Goal: Task Accomplishment & Management: Manage account settings

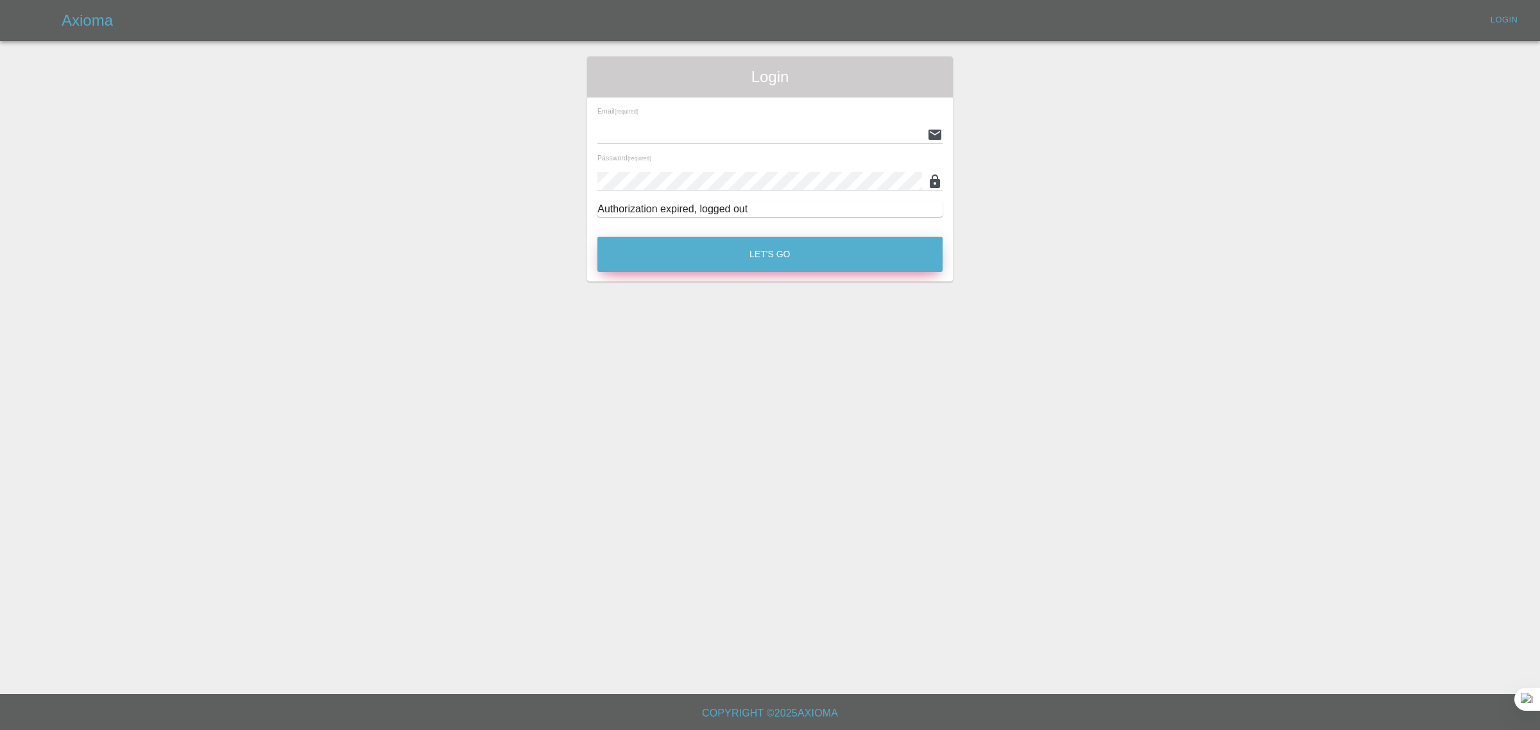
type input "bookkeeping@fifoaccounting.com"
click at [826, 260] on button "Let's Go" at bounding box center [769, 254] width 345 height 35
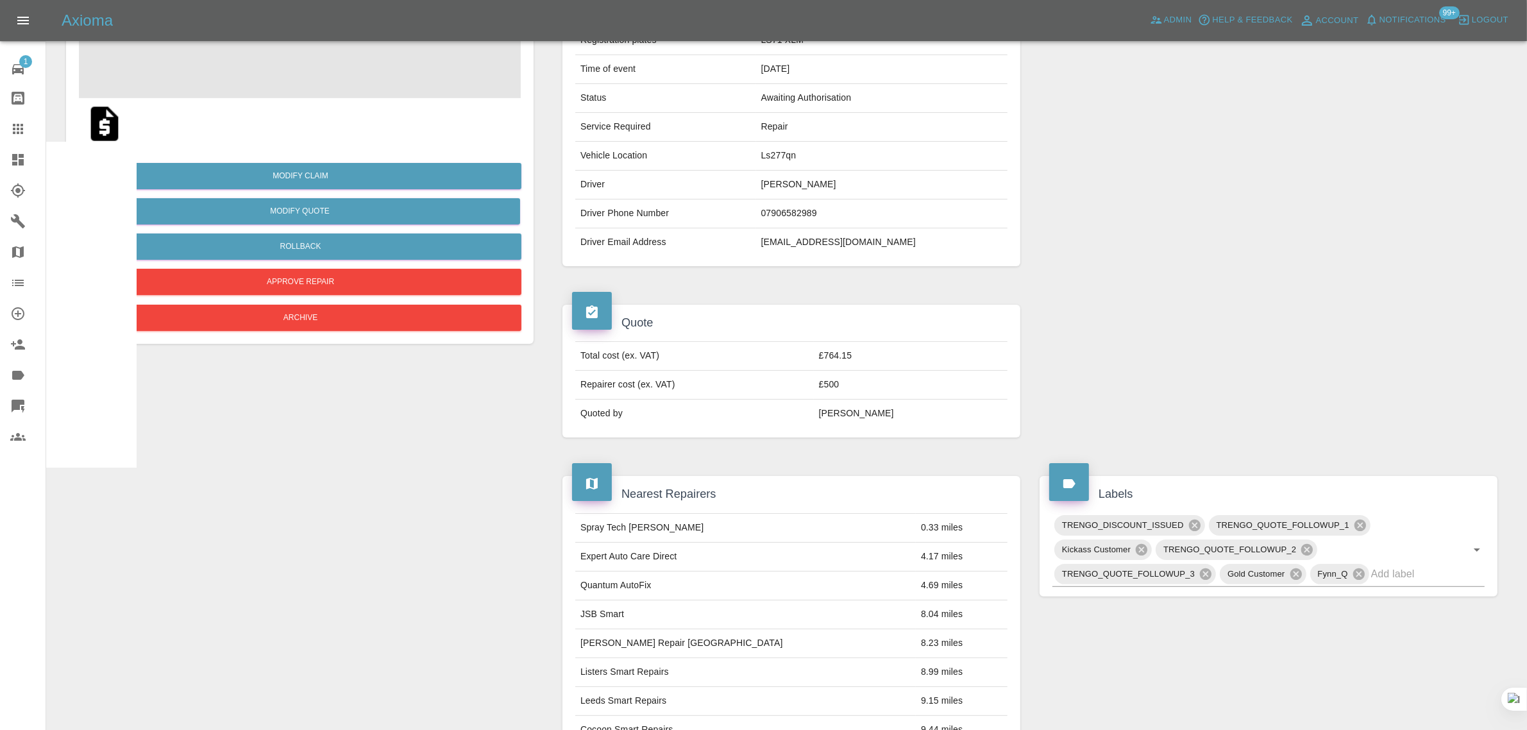
scroll to position [160, 0]
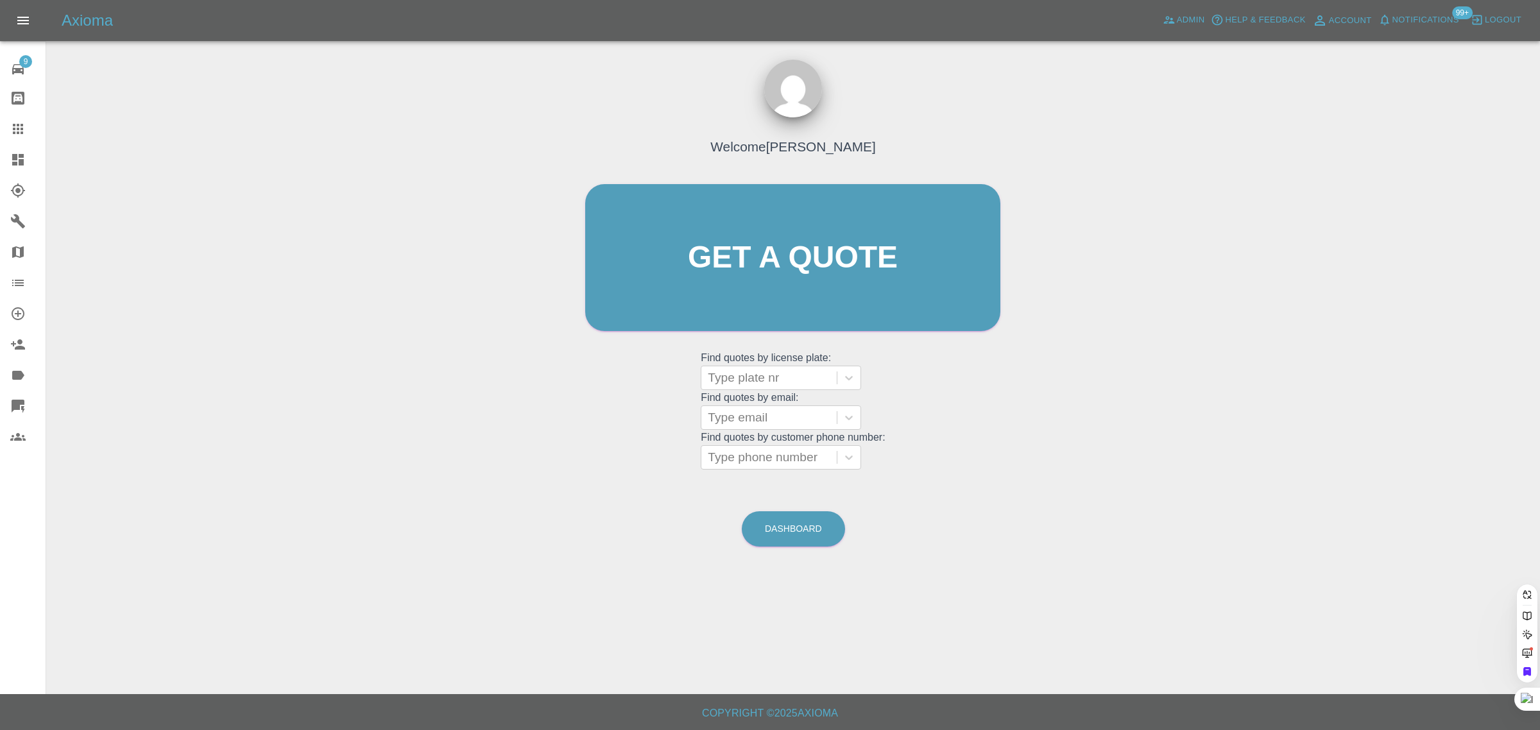
click at [749, 432] on grid "Find quotes by customer phone number: Type phone number" at bounding box center [792, 451] width 184 height 38
click at [749, 421] on div at bounding box center [769, 418] width 123 height 18
paste input "[EMAIL_ADDRESS][DOMAIN_NAME]"
type input "[EMAIL_ADDRESS][DOMAIN_NAME]"
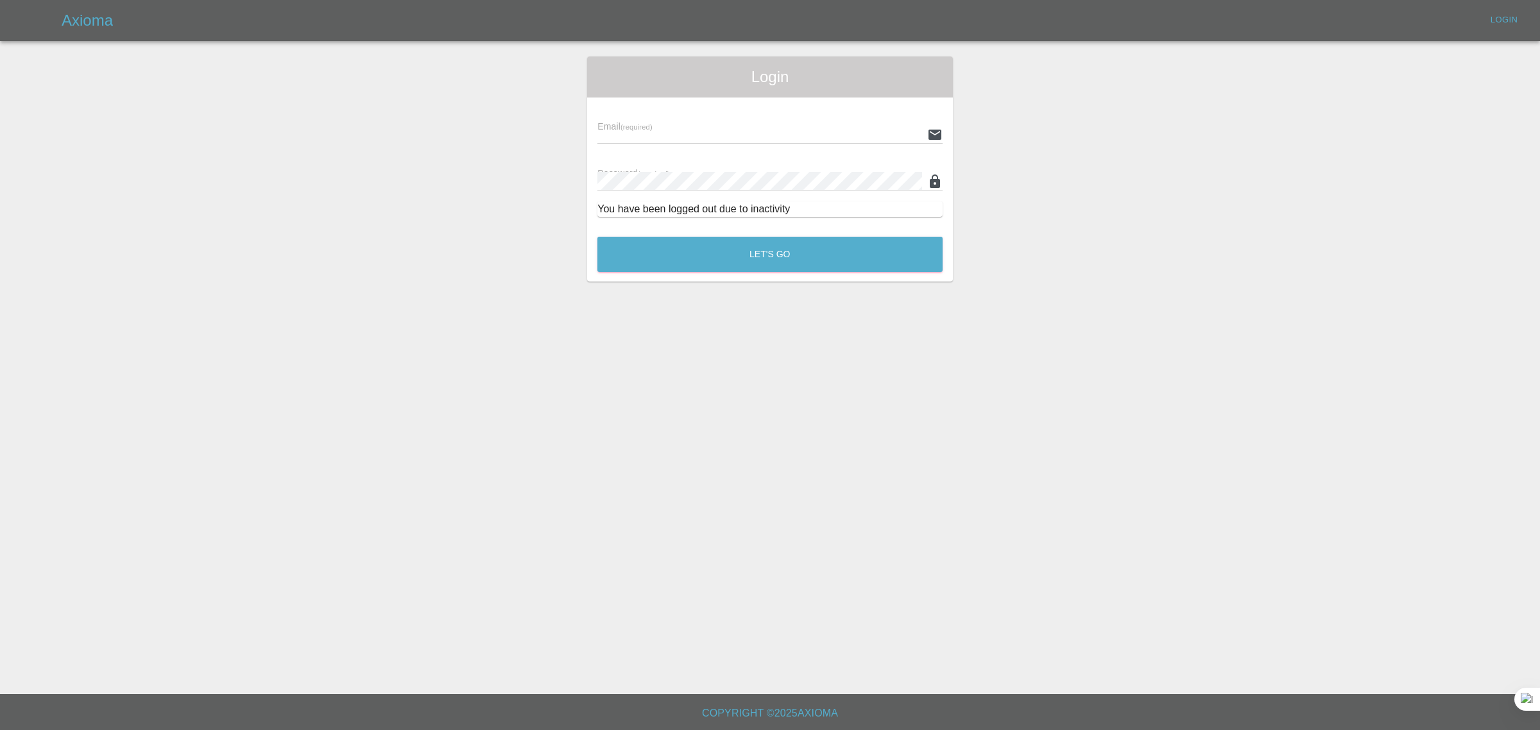
type input "[EMAIL_ADDRESS][DOMAIN_NAME]"
click at [767, 255] on button "Let's Go" at bounding box center [769, 254] width 345 height 35
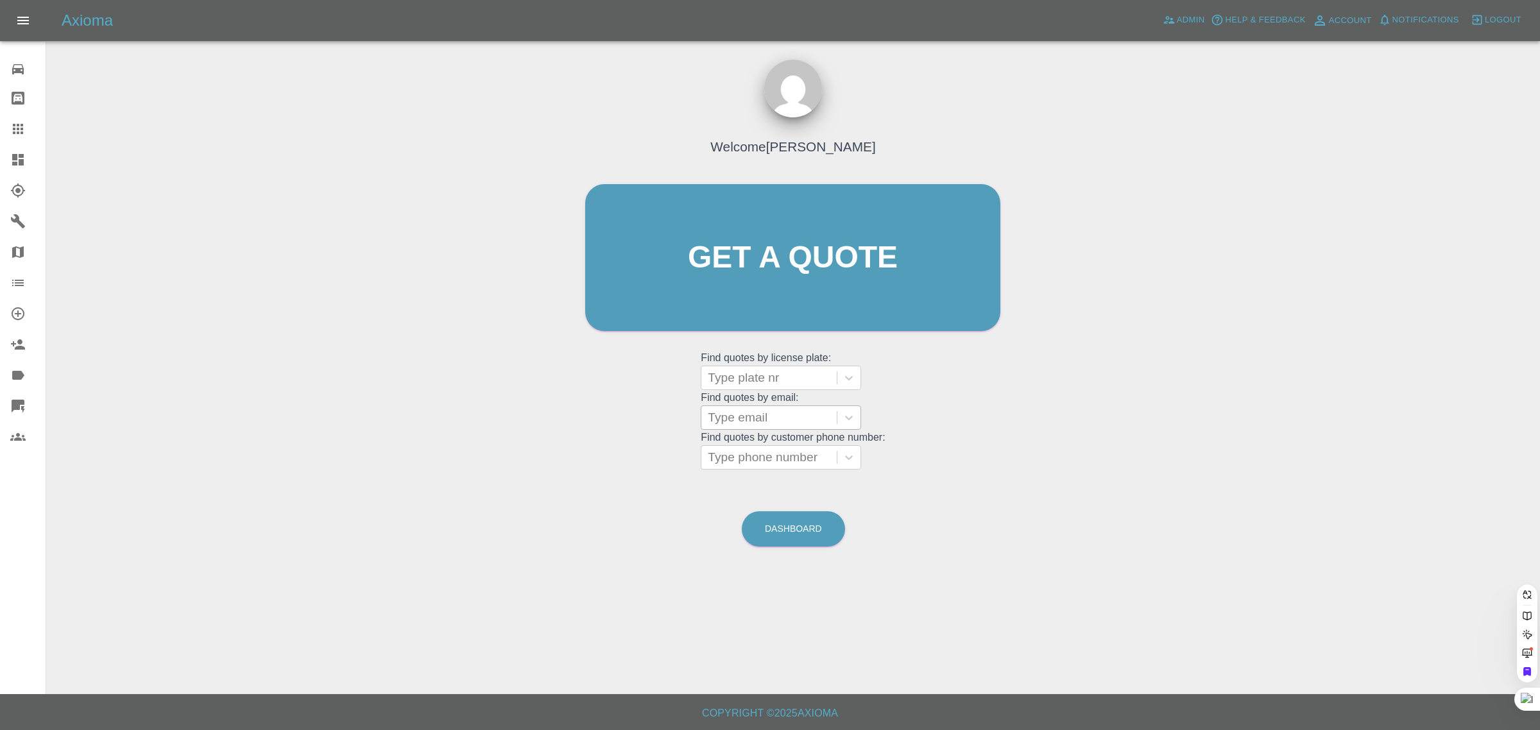
click at [770, 422] on div at bounding box center [769, 418] width 123 height 18
paste input "[EMAIL_ADDRESS][DOMAIN_NAME]"
type input "[EMAIL_ADDRESS][DOMAIN_NAME]"
click at [764, 449] on div "YO23 HXF, Awaiting Repair" at bounding box center [780, 457] width 160 height 41
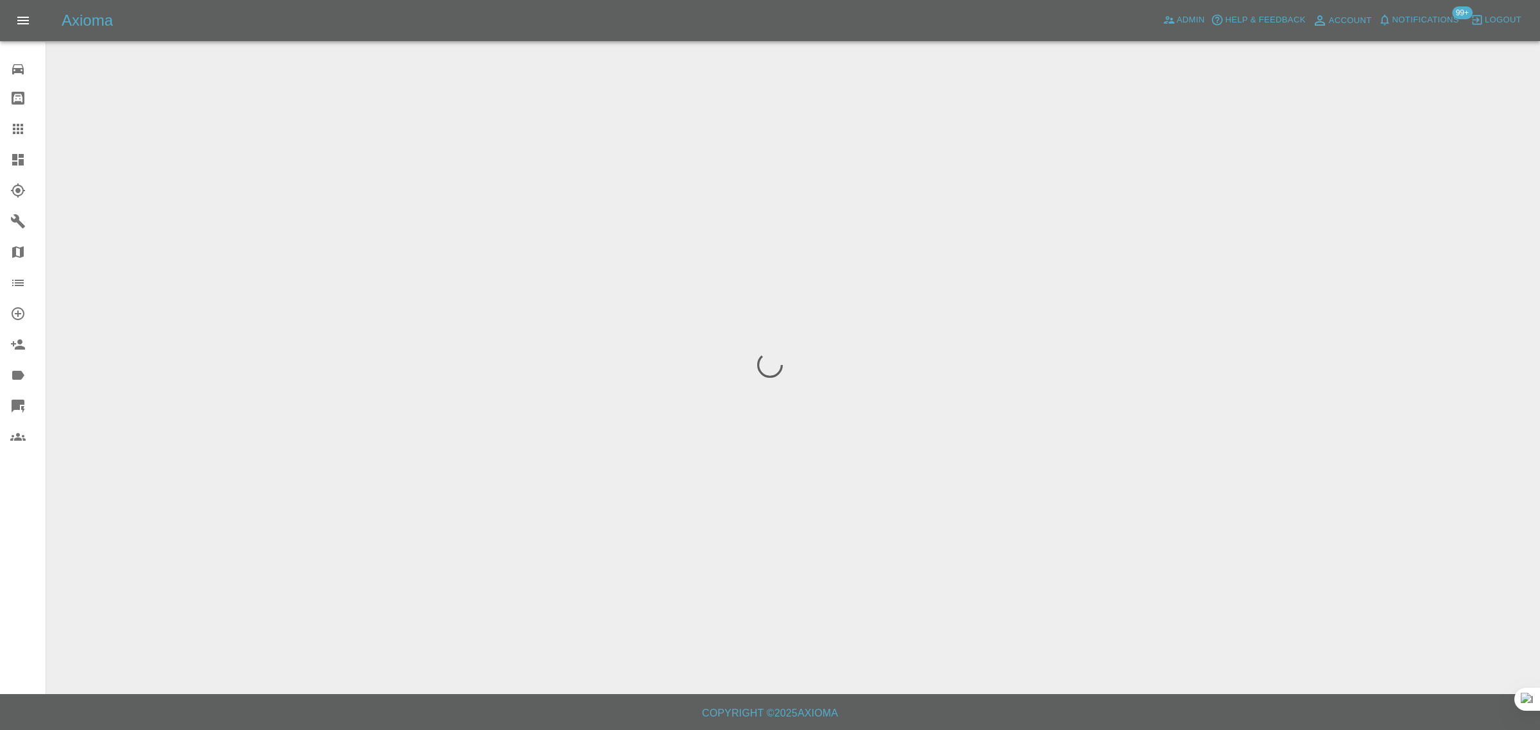
click at [14, 554] on div "0 Repair home Bodyshop home Claims Dashboard Explorer Garages Map Organization …" at bounding box center [23, 365] width 46 height 730
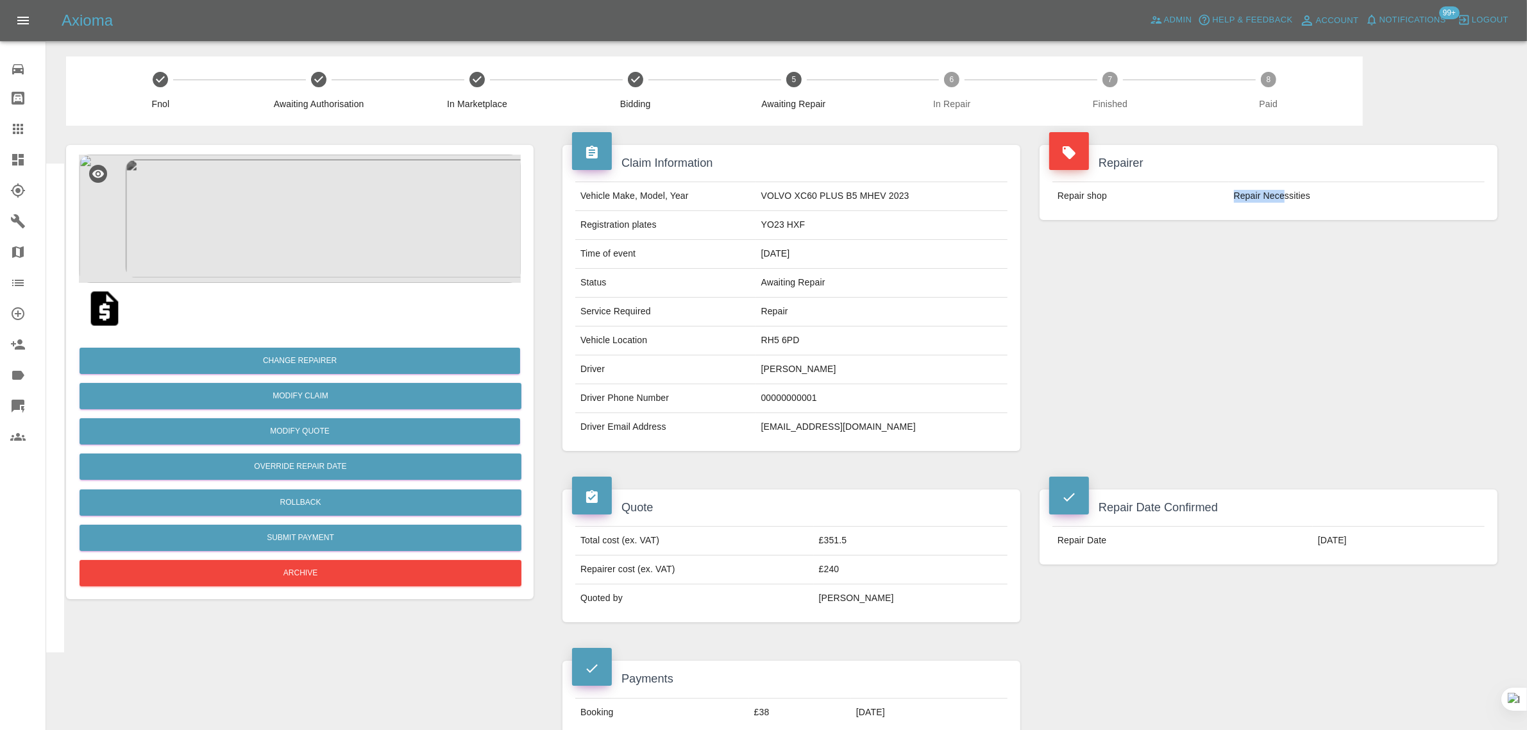
drag, startPoint x: 1235, startPoint y: 196, endPoint x: 1284, endPoint y: 194, distance: 49.4
click at [1284, 194] on td "Repair Necessities" at bounding box center [1357, 196] width 256 height 28
copy td "Repair Nece"
click at [10, 141] on link "Claims" at bounding box center [23, 129] width 46 height 31
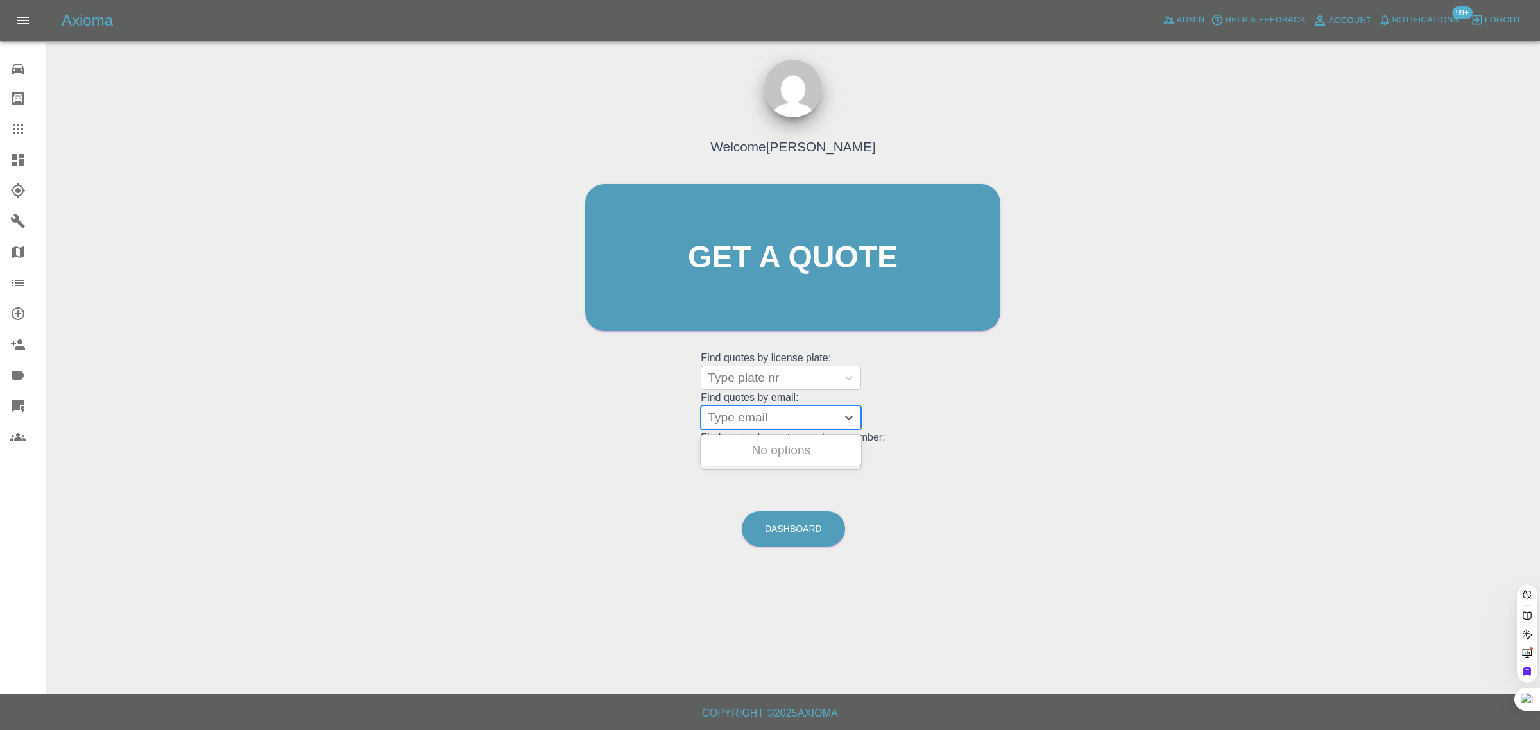
click at [755, 421] on div at bounding box center [769, 418] width 123 height 18
paste input "[EMAIL_ADDRESS][DOMAIN_NAME]"
type input "[EMAIL_ADDRESS][DOMAIN_NAME]"
click at [759, 441] on div "J600KAT, Fnol" at bounding box center [780, 450] width 160 height 26
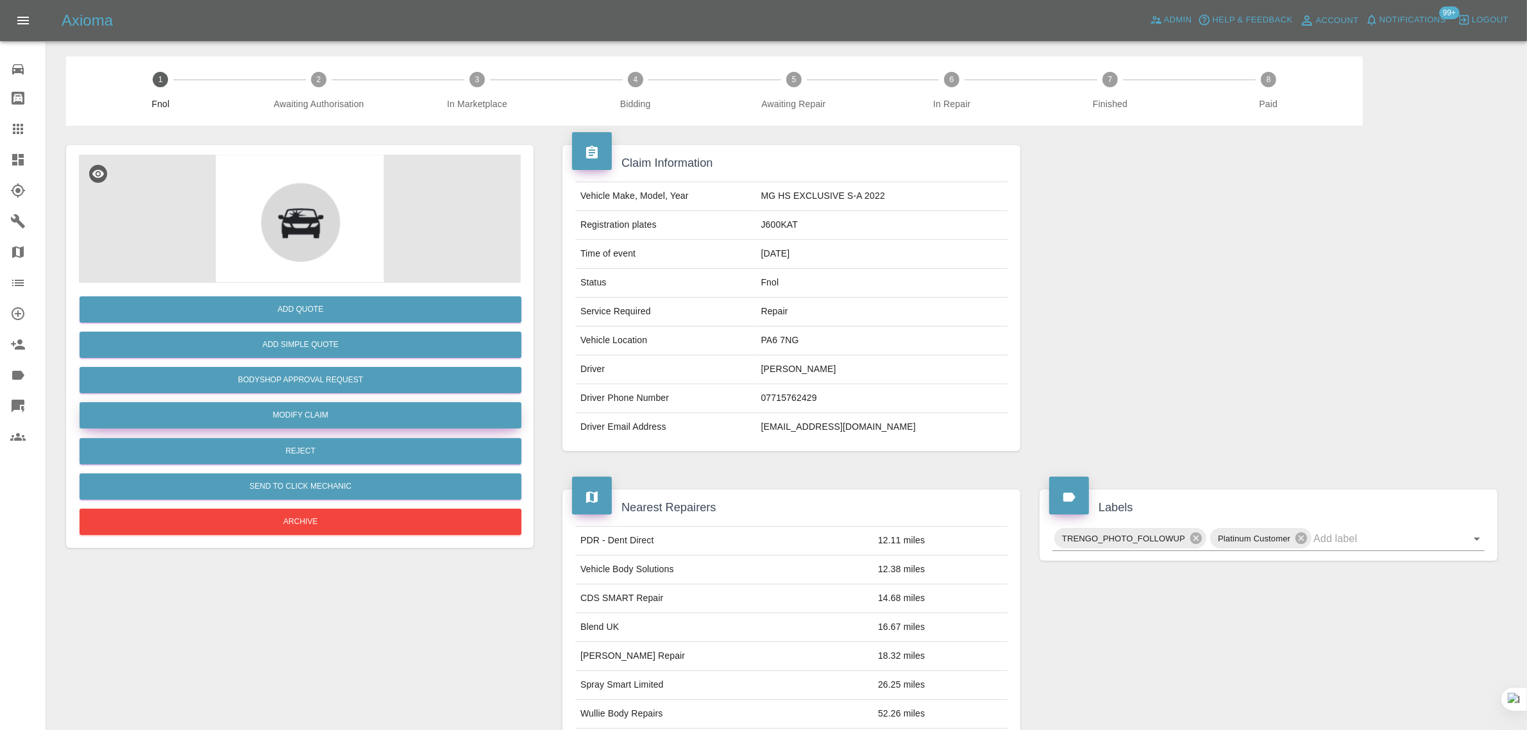
click at [364, 418] on link "Modify Claim" at bounding box center [301, 415] width 442 height 26
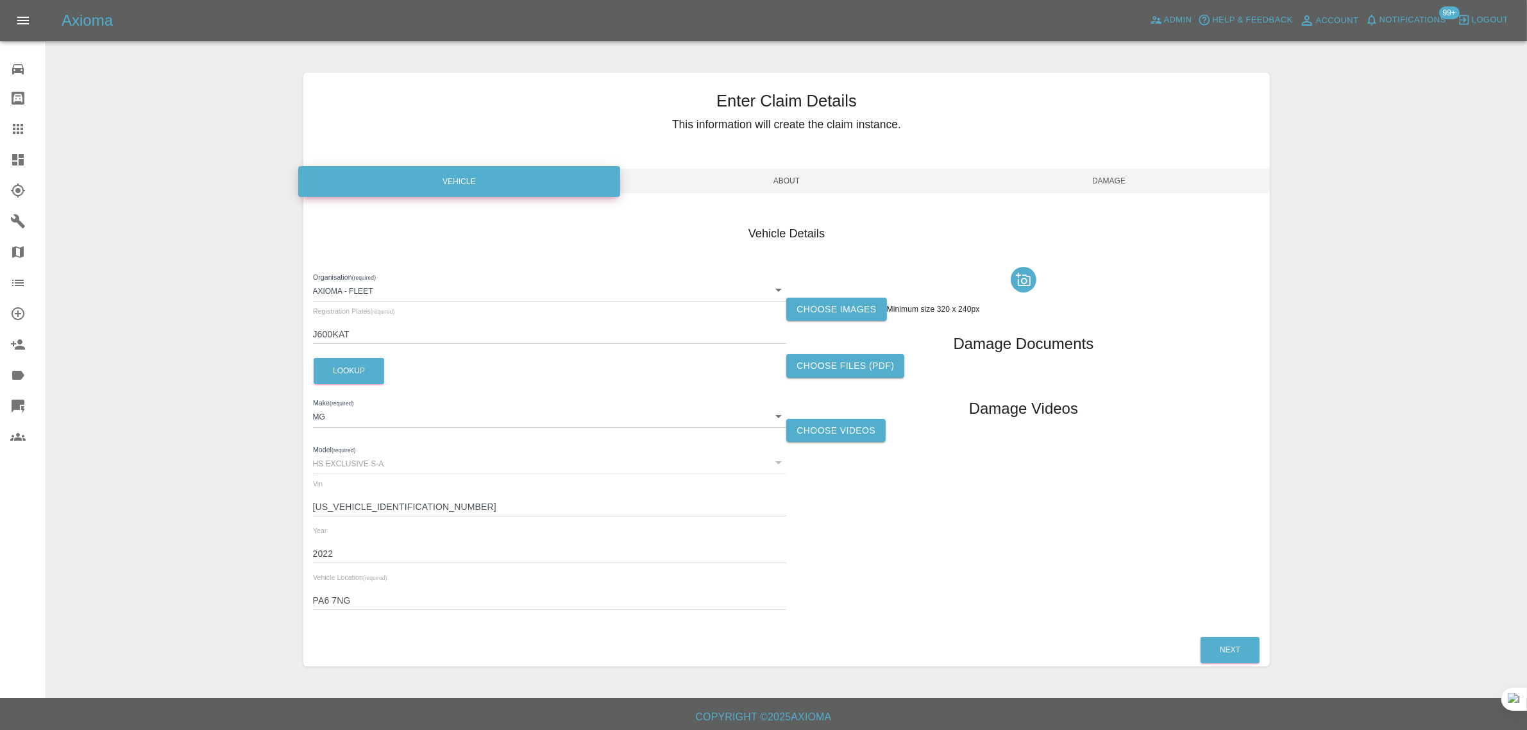
click at [810, 313] on label "Choose images" at bounding box center [836, 310] width 100 height 24
click at [0, 0] on input "Choose images" at bounding box center [0, 0] width 0 height 0
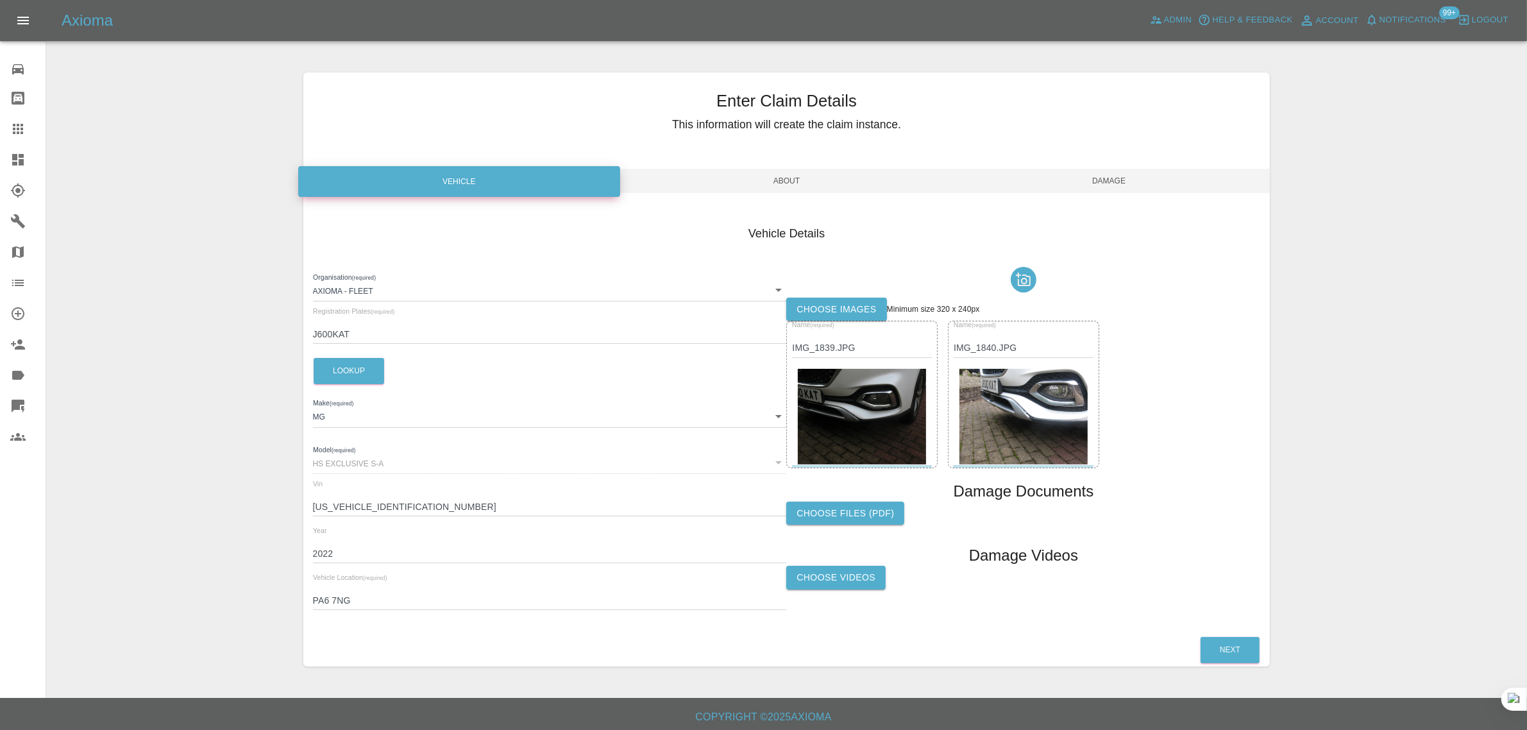
click at [1107, 178] on span "Damage" at bounding box center [1109, 181] width 323 height 24
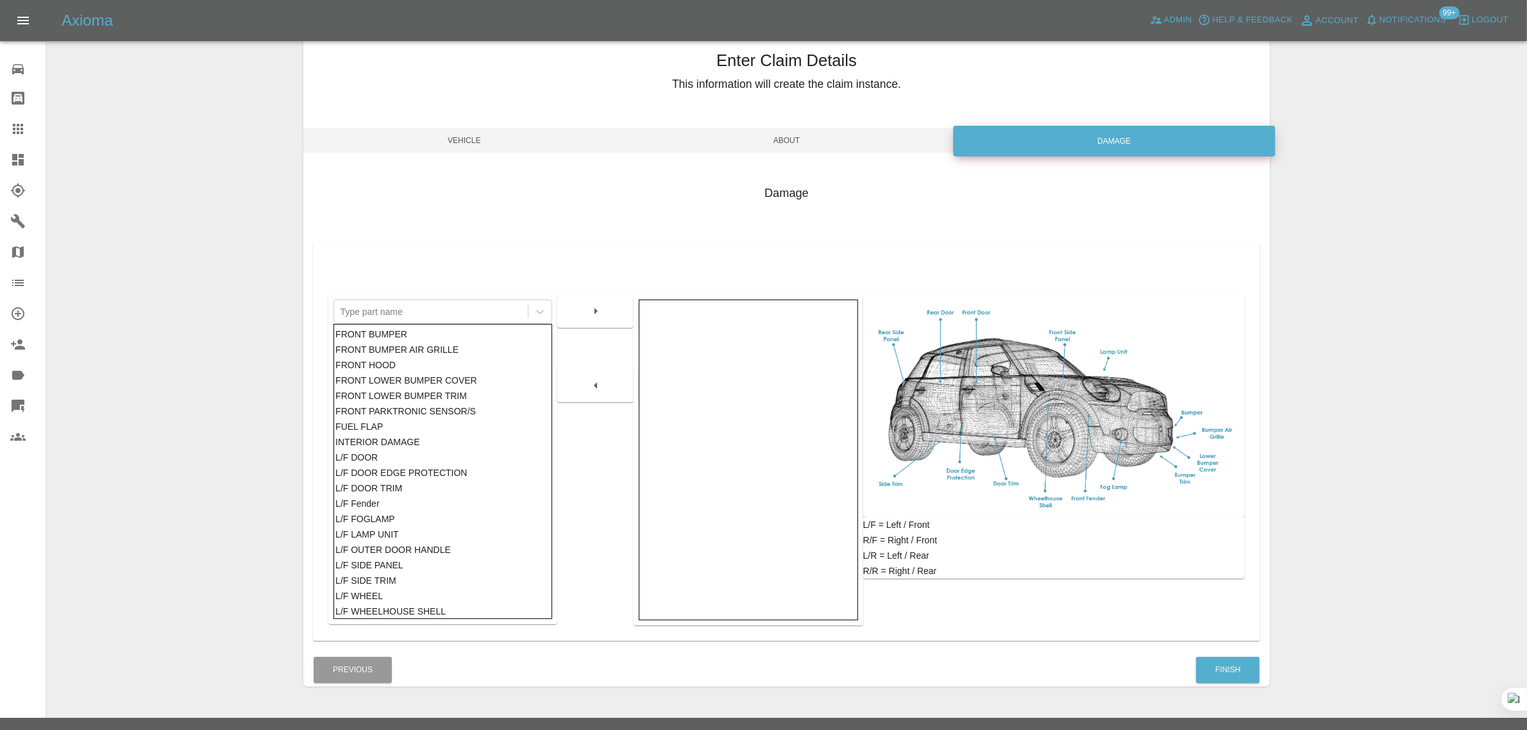
scroll to position [63, 0]
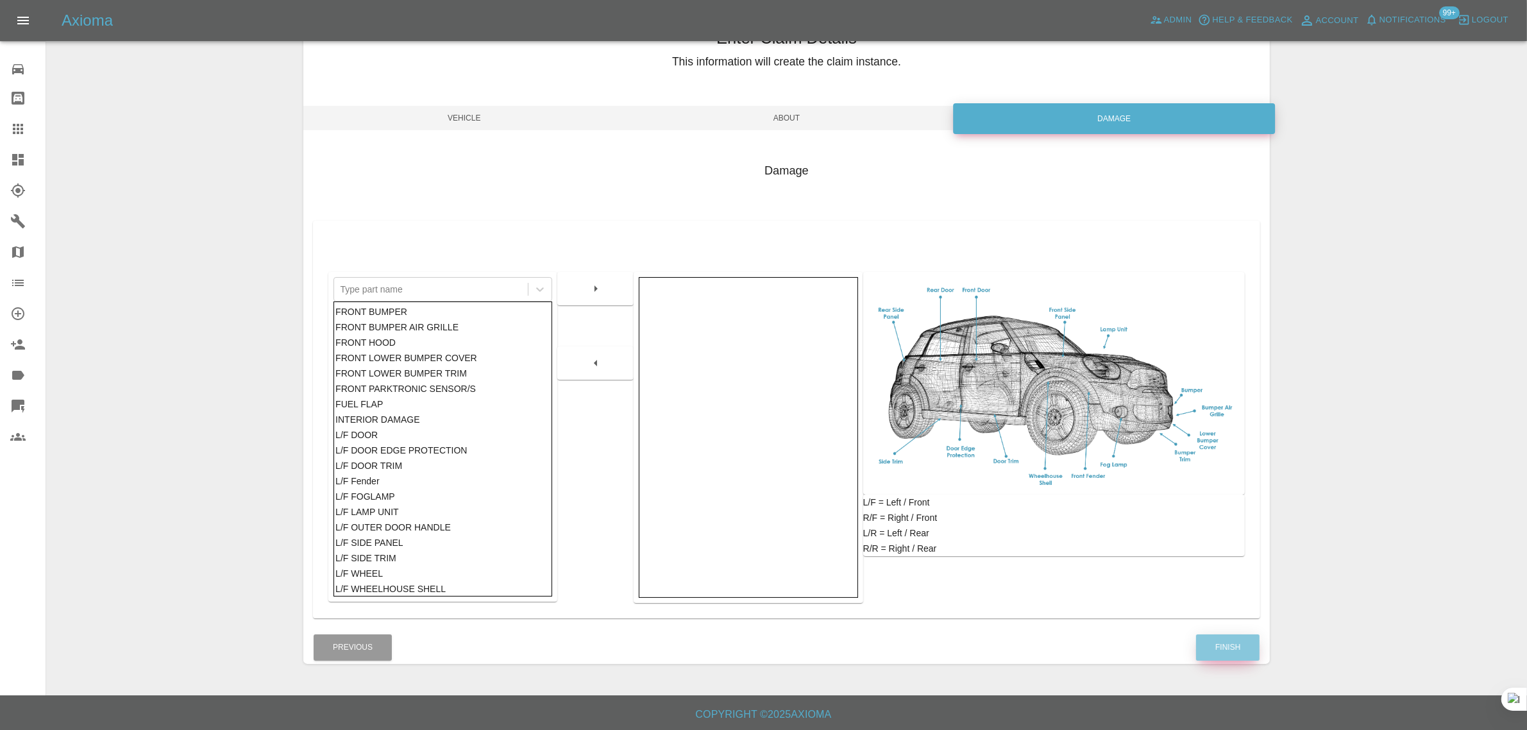
click at [1222, 643] on button "Finish" at bounding box center [1228, 647] width 64 height 26
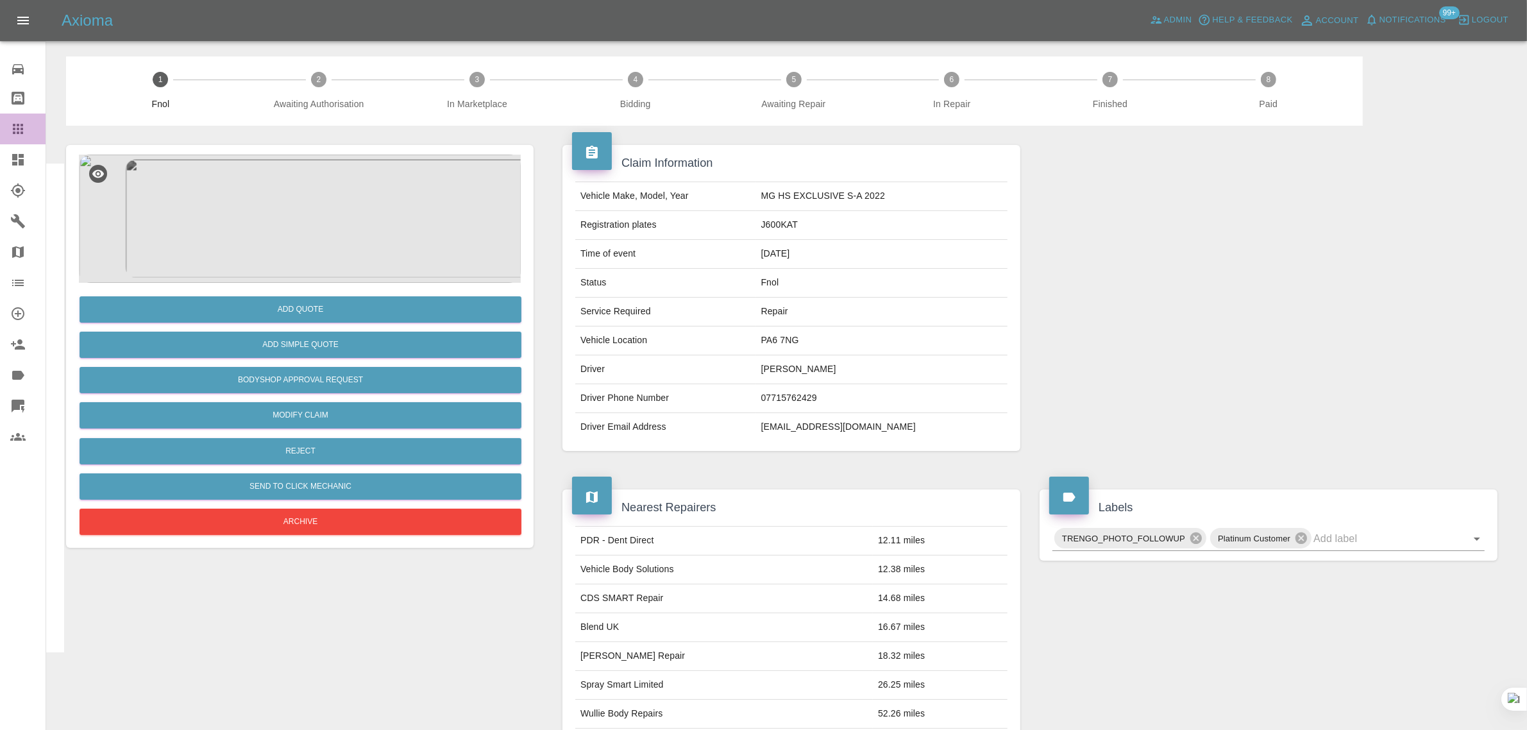
click at [19, 126] on icon at bounding box center [17, 128] width 15 height 15
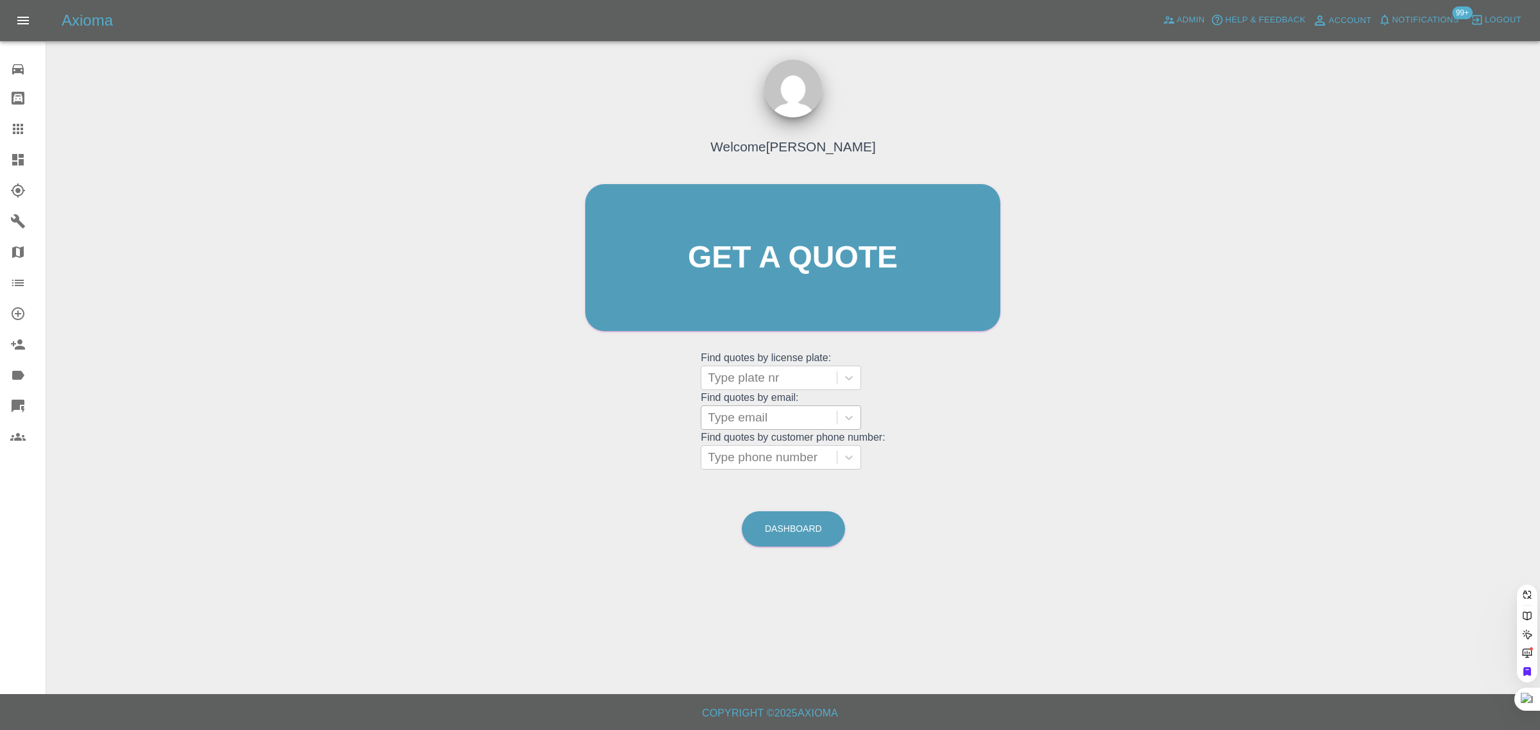
click at [787, 409] on div at bounding box center [769, 418] width 123 height 18
click at [767, 418] on div at bounding box center [769, 418] width 123 height 18
paste input "[EMAIL_ADDRESS][DOMAIN_NAME]"
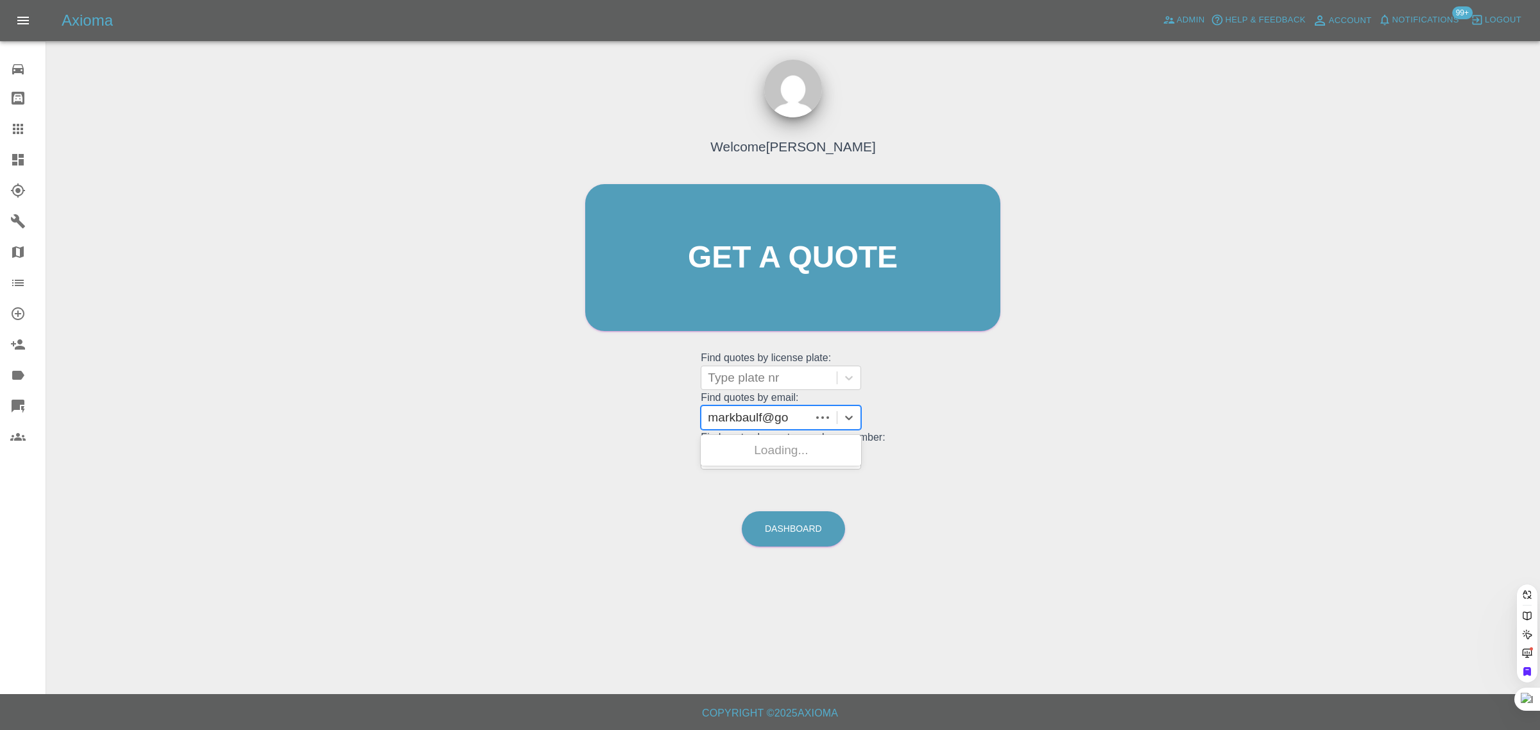
type input "markbaulf@g"
click at [784, 452] on div "HJ20KXW, Awaiting Authorisation" at bounding box center [780, 457] width 160 height 41
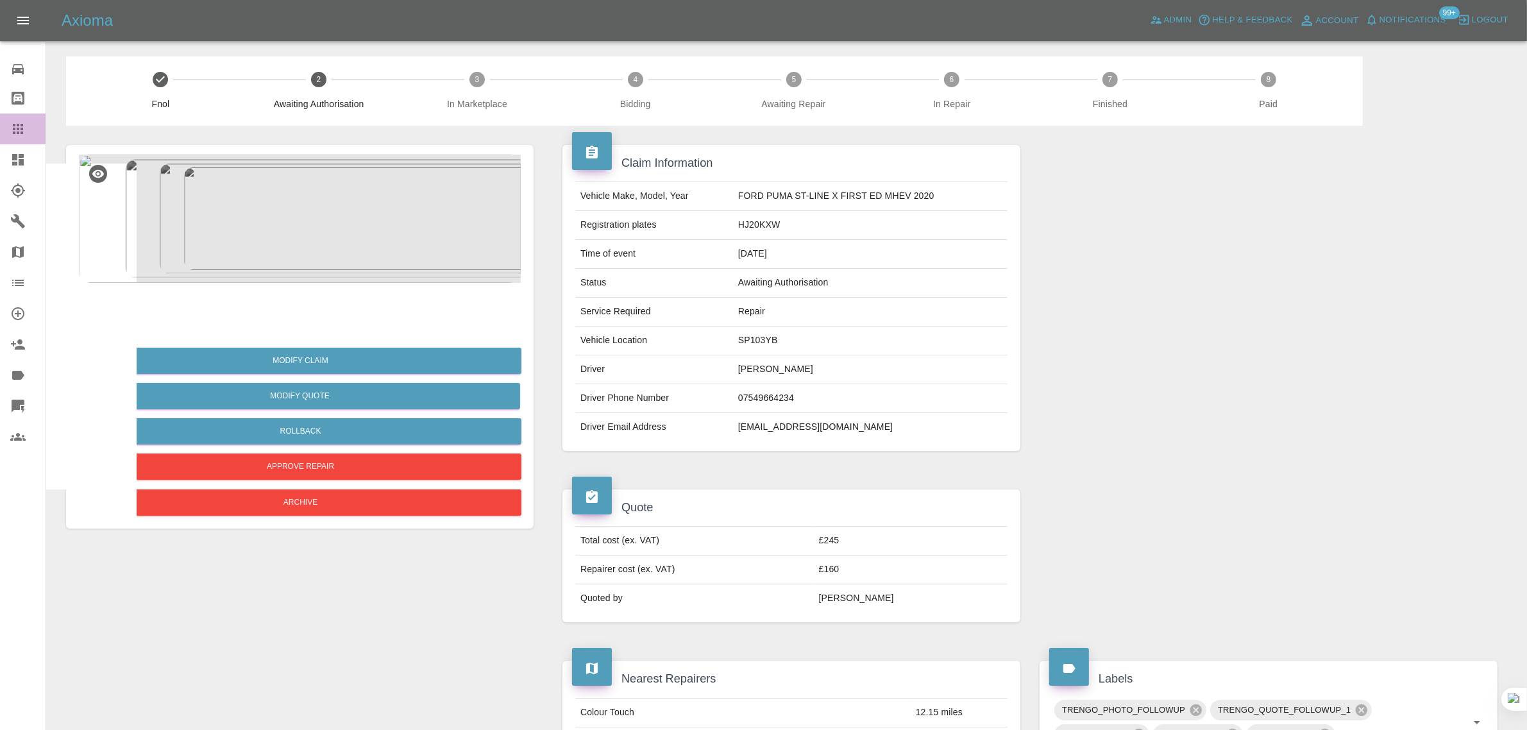
click at [17, 123] on icon at bounding box center [17, 128] width 15 height 15
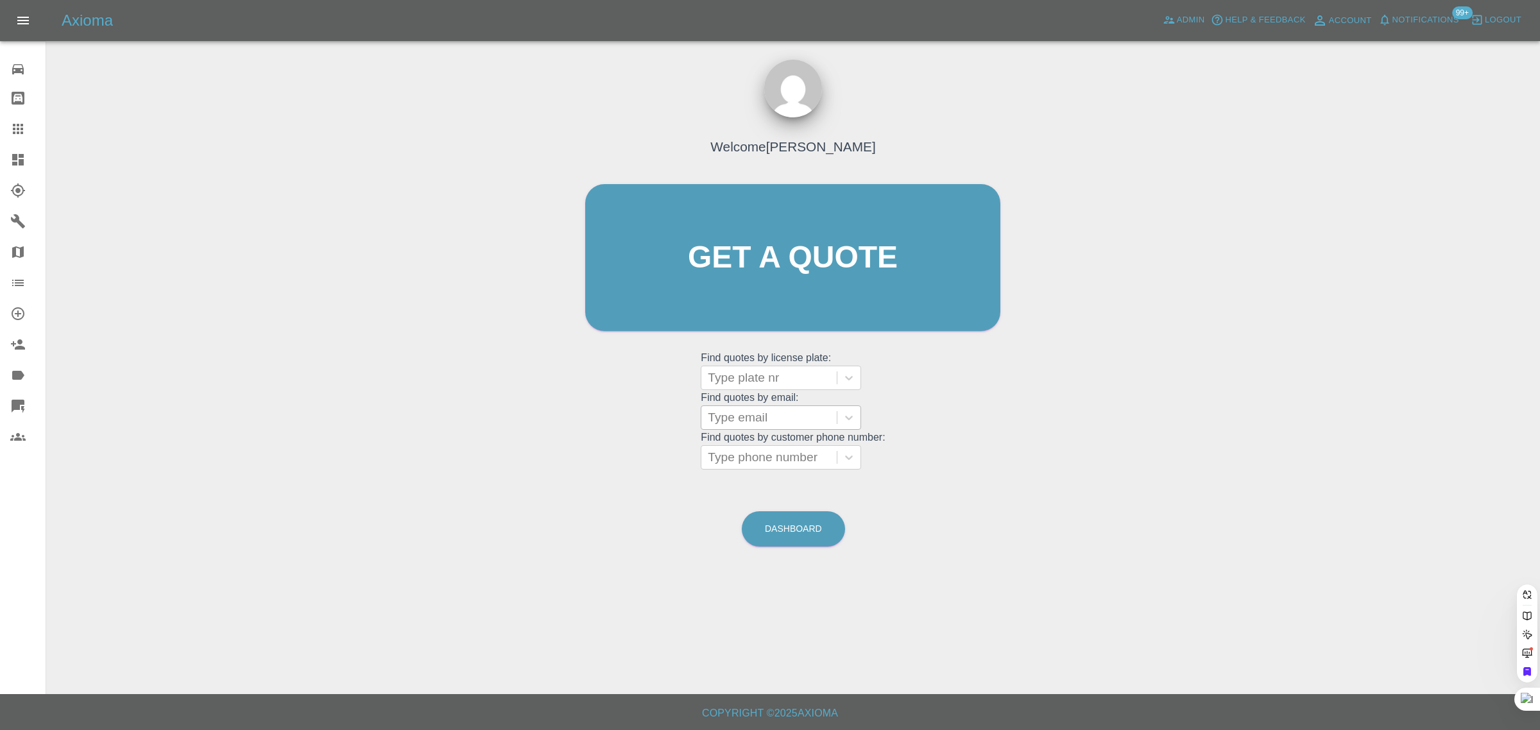
click at [762, 414] on div at bounding box center [769, 418] width 123 height 18
paste input "[EMAIL_ADDRESS][DOMAIN_NAME]"
type input "[EMAIL_ADDRESS][DOMAIN_NAME]"
click at [751, 464] on div "[PERSON_NAME] I10 SO23EKX, Archived" at bounding box center [780, 457] width 160 height 41
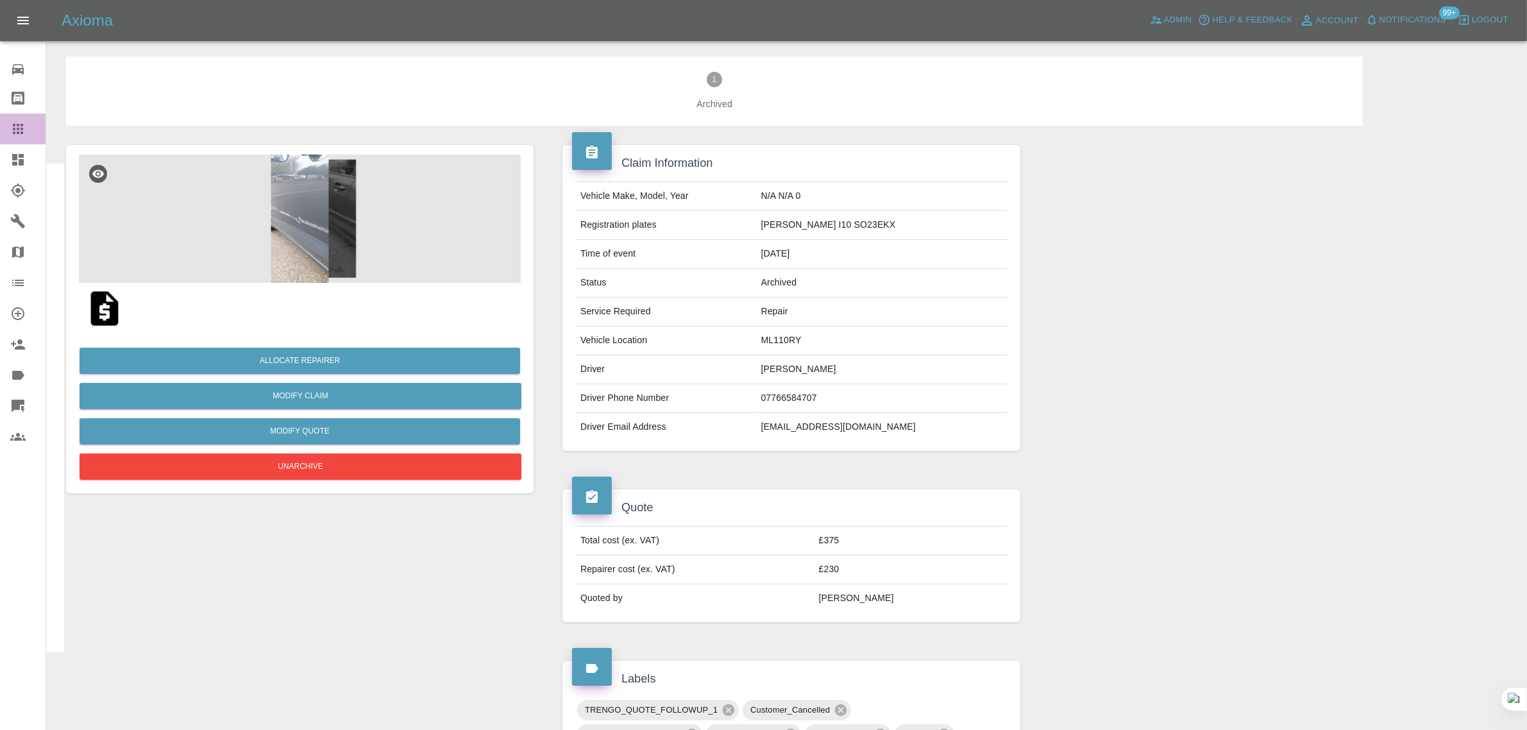
click at [4, 129] on link "Claims" at bounding box center [23, 129] width 46 height 31
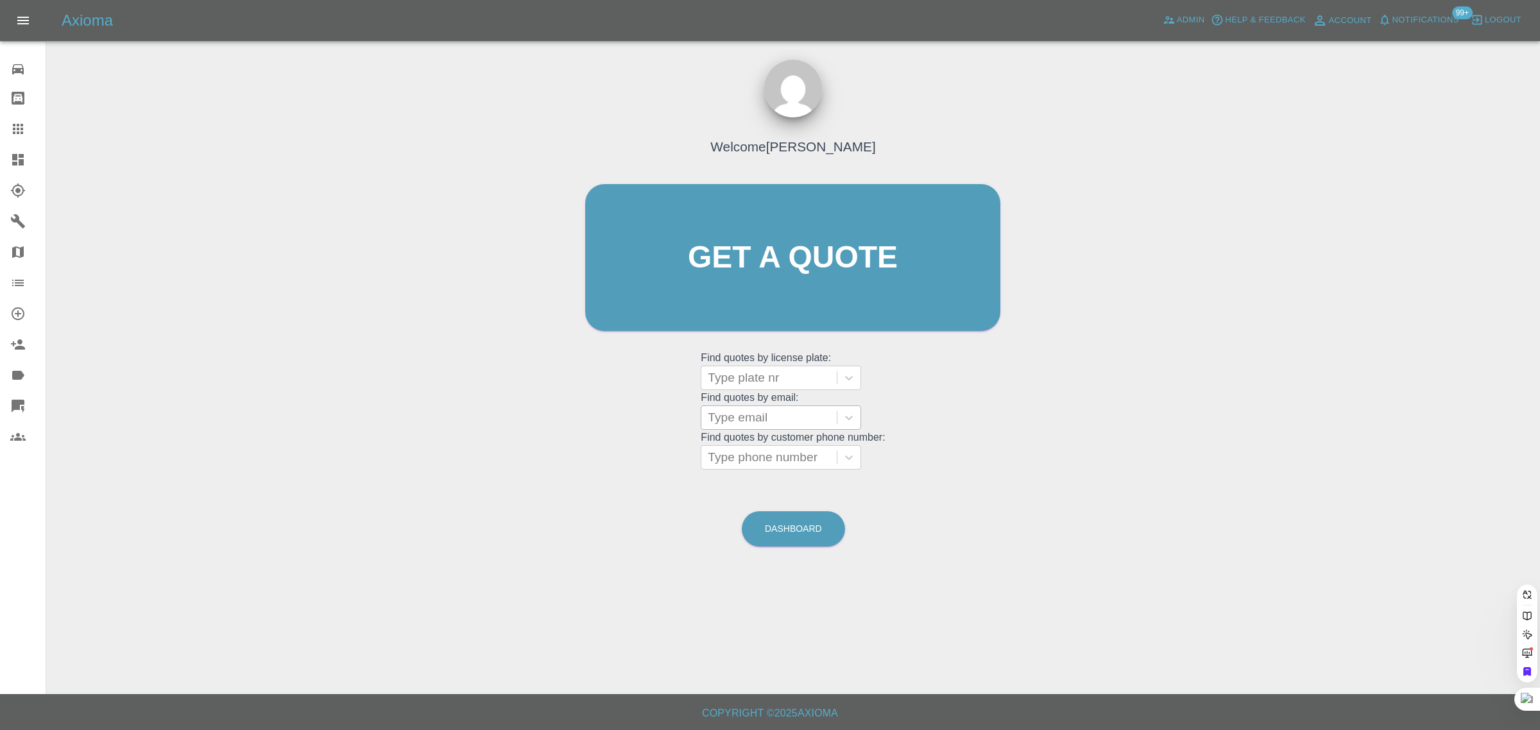
click at [731, 430] on div "Type email" at bounding box center [780, 417] width 160 height 24
paste input "[PERSON_NAME][EMAIL_ADDRESS][DOMAIN_NAME]"
type input "[PERSON_NAME][EMAIL_ADDRESS][DOMAIN_NAME]"
click at [740, 439] on div "YG55RMC, Awaiting Repair" at bounding box center [780, 457] width 160 height 41
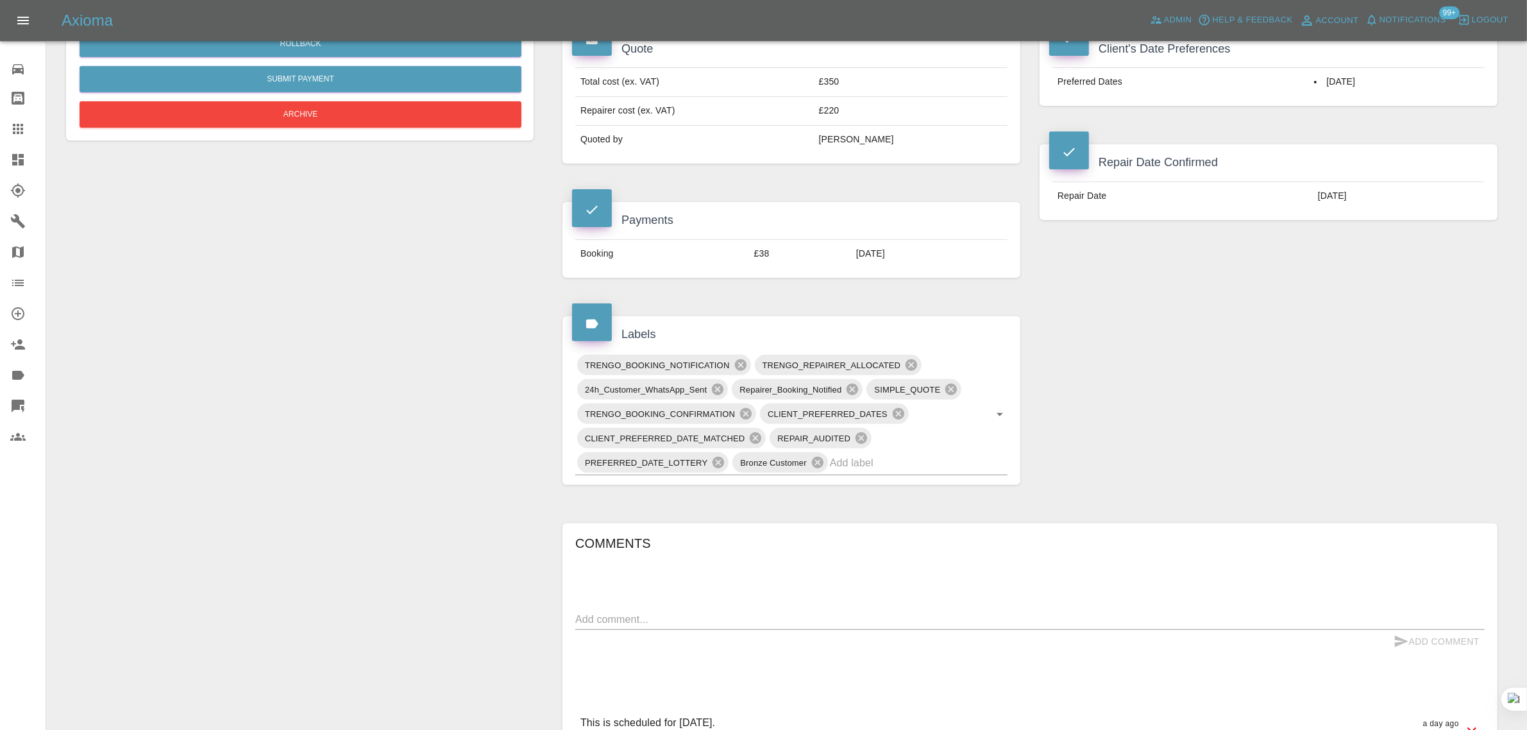
scroll to position [481, 0]
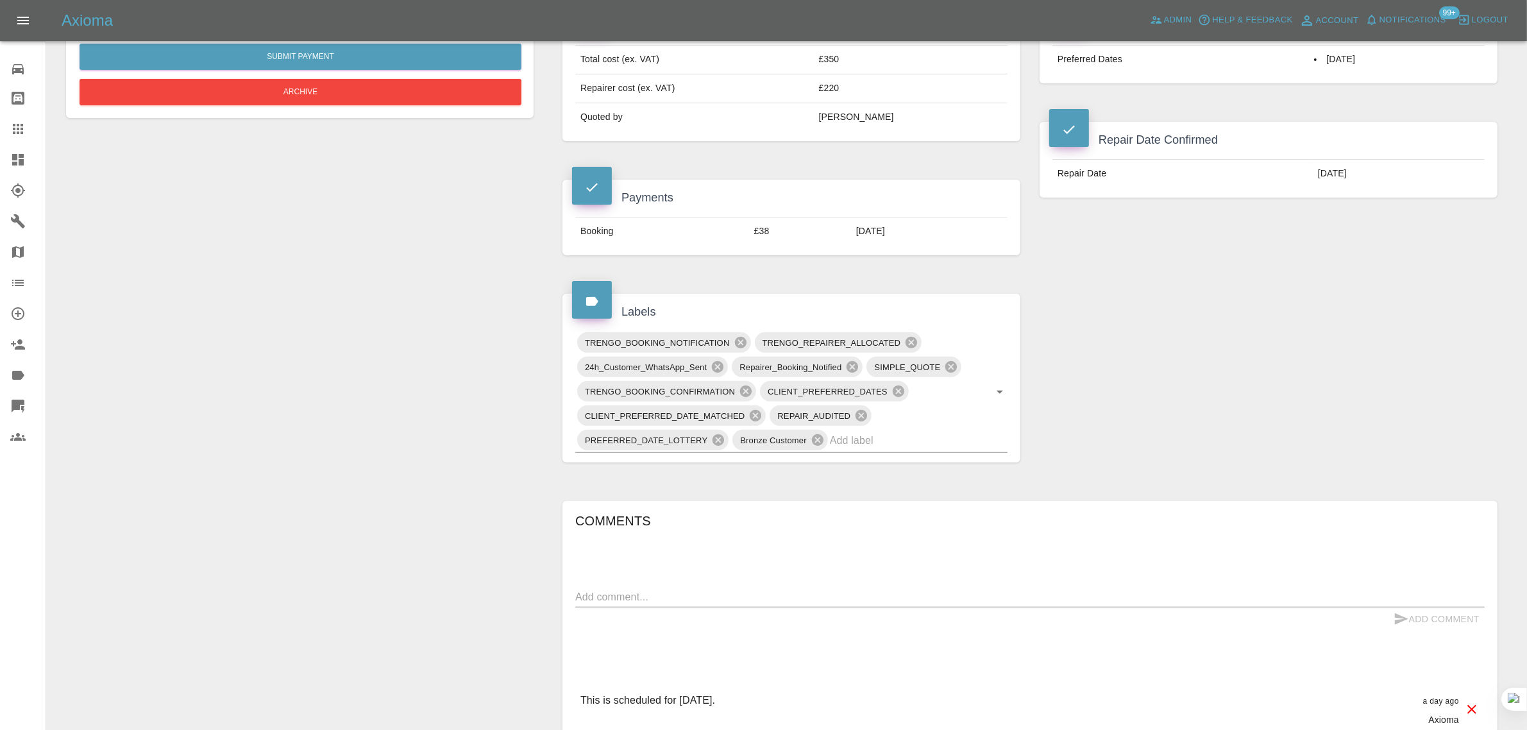
click at [690, 597] on textarea at bounding box center [1030, 597] width 910 height 15
paste textarea "00 44 7792 280428 Text unable to send Thank you [PERSON_NAME]"
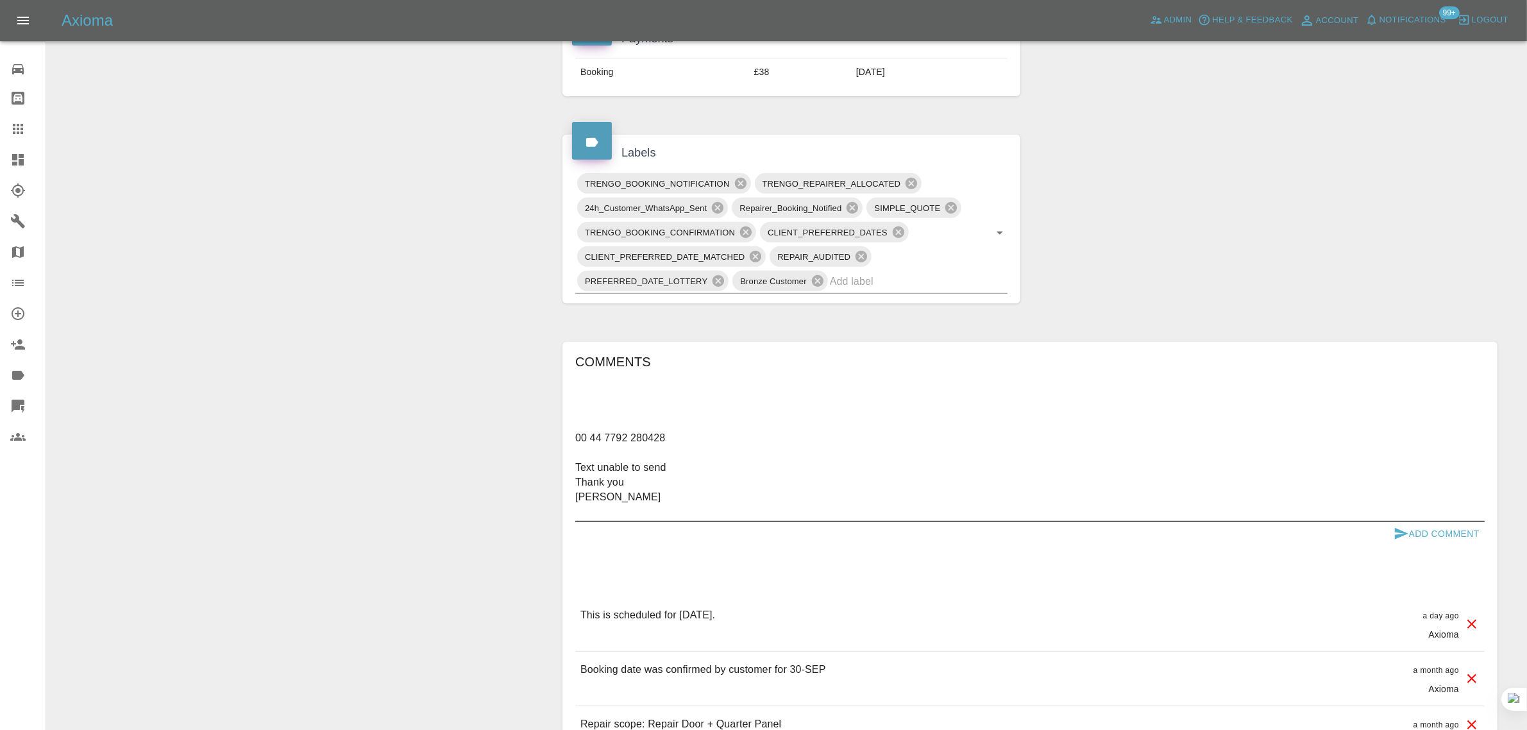
scroll to position [641, 0]
type textarea "00 44 7792 280428 Text unable to send Thank you [PERSON_NAME]"
click at [1456, 529] on button "Add Comment" at bounding box center [1437, 533] width 96 height 24
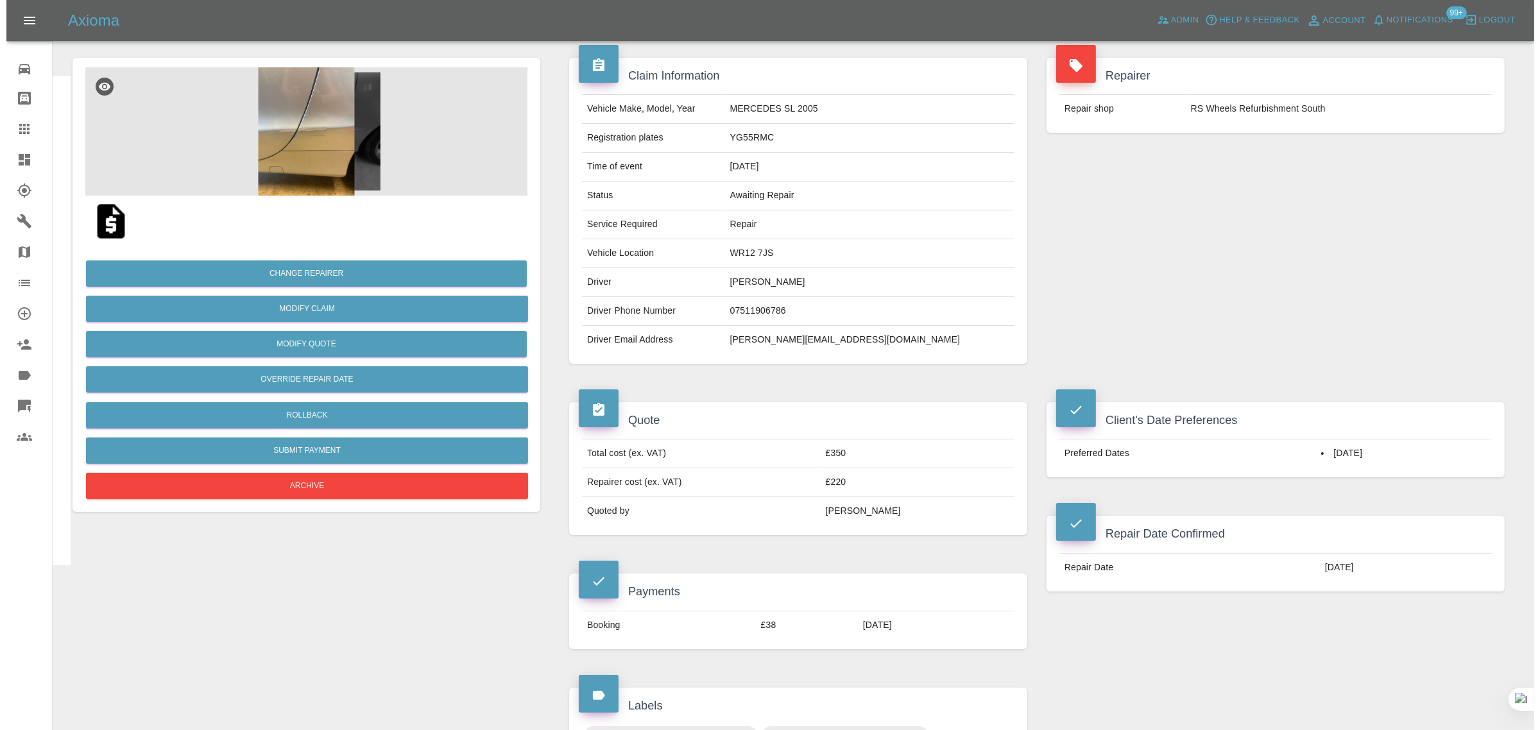
scroll to position [0, 0]
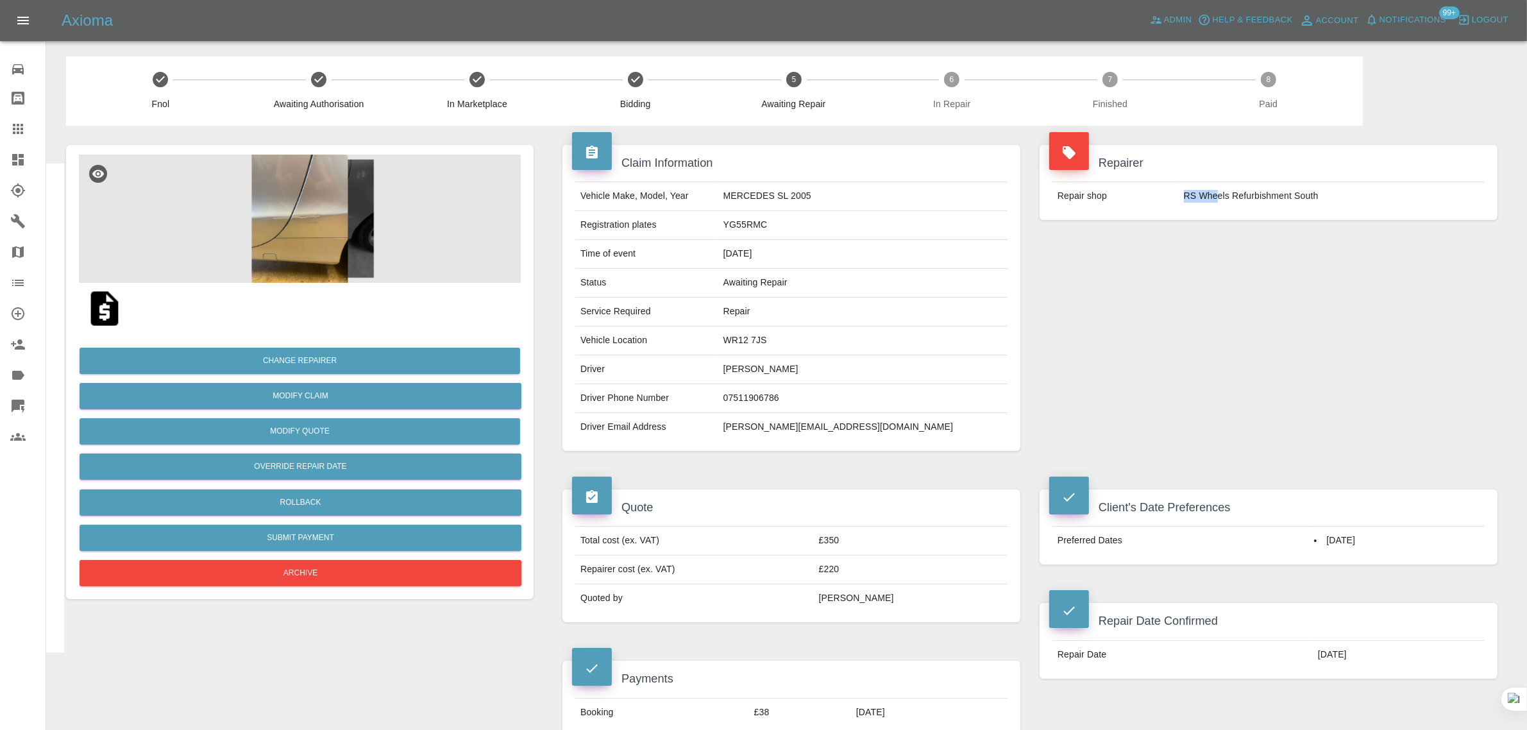
drag, startPoint x: 1176, startPoint y: 199, endPoint x: 1217, endPoint y: 198, distance: 41.7
click at [1217, 198] on tr "Repair shop RS Wheels Refurbishment South" at bounding box center [1269, 196] width 432 height 28
copy tr "RS Whe"
click at [16, 126] on icon at bounding box center [17, 128] width 15 height 15
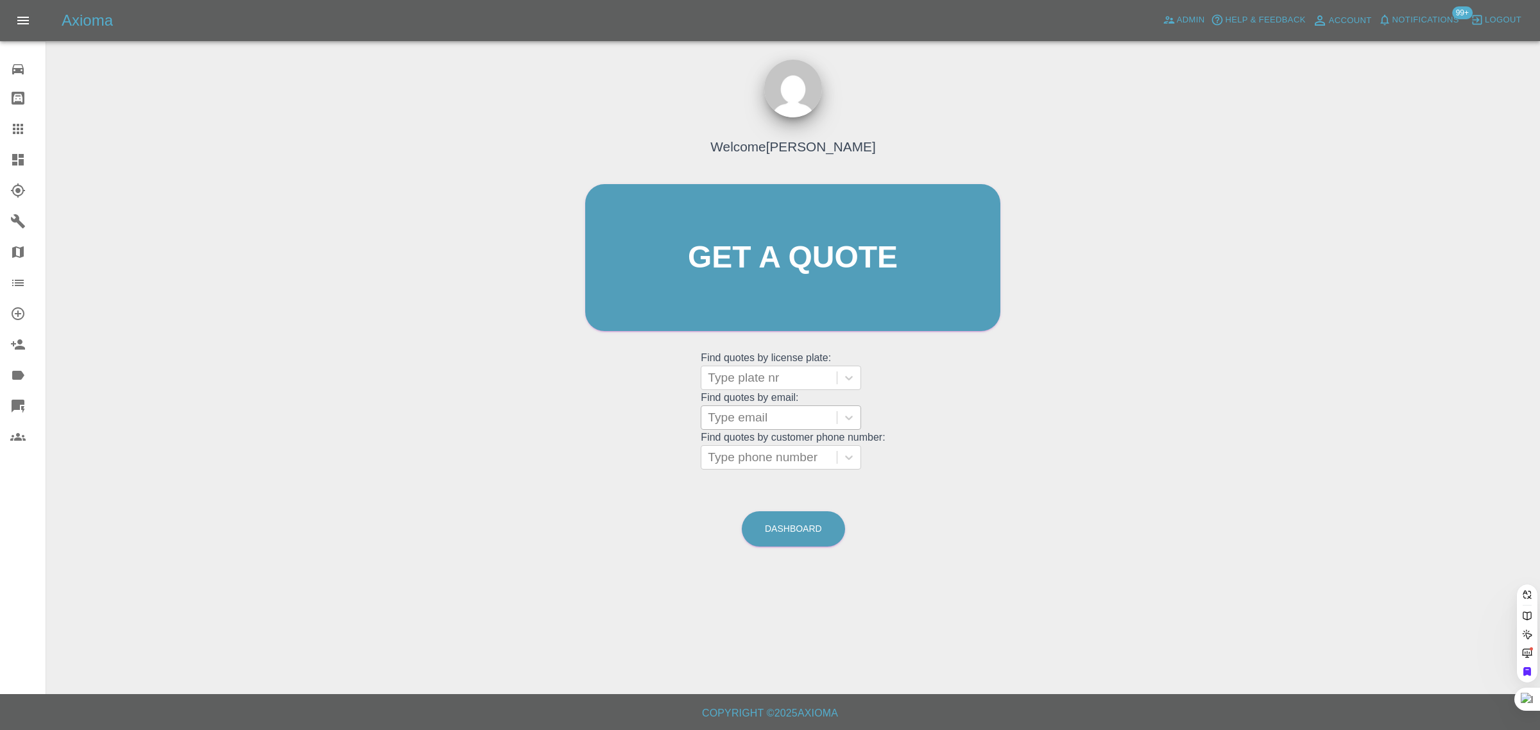
click at [727, 415] on div at bounding box center [769, 418] width 123 height 18
paste input "[PERSON_NAME][EMAIL_ADDRESS][DOMAIN_NAME]"
type input "[PERSON_NAME][EMAIL_ADDRESS][DOMAIN_NAME]"
click at [754, 454] on div "LF21DHE, Awaiting Repair" at bounding box center [780, 457] width 160 height 41
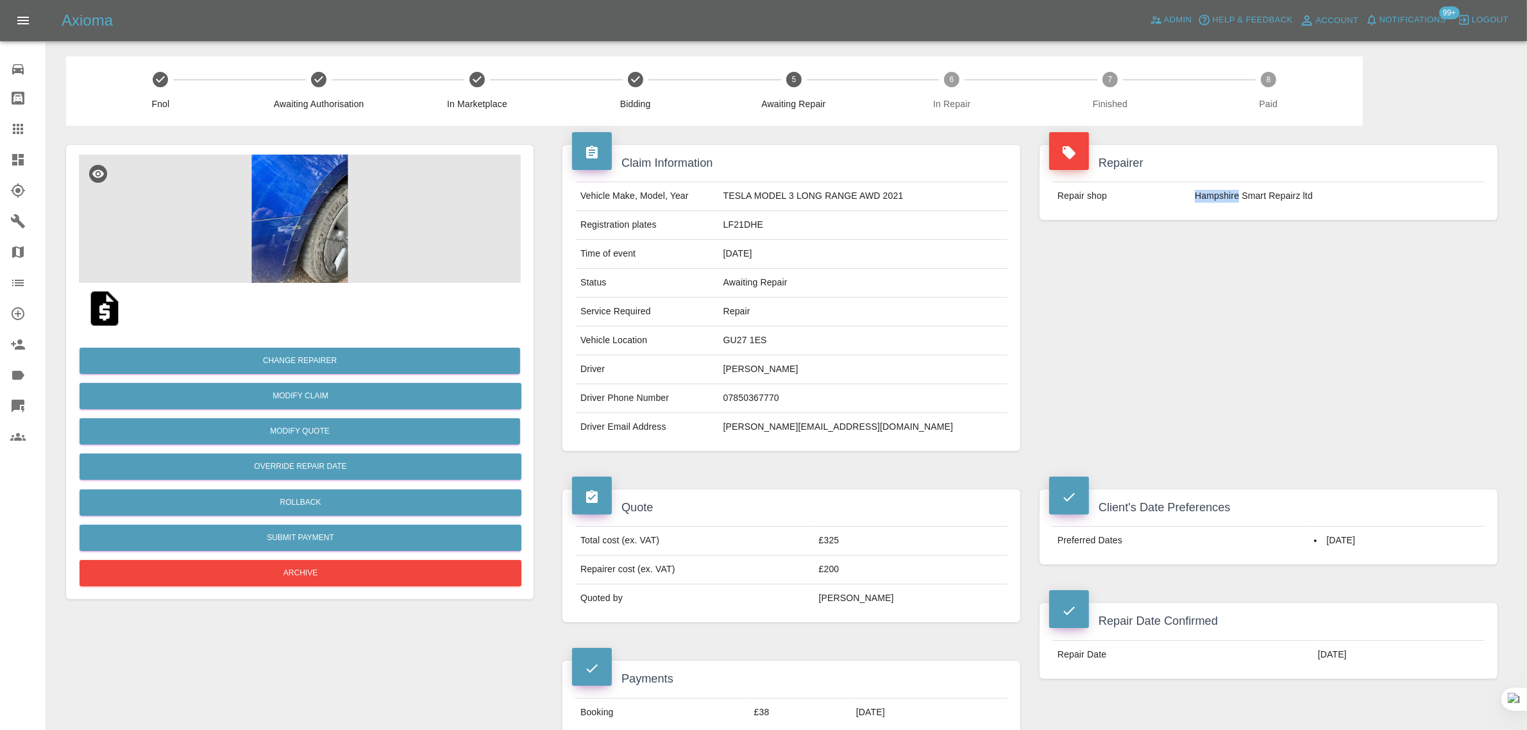
drag, startPoint x: 1187, startPoint y: 203, endPoint x: 1240, endPoint y: 203, distance: 53.2
click at [1240, 203] on tr "Repair shop Hampshire Smart Repairz ltd" at bounding box center [1269, 196] width 432 height 28
copy tr "[GEOGRAPHIC_DATA]"
click at [17, 132] on icon at bounding box center [18, 129] width 10 height 10
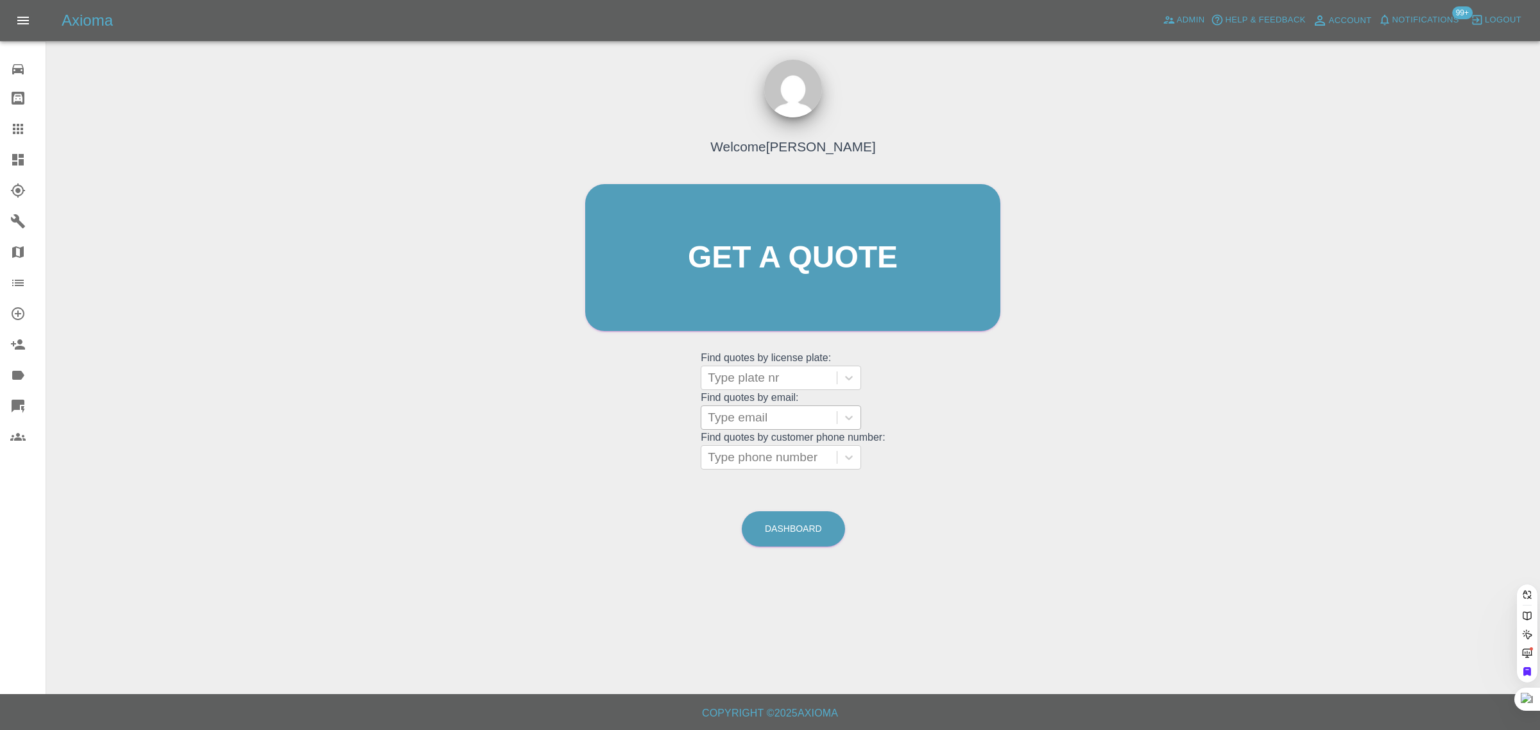
click at [735, 418] on div at bounding box center [769, 418] width 123 height 18
paste input "[EMAIL_ADDRESS][DOMAIN_NAME]"
type input "markbaulf@g"
click at [778, 452] on div "HJ20KXW, Awaiting Authorisation" at bounding box center [780, 457] width 160 height 41
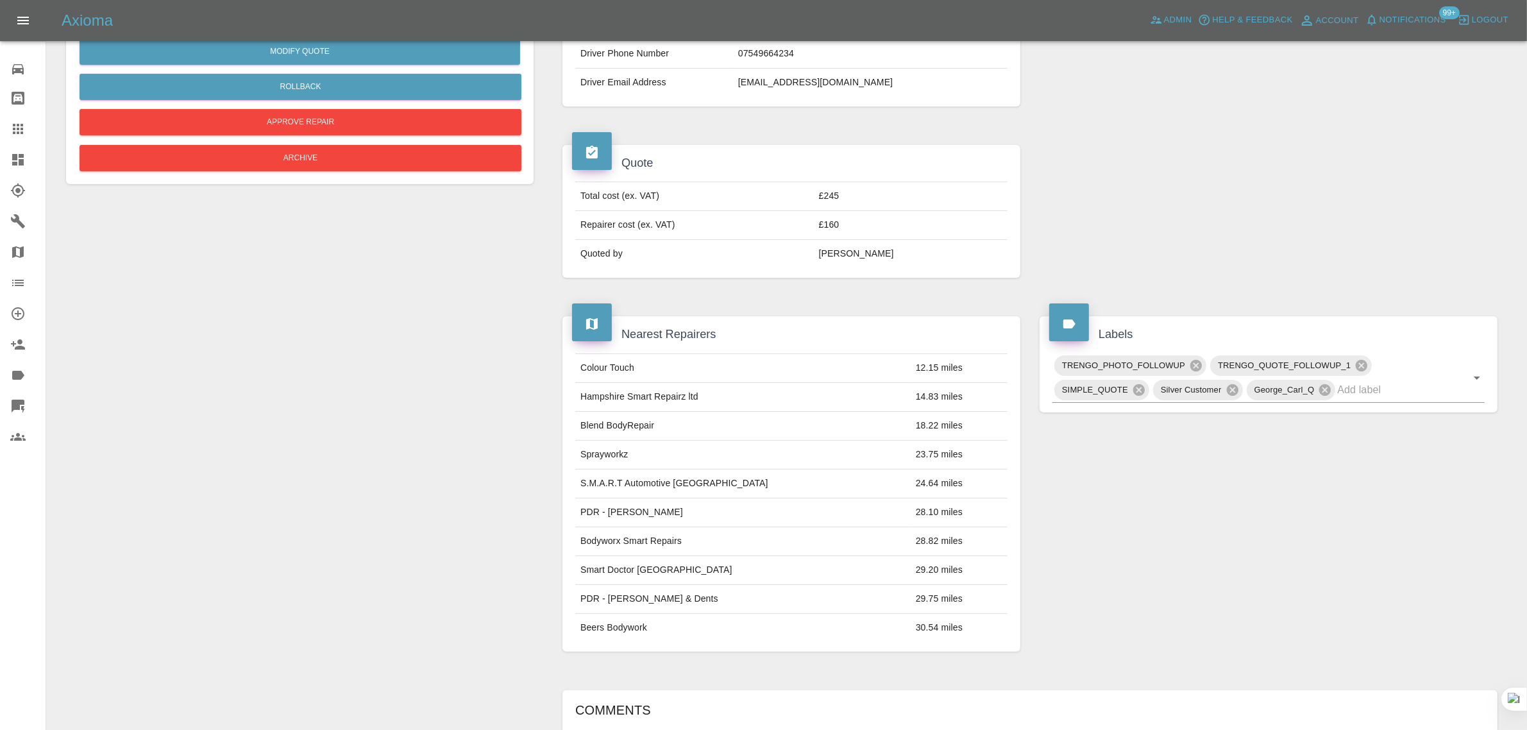
scroll to position [561, 0]
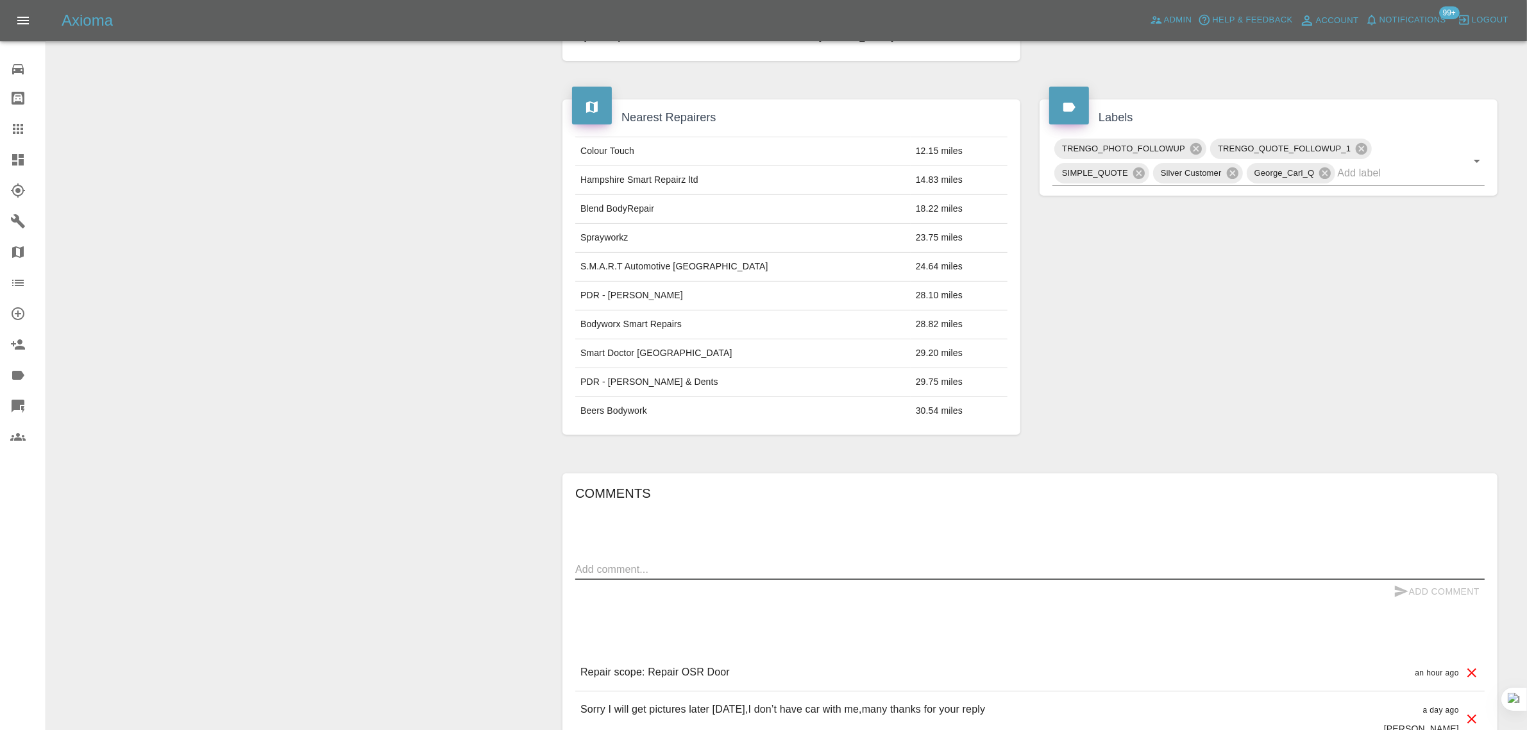
click at [767, 569] on textarea at bounding box center [1030, 569] width 910 height 15
paste textarea "Appreciate your response,but I won’t be accepting your quote ,many thanks from …"
type textarea "Appreciate your response,but I won’t be accepting your quote ,many thanks from …"
click at [1415, 588] on button "Add Comment" at bounding box center [1437, 592] width 96 height 24
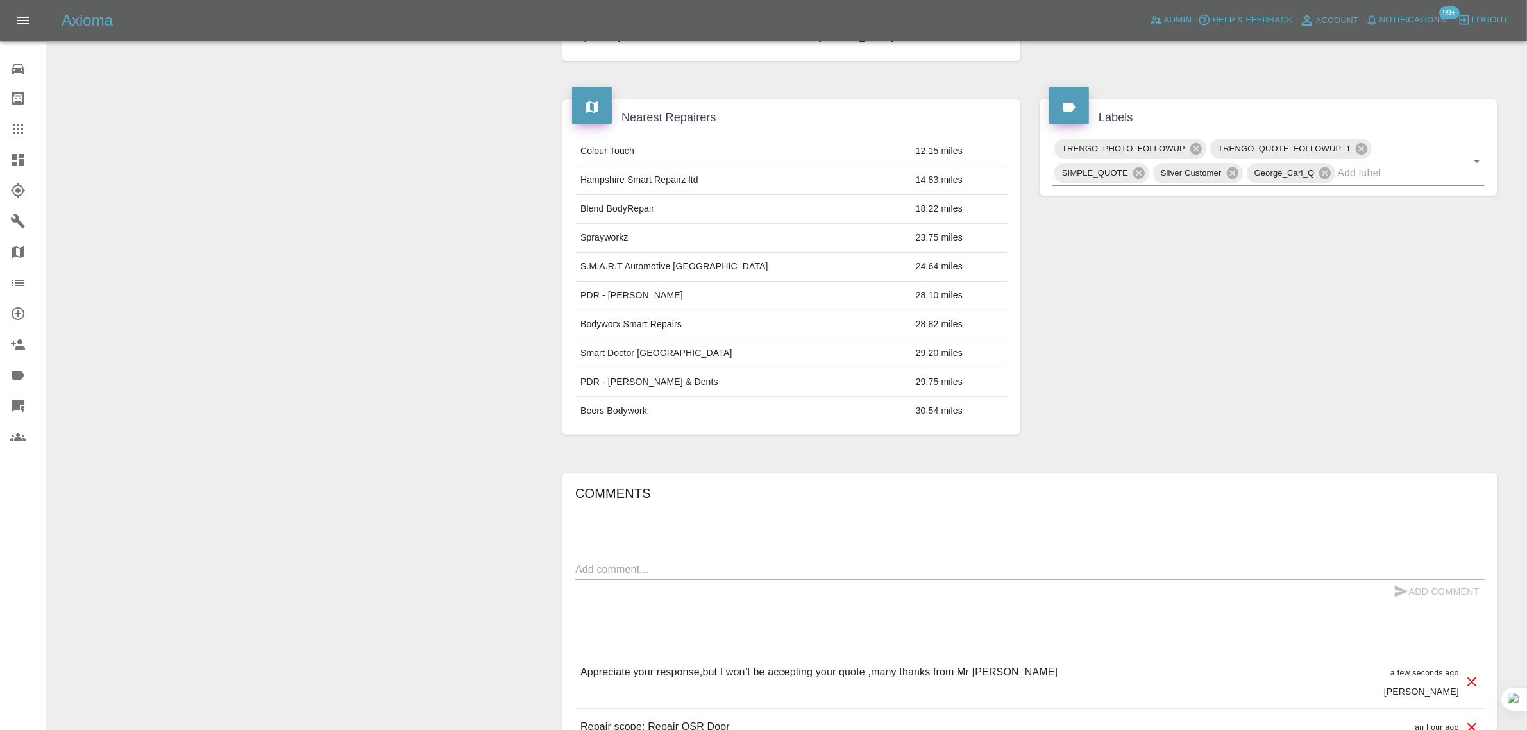
scroll to position [80, 0]
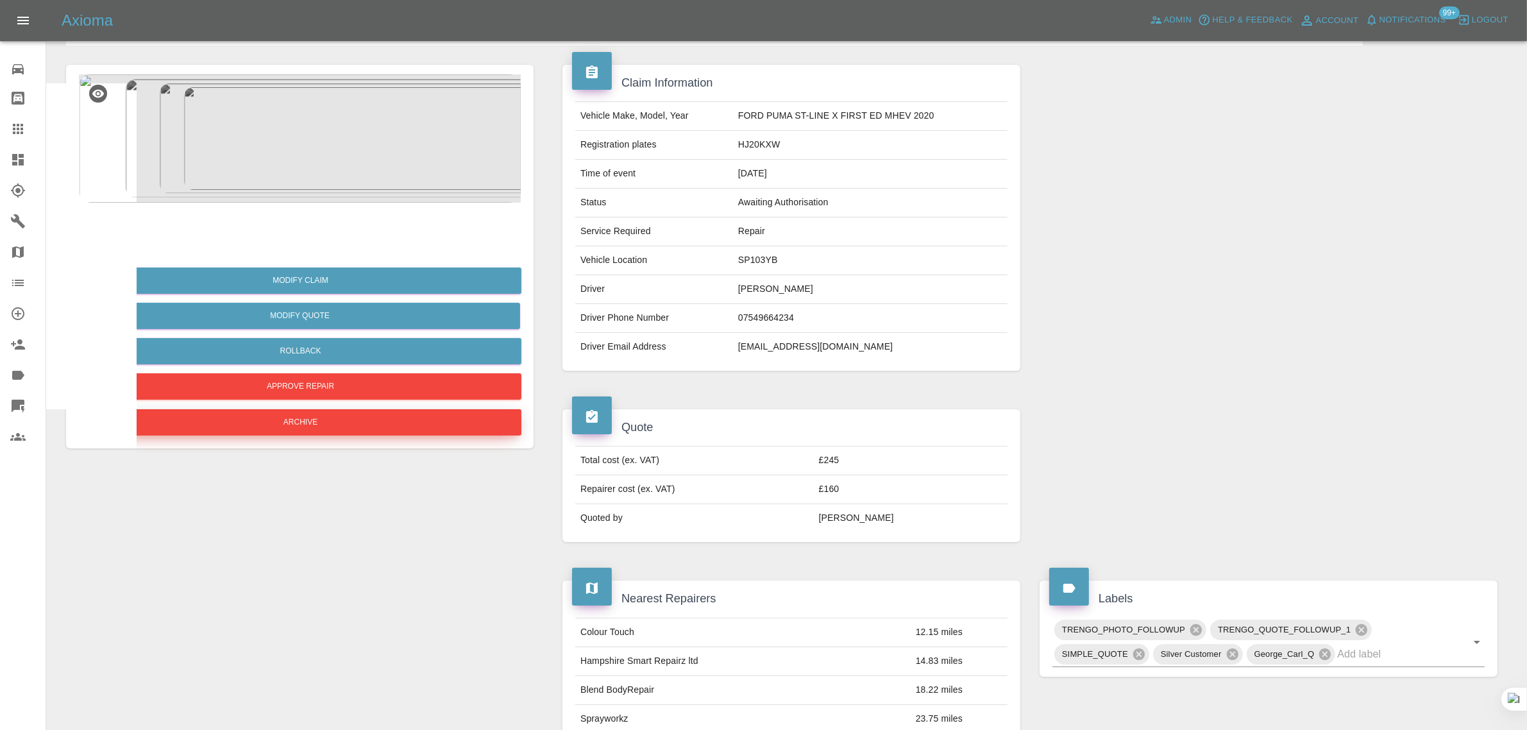
click at [323, 427] on button "Archive" at bounding box center [301, 422] width 442 height 26
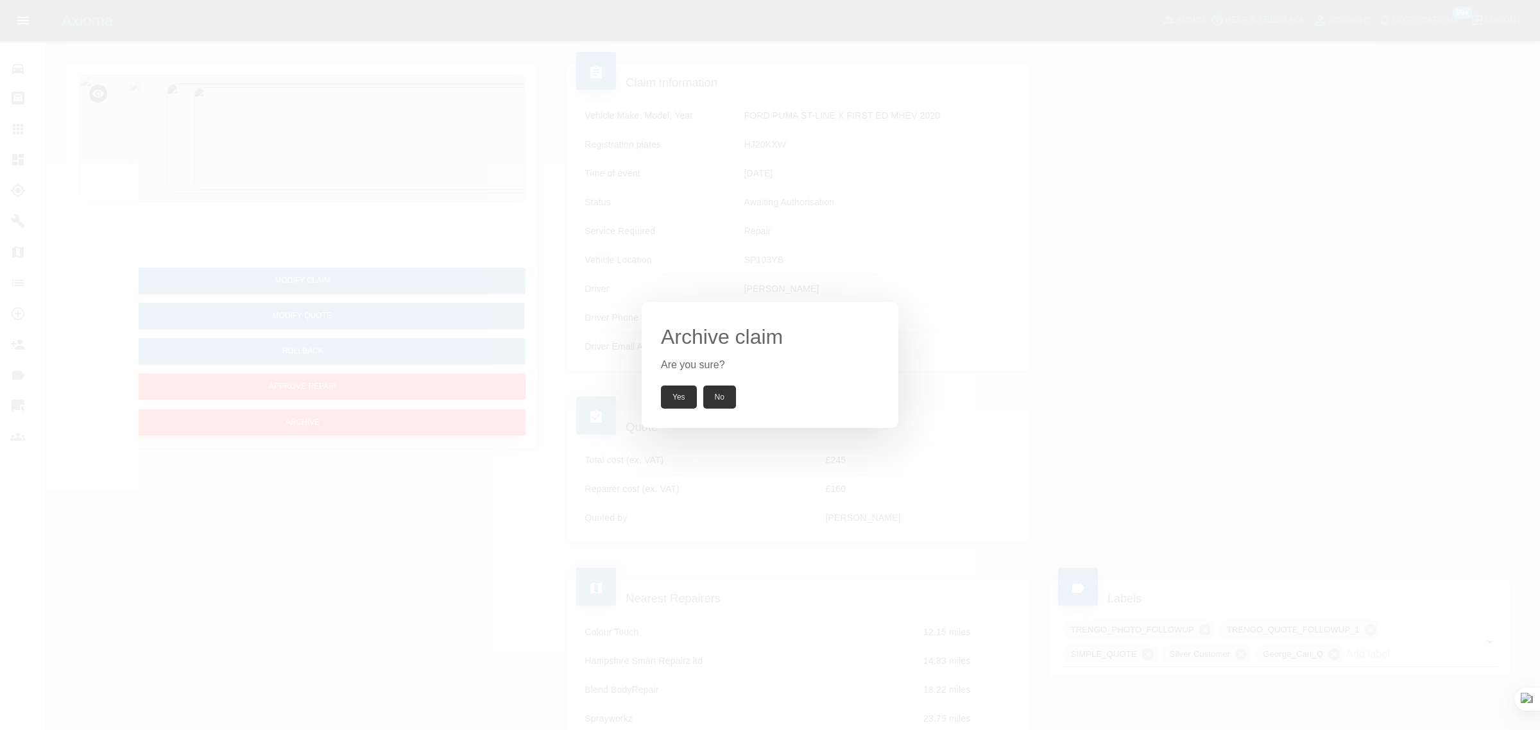
click at [672, 398] on button "Yes" at bounding box center [679, 397] width 36 height 23
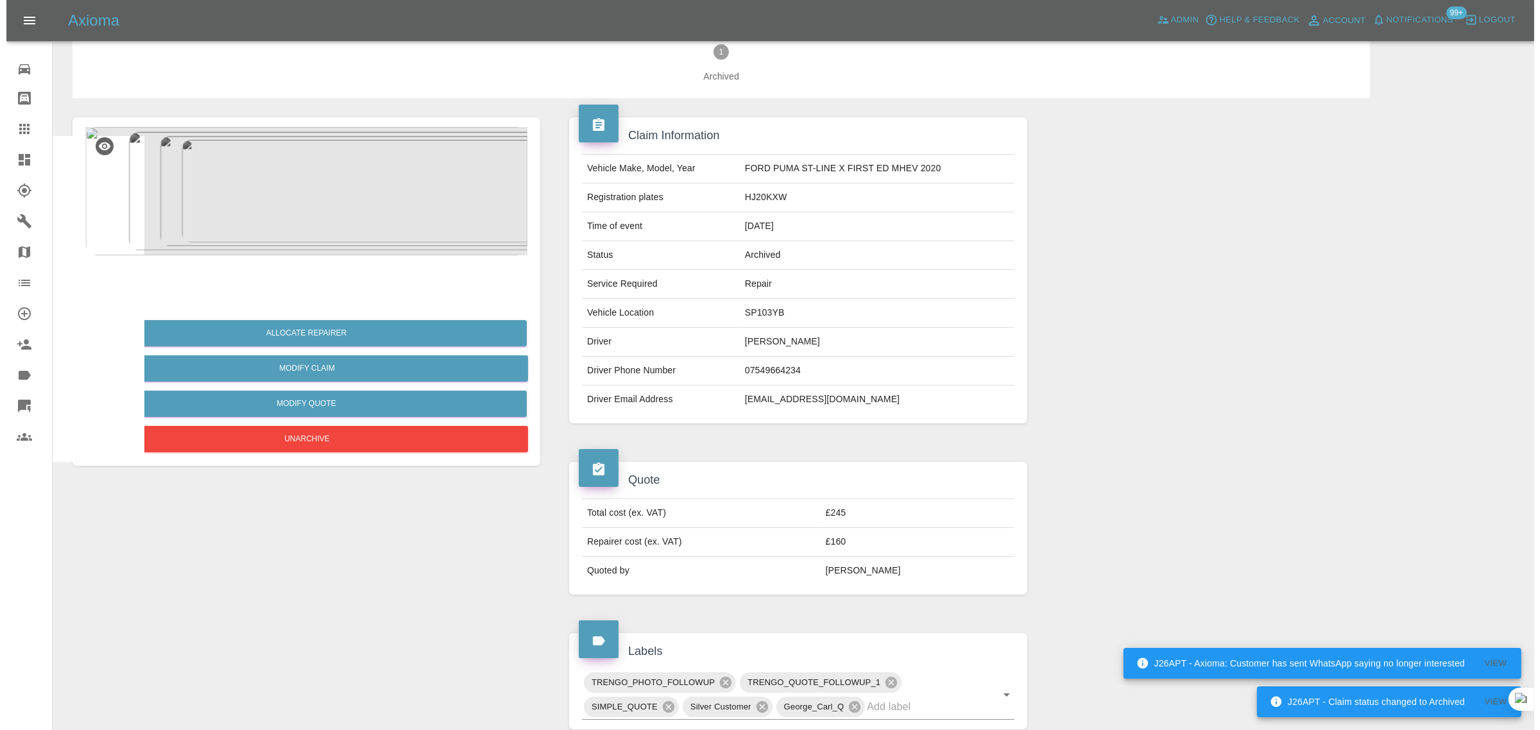
scroll to position [0, 0]
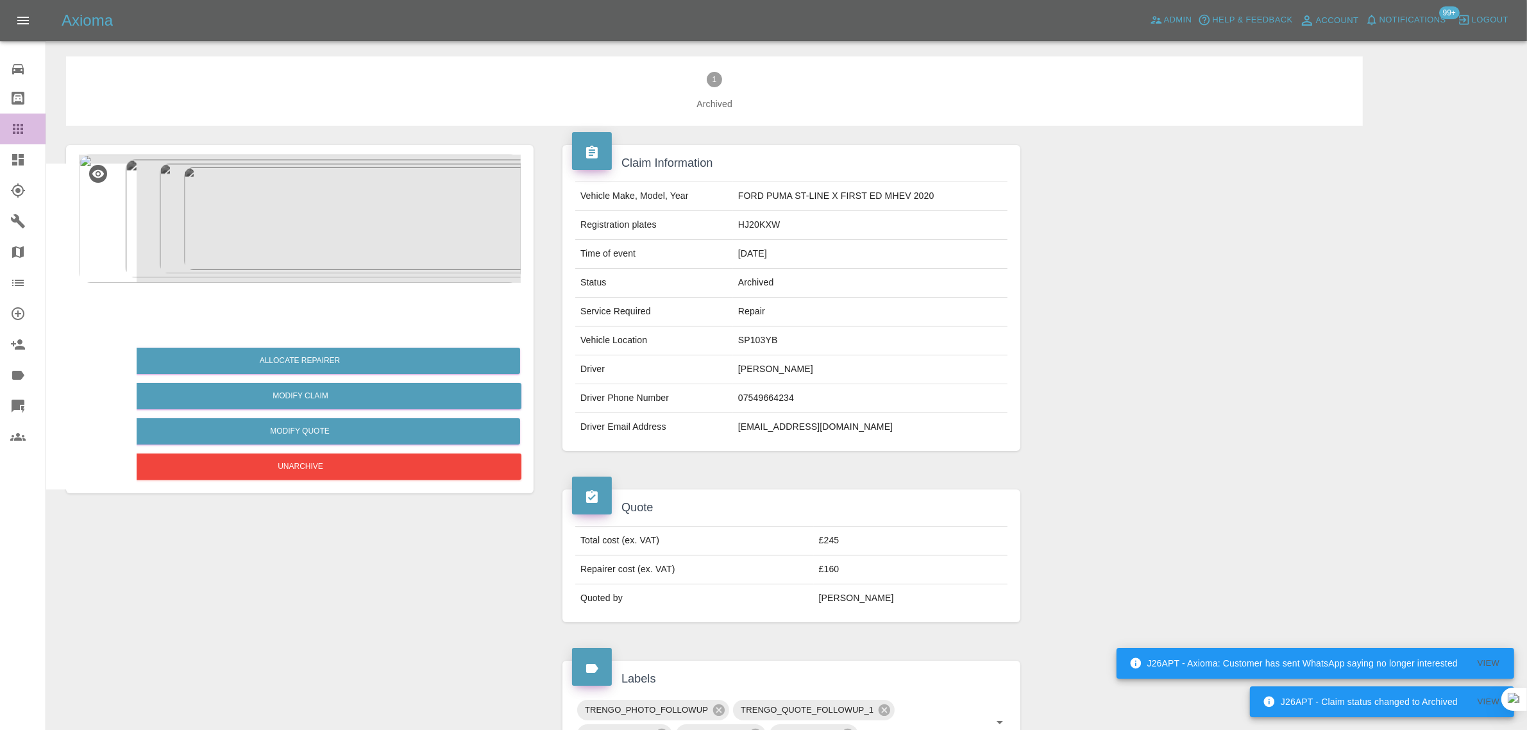
click at [15, 127] on icon at bounding box center [17, 128] width 15 height 15
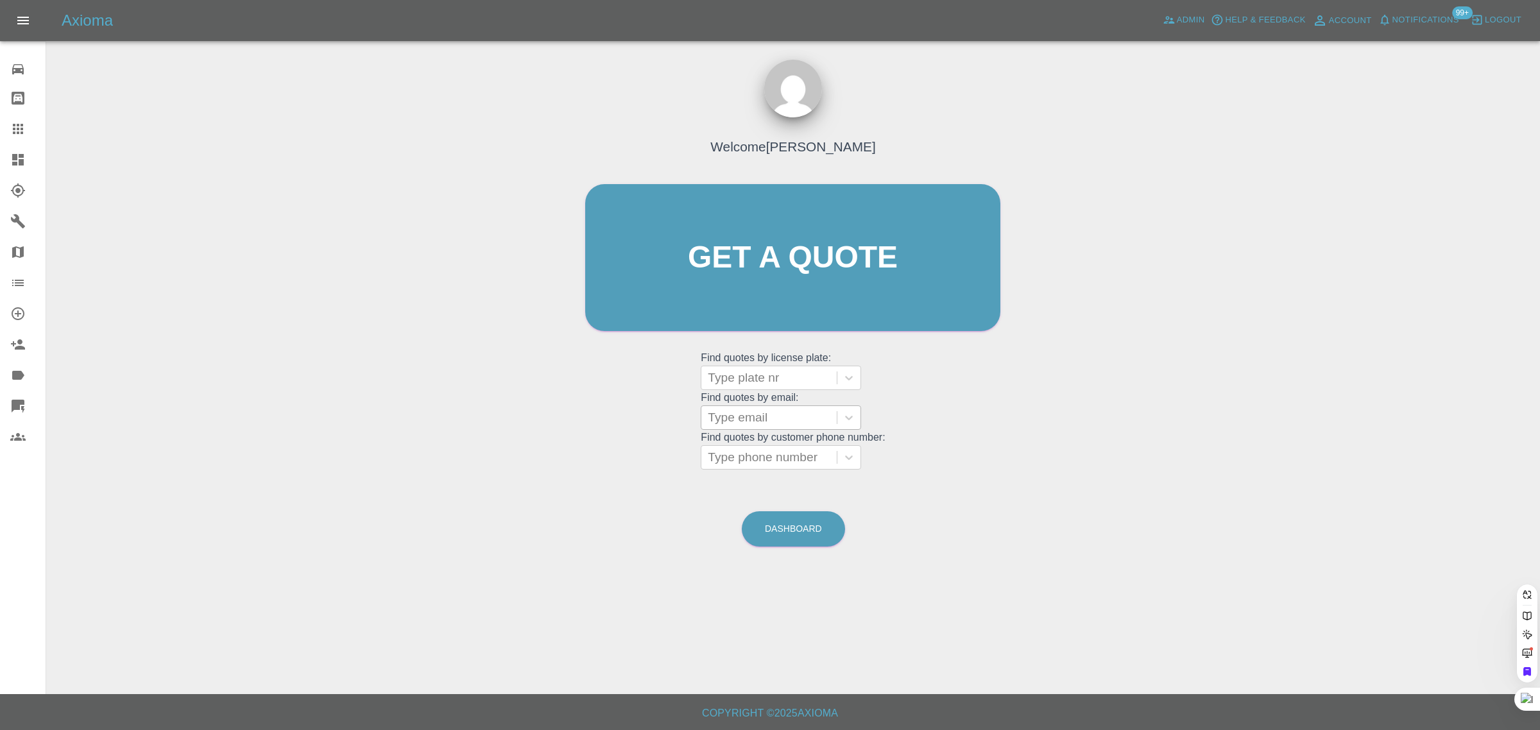
click at [741, 421] on div at bounding box center [769, 418] width 123 height 18
paste input "[EMAIL_ADDRESS][DOMAIN_NAME]"
type input "[EMAIL_ADDRESS][DOMAIN_NAME]"
click at [770, 450] on div "WM21FHN, Awaiting Authorisation" at bounding box center [780, 457] width 160 height 41
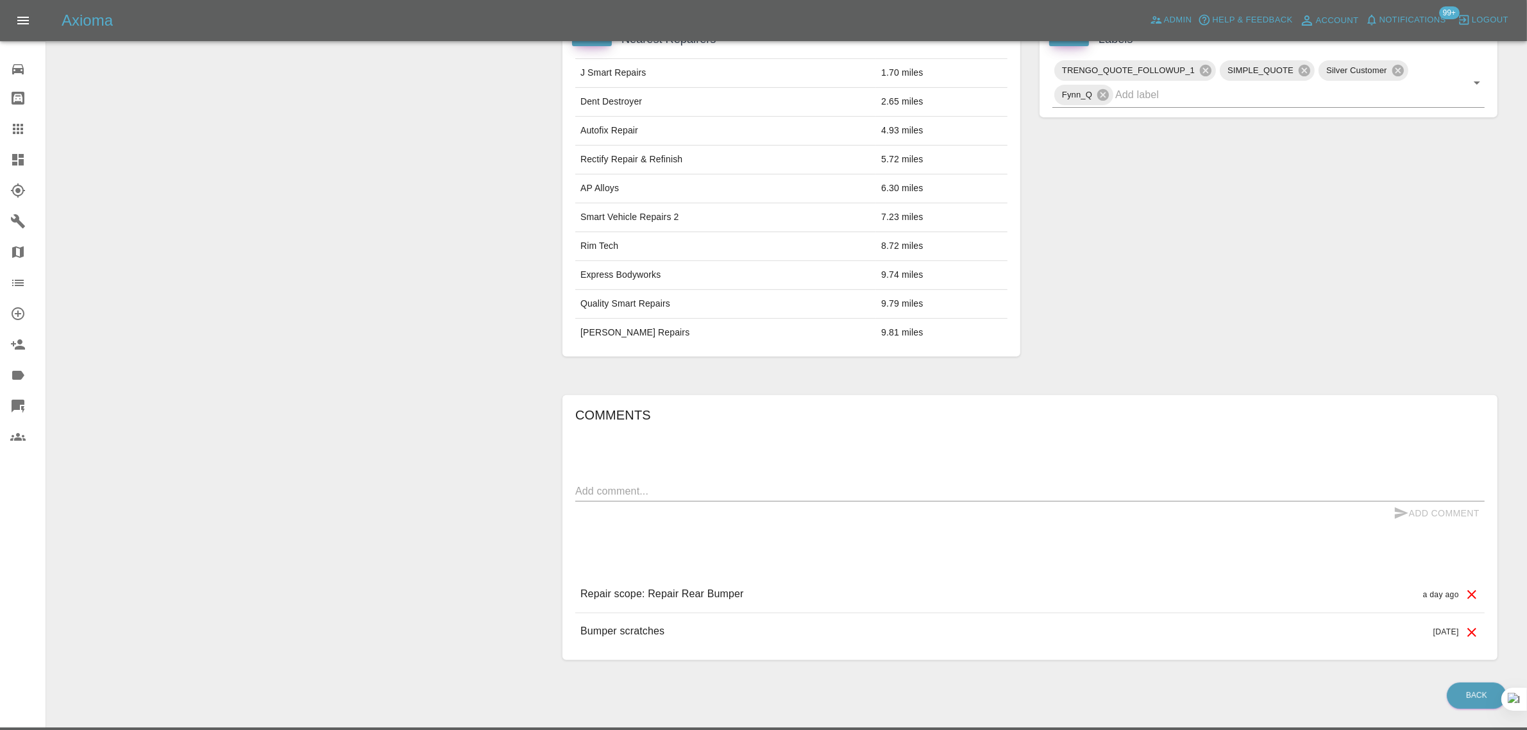
scroll to position [641, 0]
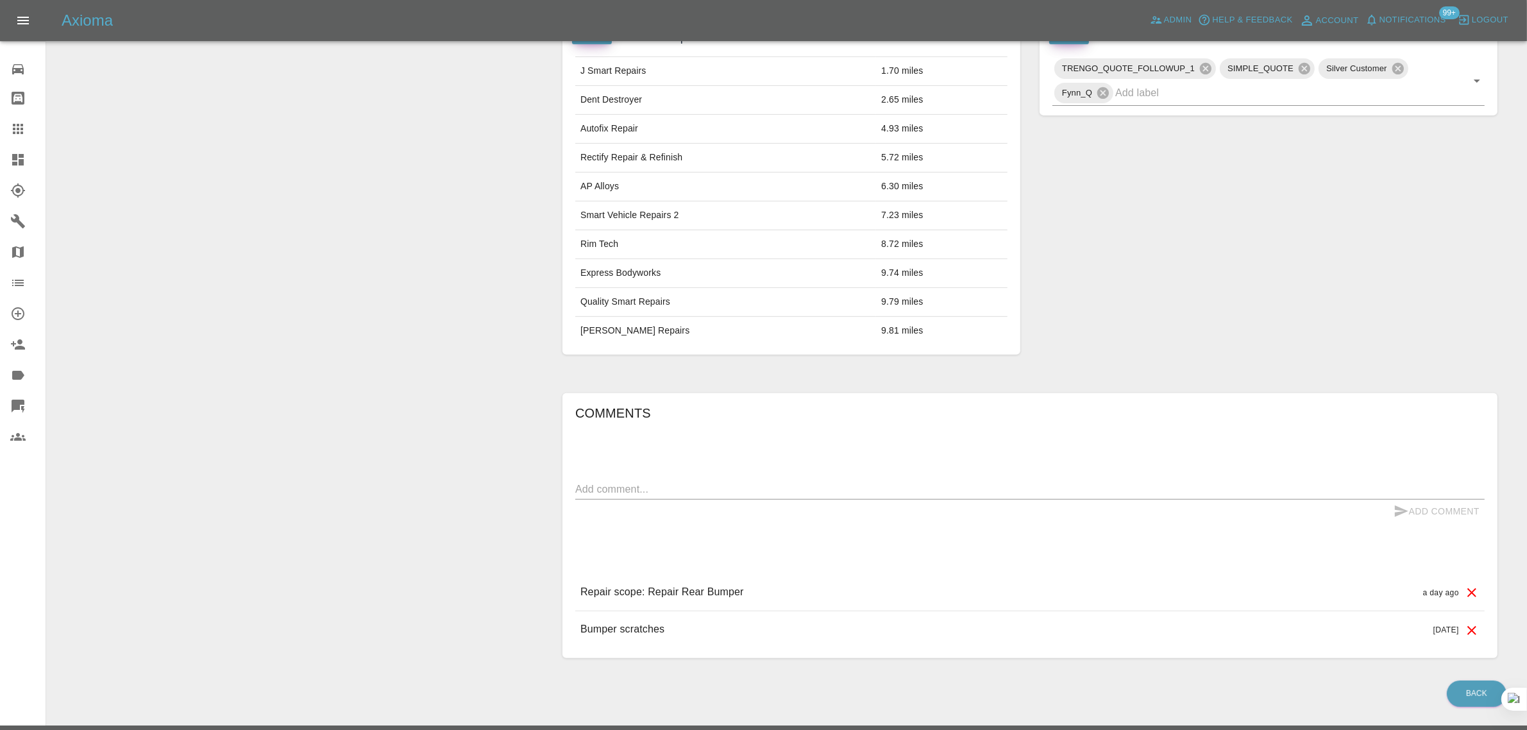
click at [749, 491] on textarea at bounding box center [1030, 489] width 910 height 15
paste textarea "I have had a ceramic coating will the new bumper be the same colour"
type textarea "I have had a ceramic coating will the new bumper be the same colour"
click at [1421, 514] on button "Add Comment" at bounding box center [1437, 512] width 96 height 24
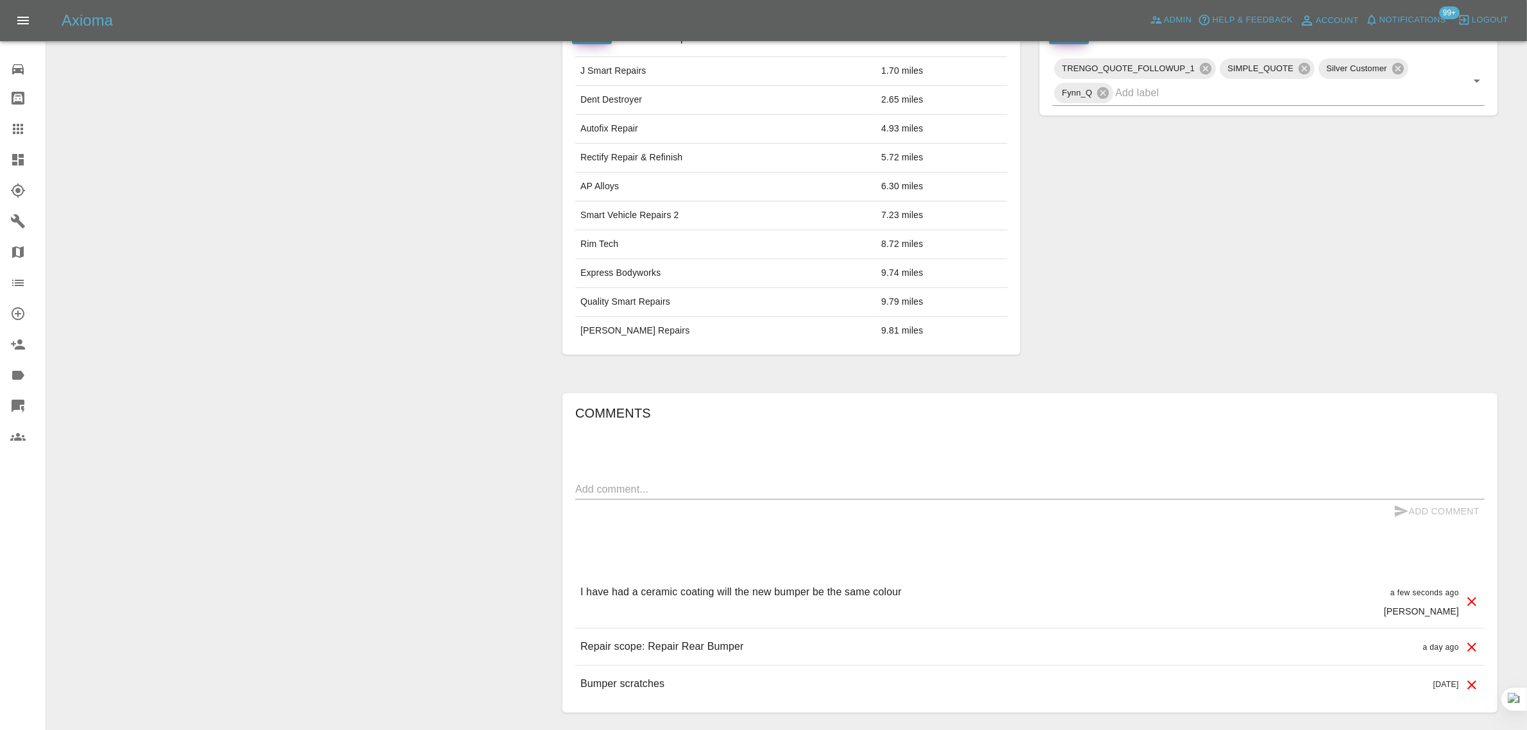
click at [21, 132] on icon at bounding box center [18, 129] width 10 height 10
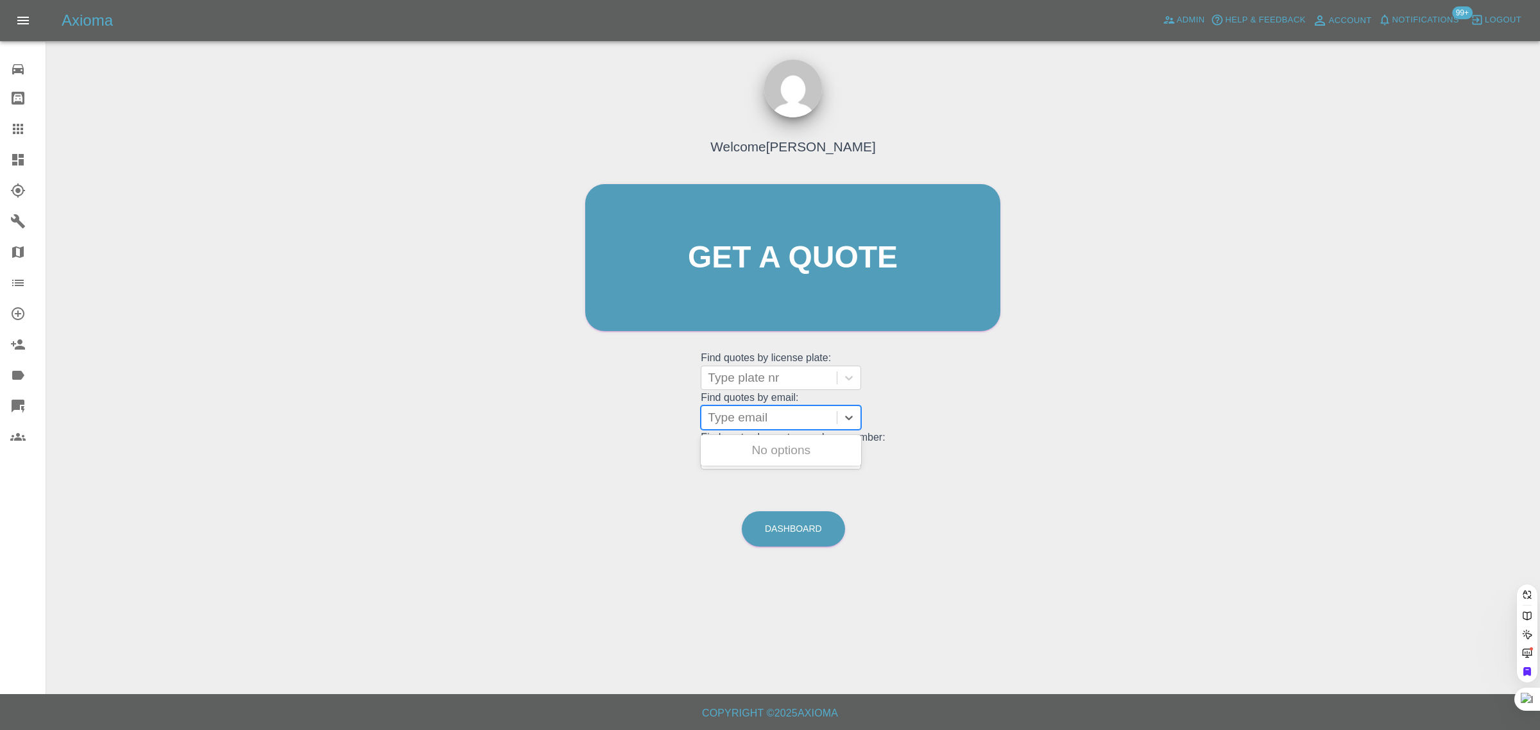
click at [783, 420] on div at bounding box center [769, 418] width 123 height 18
paste input "[EMAIL_ADDRESS][DOMAIN_NAME]"
type input "[EMAIL_ADDRESS][DOMAIN_NAME]"
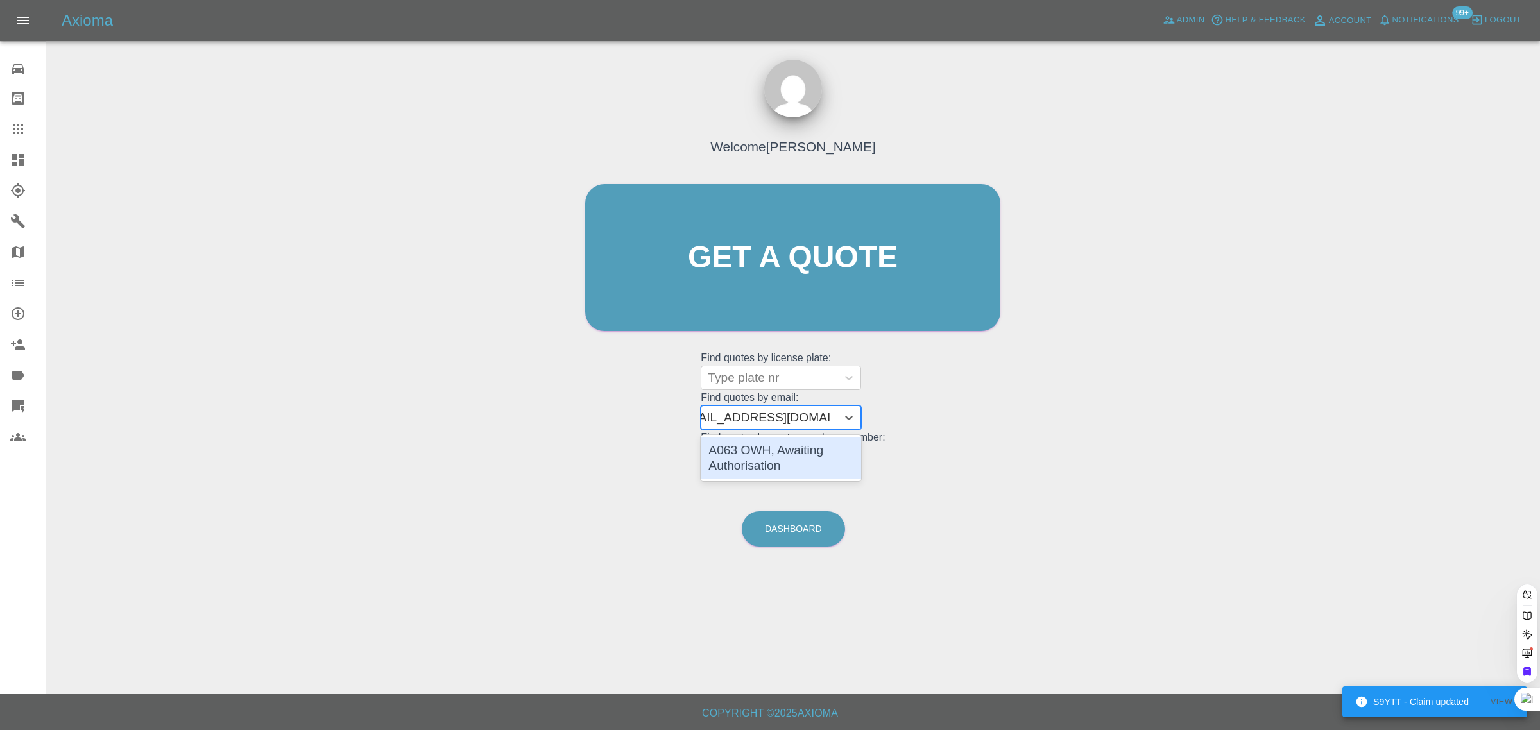
scroll to position [0, 21]
click at [779, 456] on div "A063 OWH, Awaiting Authorisation" at bounding box center [780, 457] width 160 height 41
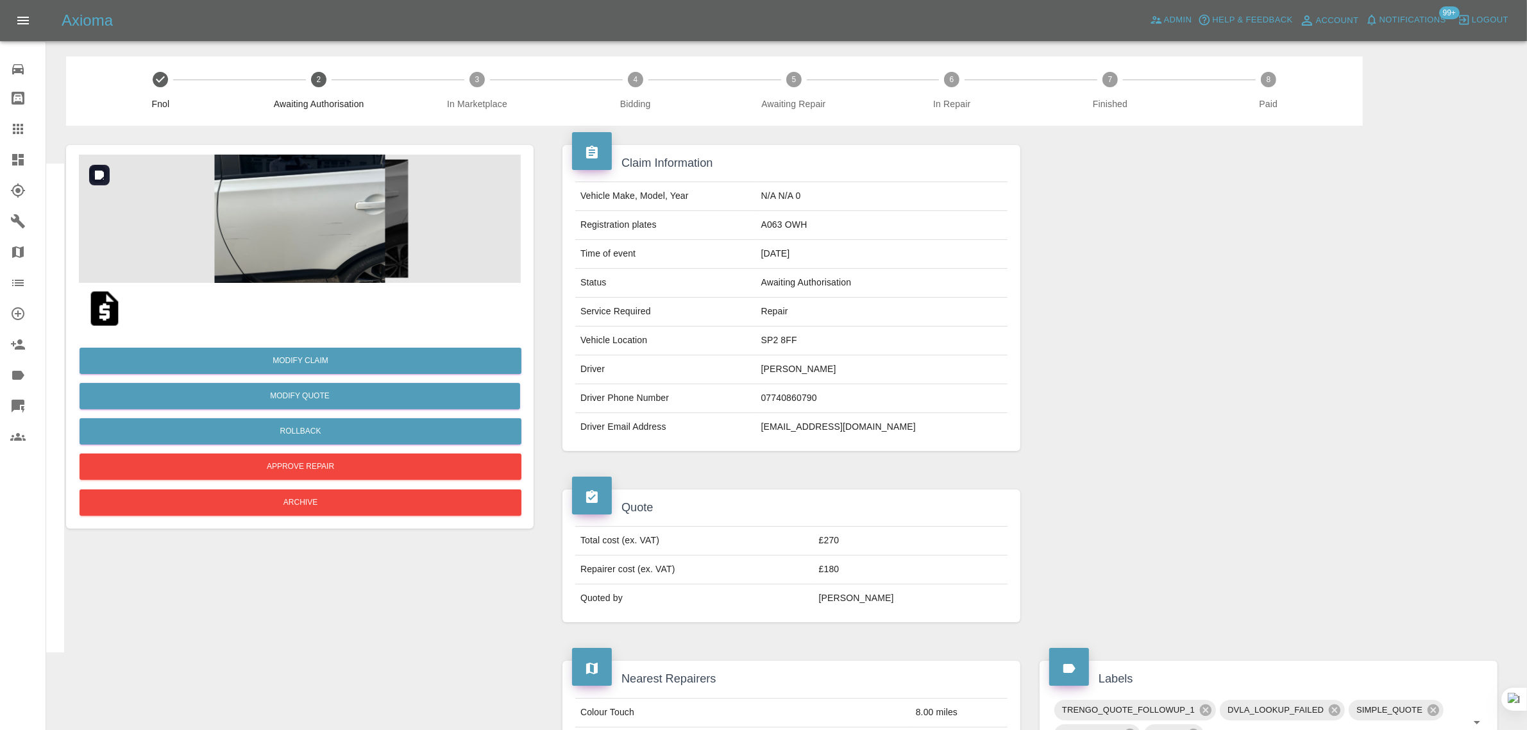
click at [293, 226] on img at bounding box center [300, 219] width 442 height 128
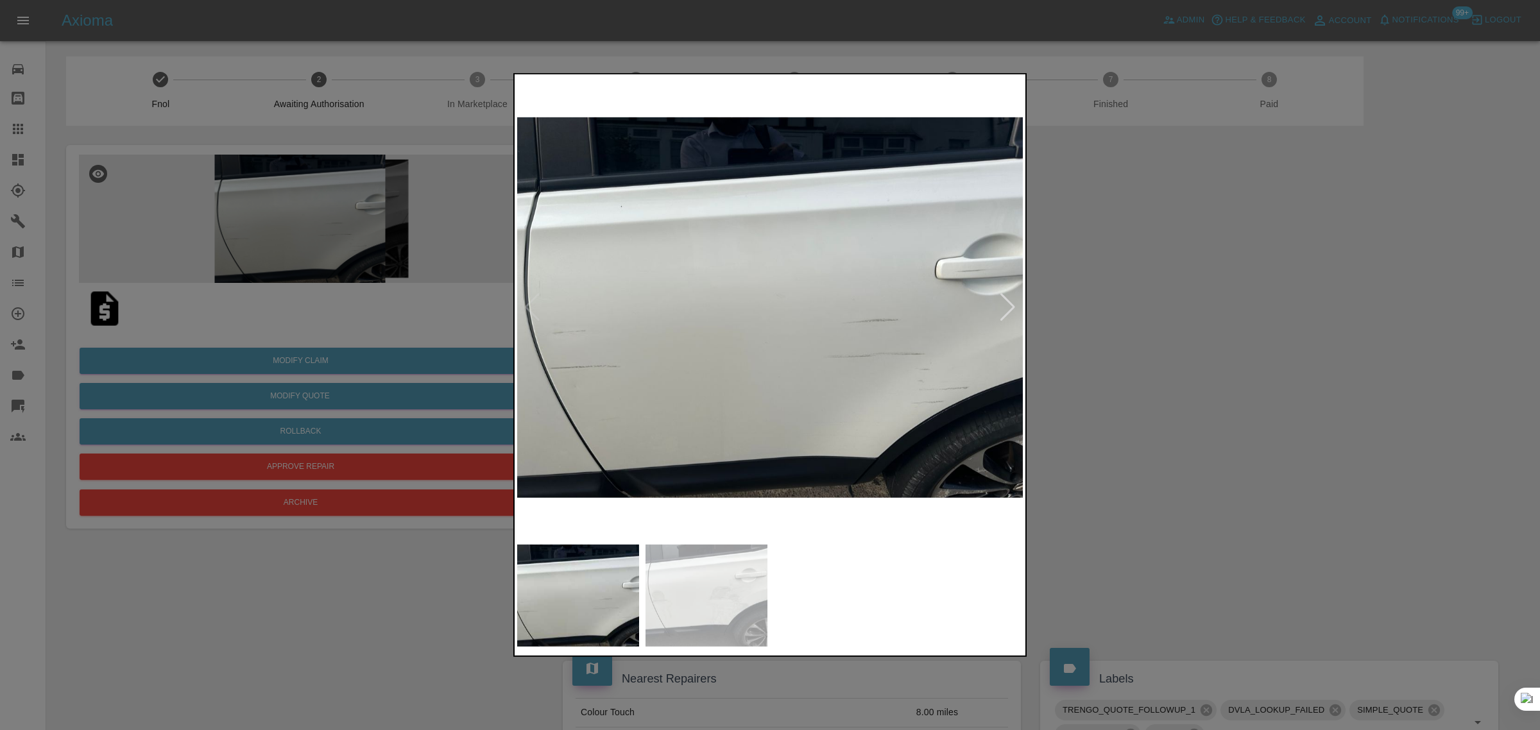
click at [1237, 391] on div at bounding box center [770, 365] width 1540 height 730
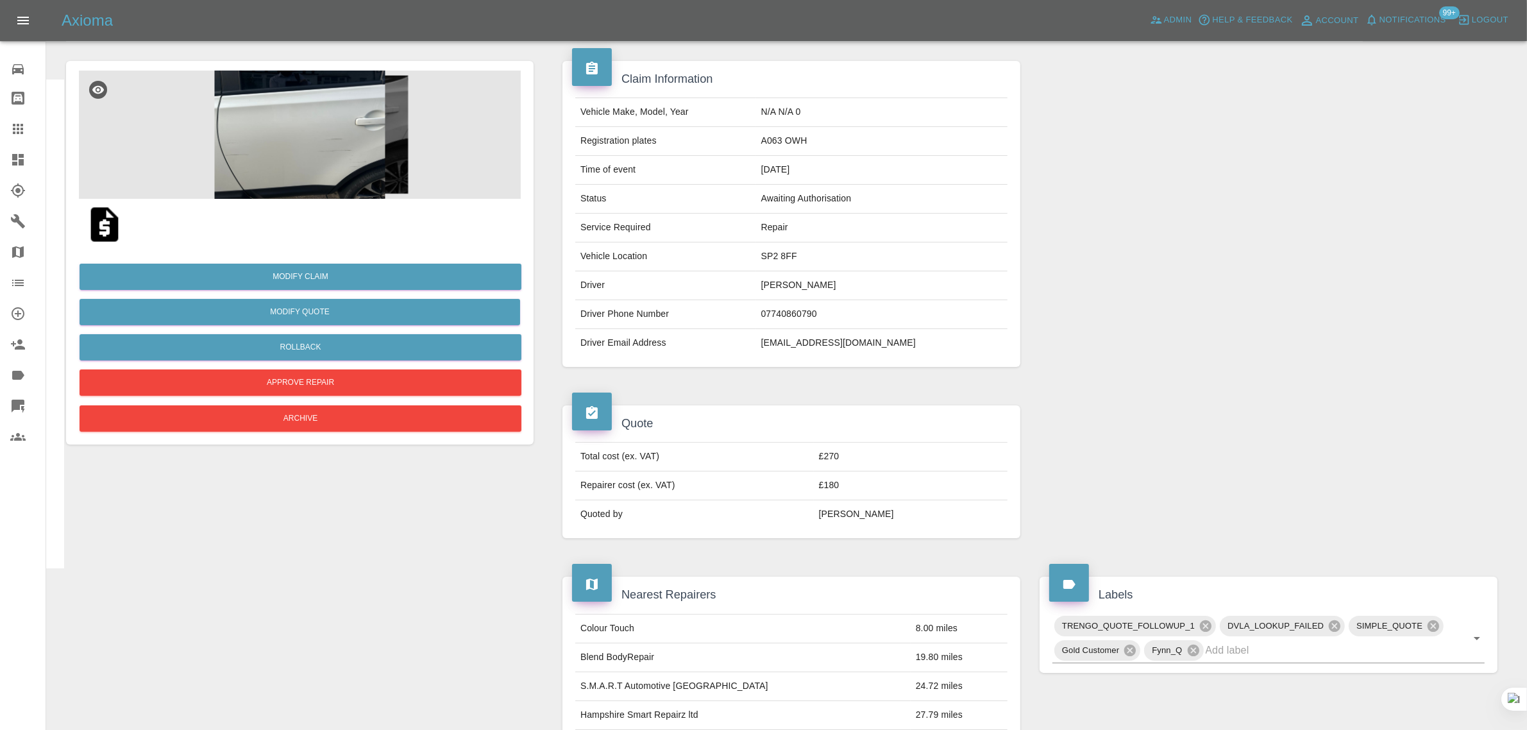
scroll to position [80, 0]
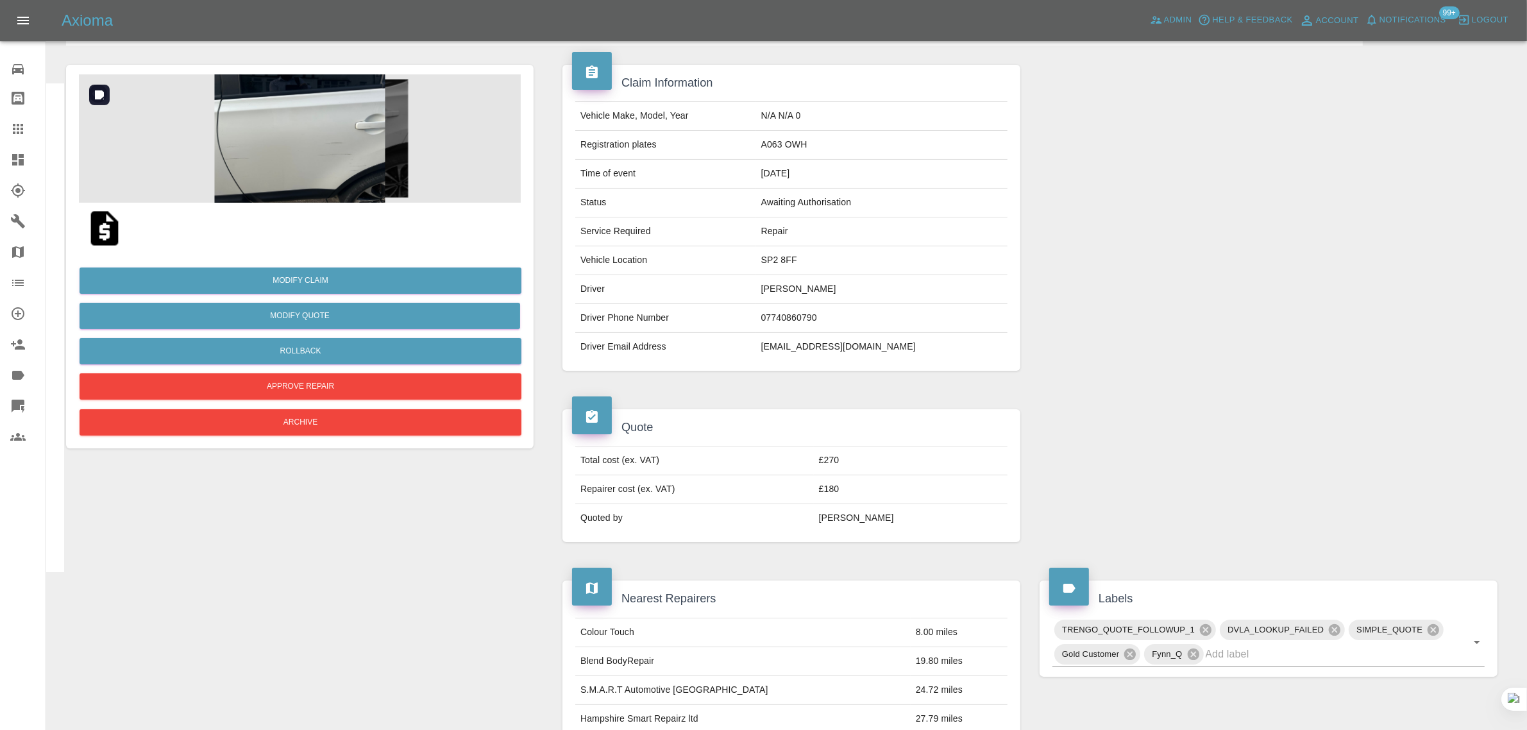
click at [285, 148] on img at bounding box center [300, 138] width 442 height 128
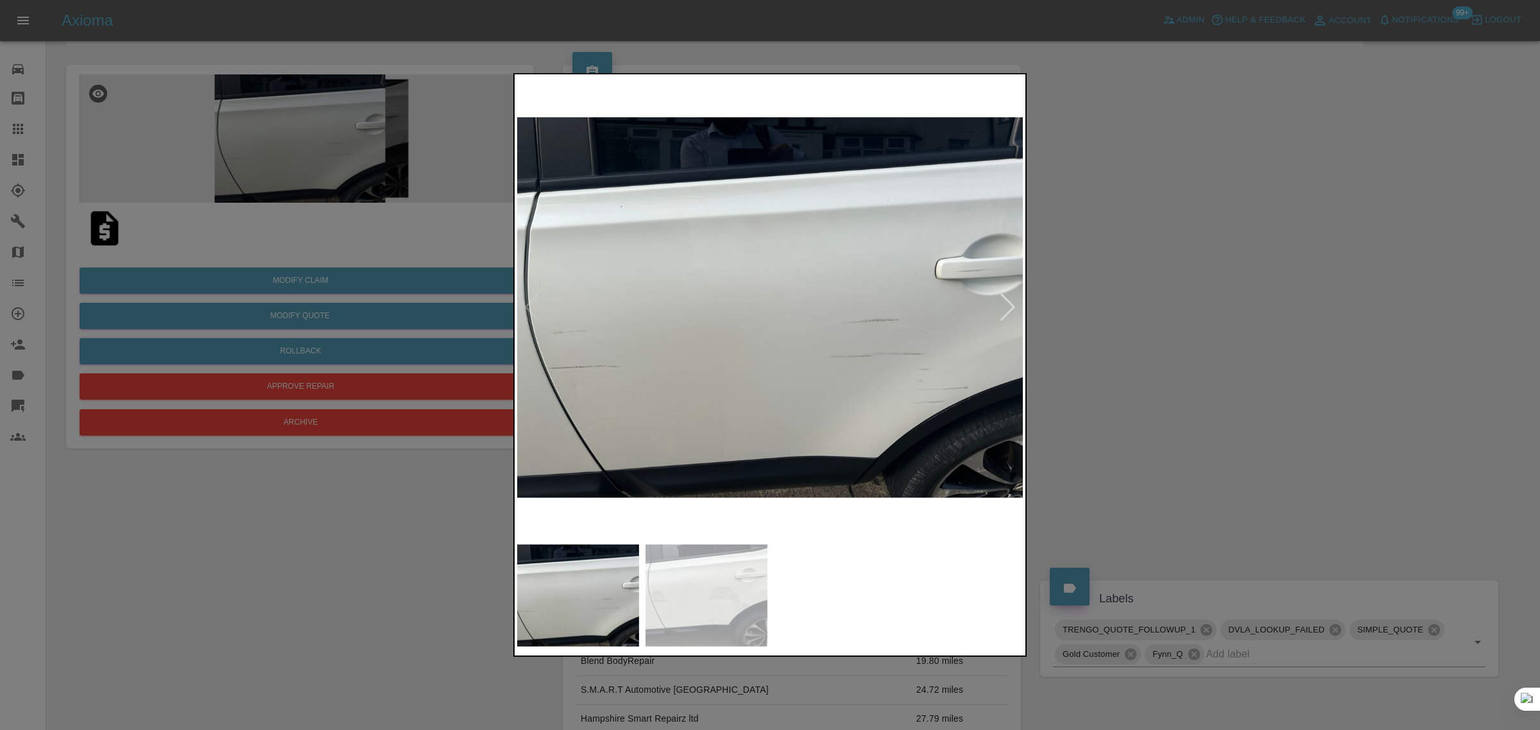
click at [24, 128] on div at bounding box center [770, 365] width 1540 height 730
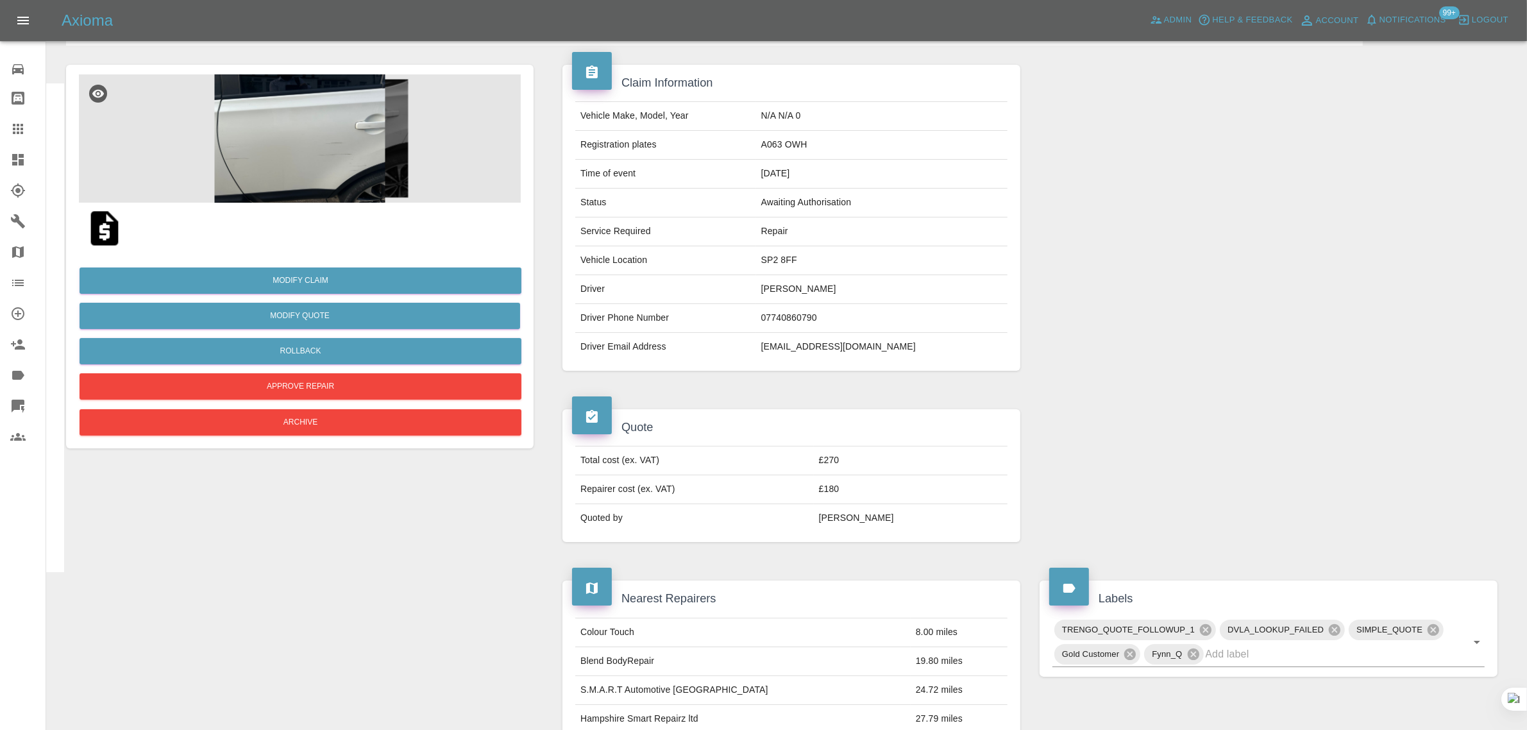
click at [24, 128] on icon at bounding box center [17, 128] width 15 height 15
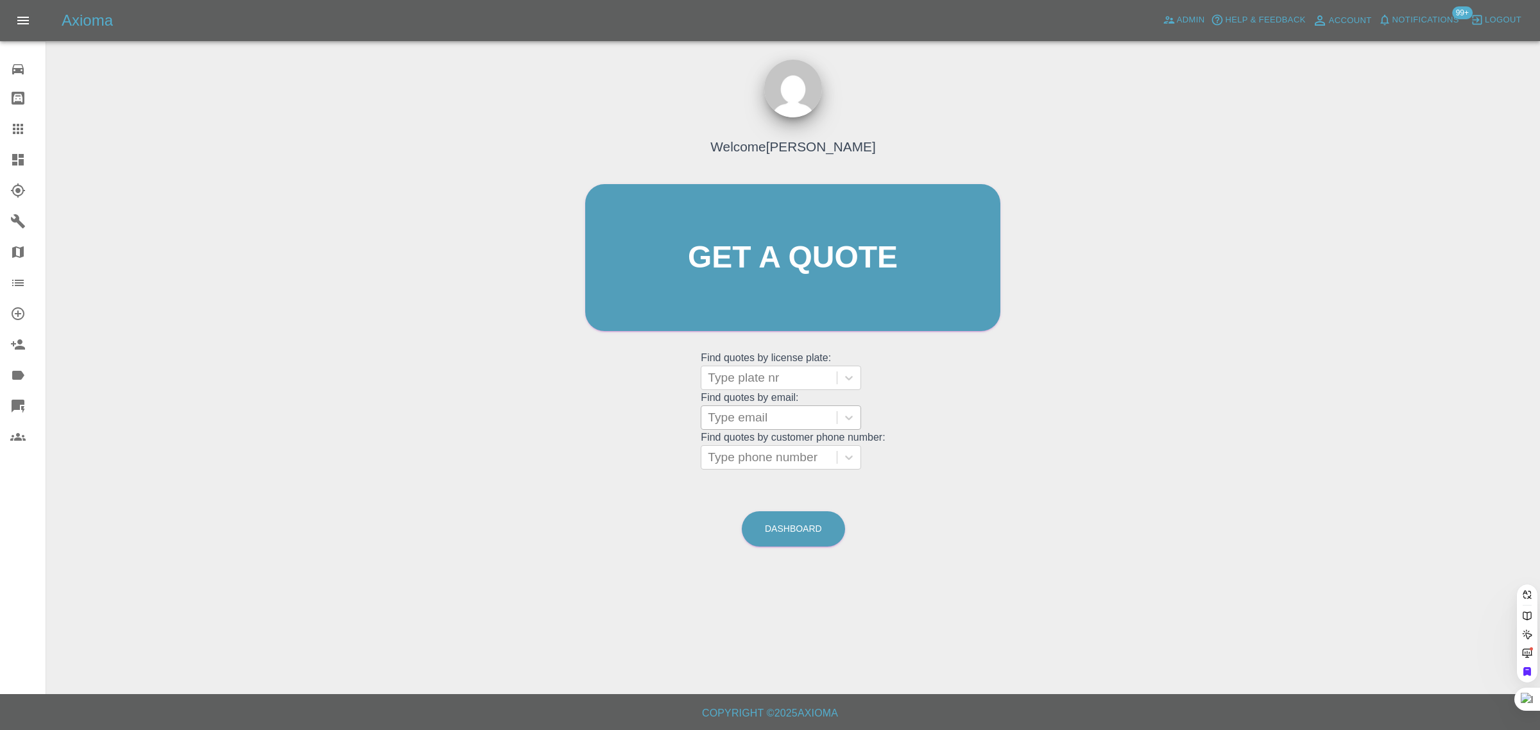
click at [732, 412] on div at bounding box center [769, 418] width 123 height 18
paste input "[EMAIL_ADDRESS][DOMAIN_NAME]"
type input "[EMAIL_ADDRESS][DOMAIN_NAME]"
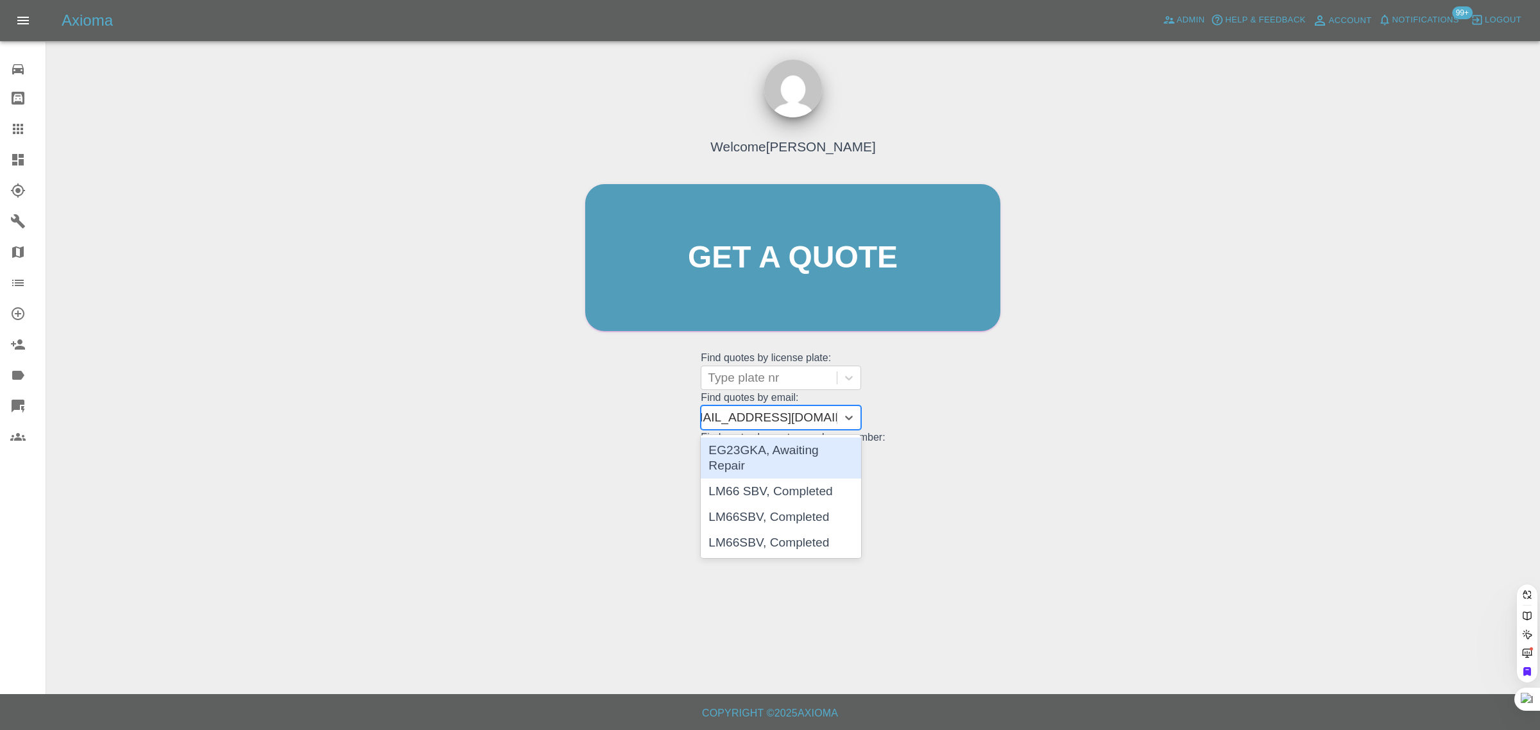
click at [806, 455] on div "EG23GKA, Awaiting Repair" at bounding box center [780, 457] width 160 height 41
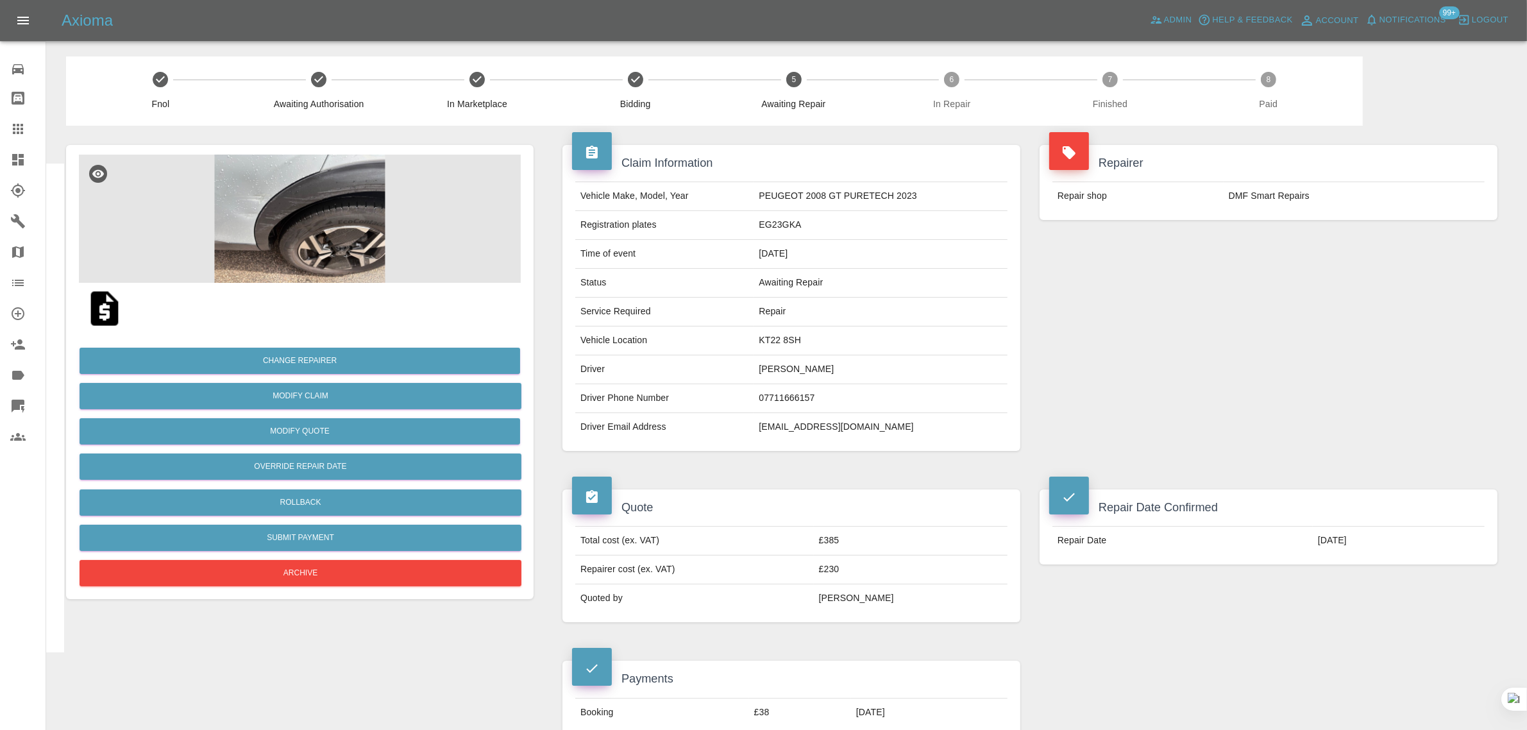
scroll to position [561, 0]
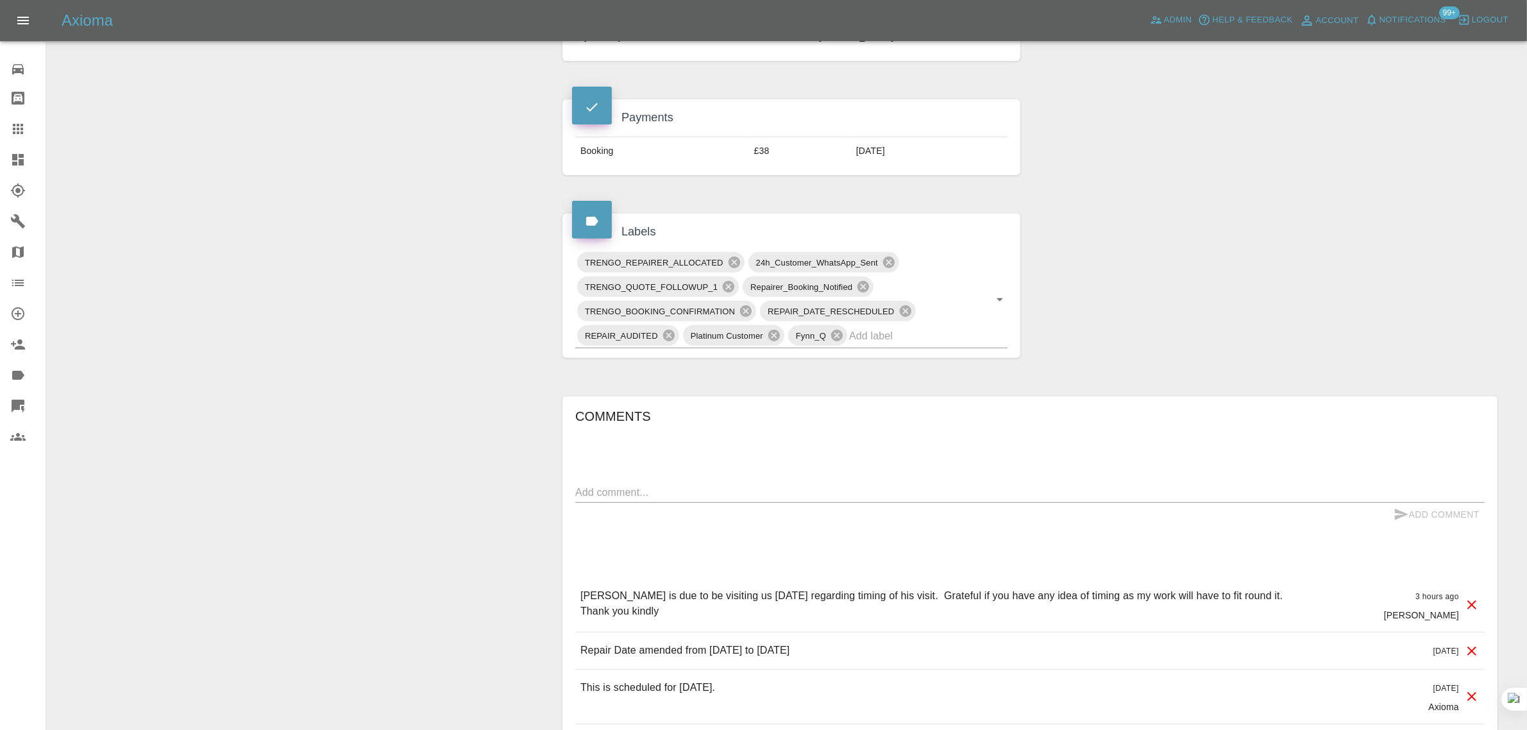
click at [806, 491] on textarea at bounding box center [1030, 492] width 910 height 15
paste textarea "[PERSON_NAME] did indeed make contact. He arrived on time. He is a very nice ge…"
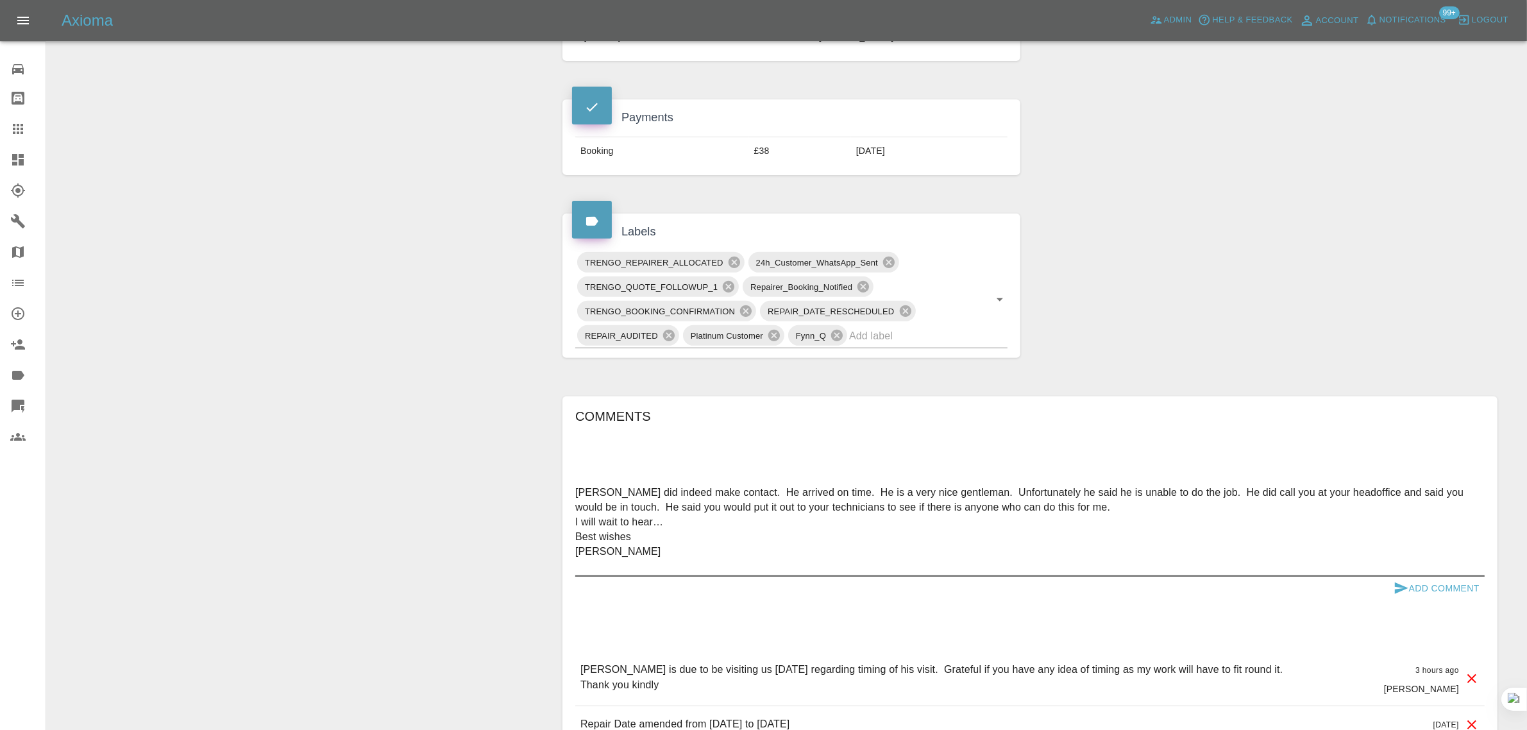
type textarea "[PERSON_NAME] did indeed make contact. He arrived on time. He is a very nice ge…"
click at [1442, 587] on button "Add Comment" at bounding box center [1437, 589] width 96 height 24
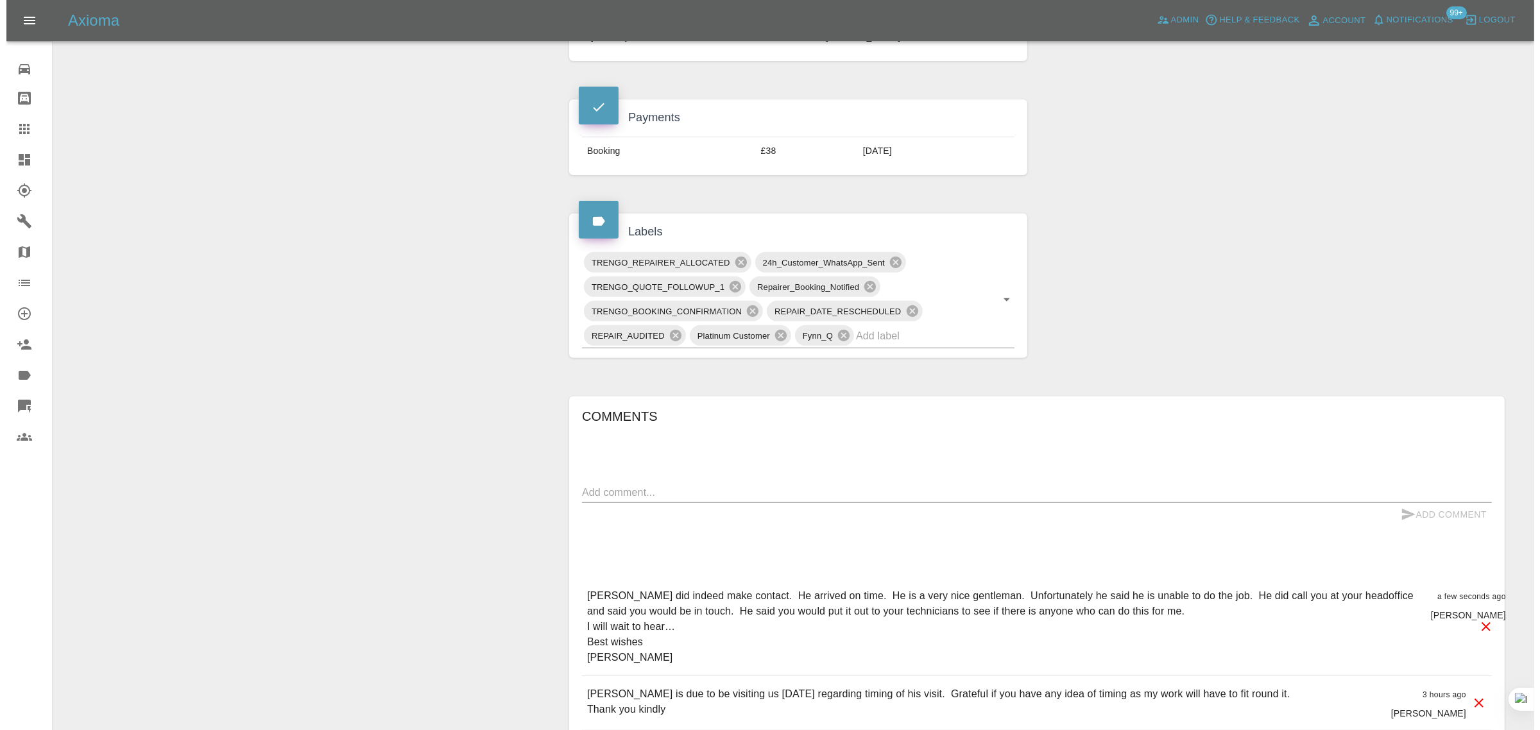
scroll to position [0, 0]
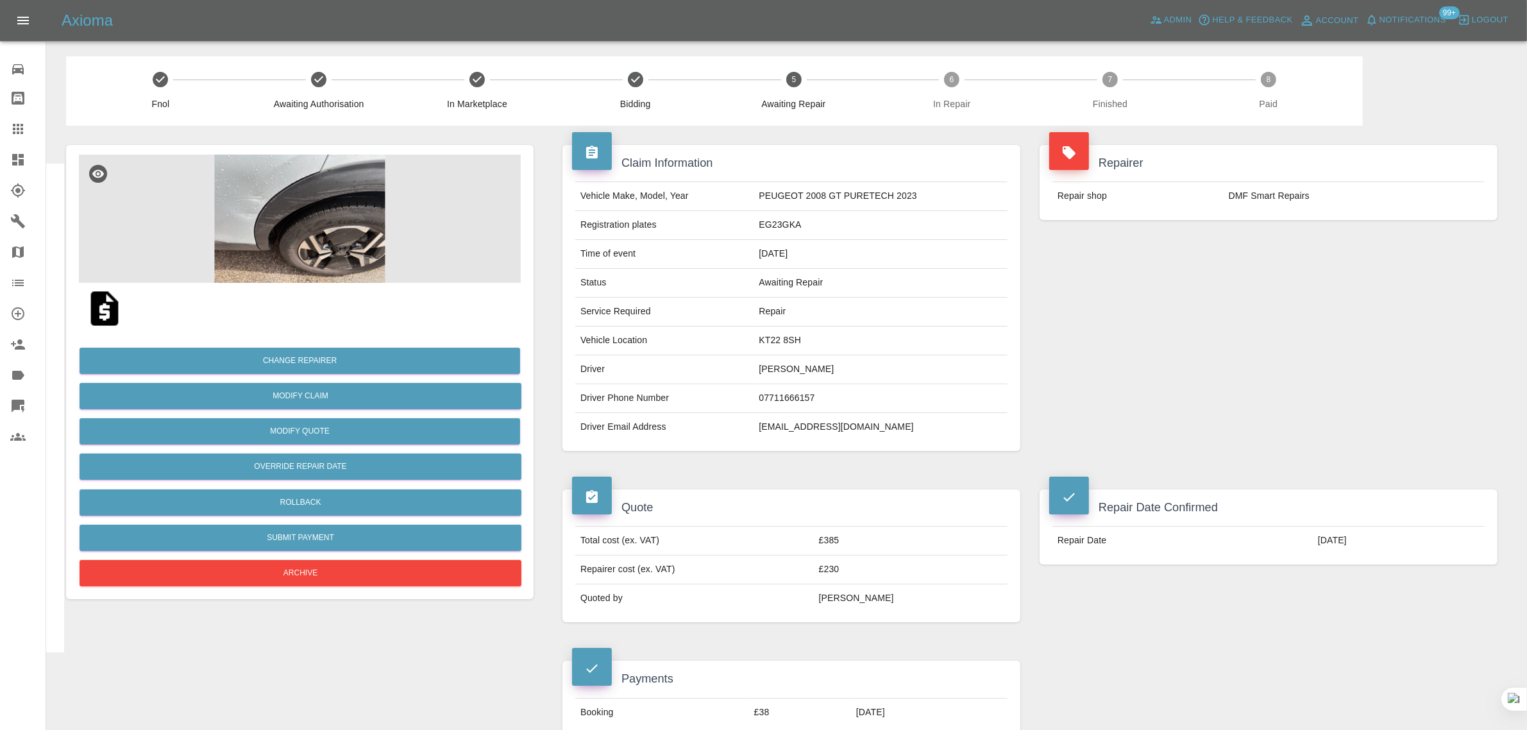
click at [16, 120] on link "Claims" at bounding box center [23, 129] width 46 height 31
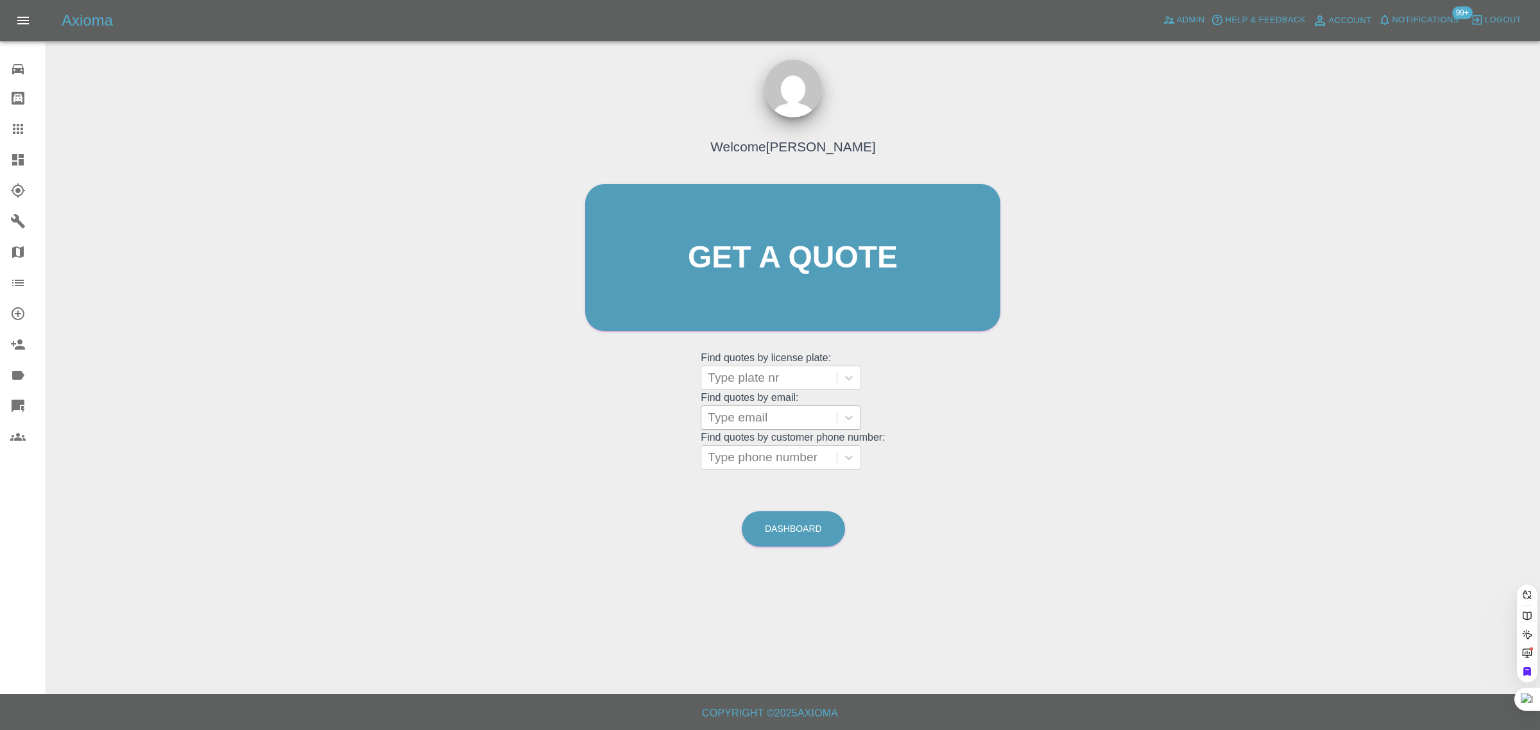
click at [744, 424] on div at bounding box center [769, 418] width 123 height 18
paste input "[PERSON_NAME][EMAIL_ADDRESS][DOMAIN_NAME]"
type input "[PERSON_NAME][EMAIL_ADDRESS][DOMAIN_NAME]"
click at [741, 443] on div "SN15 YMO, Awaiting Repair" at bounding box center [780, 457] width 160 height 41
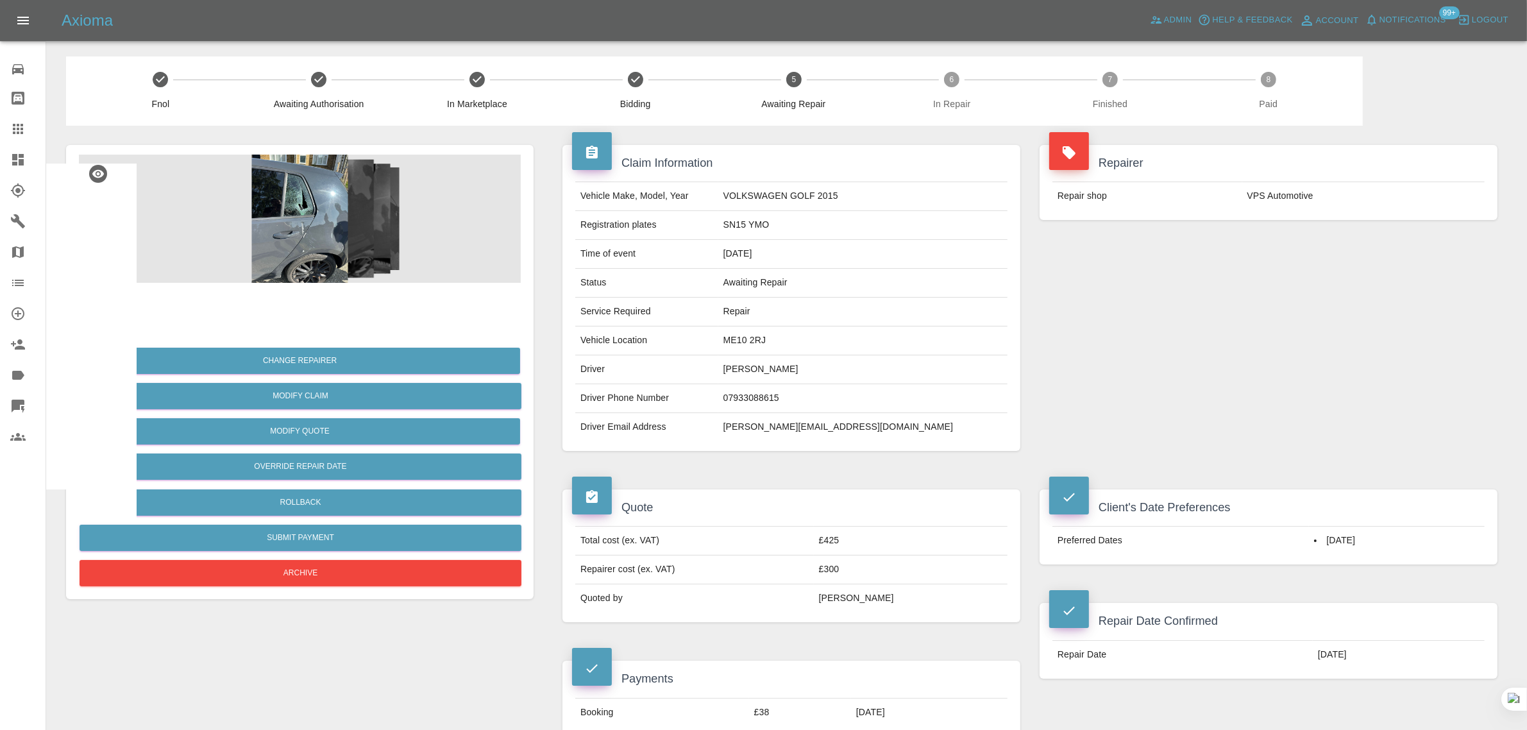
click at [29, 132] on div at bounding box center [28, 128] width 36 height 15
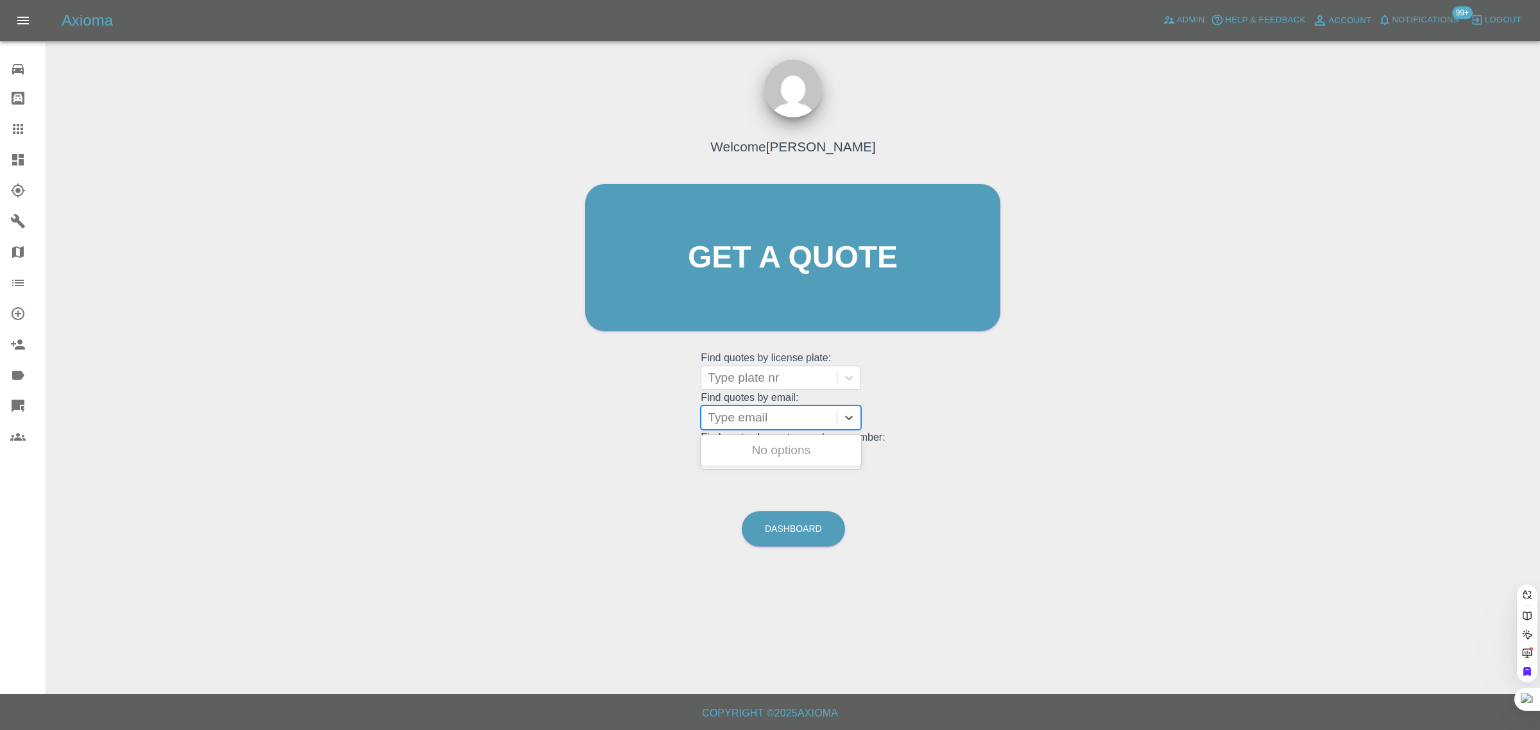
click at [747, 418] on div at bounding box center [769, 418] width 123 height 18
paste input "[EMAIL_ADDRESS][DOMAIN_NAME]"
type input "sue@"
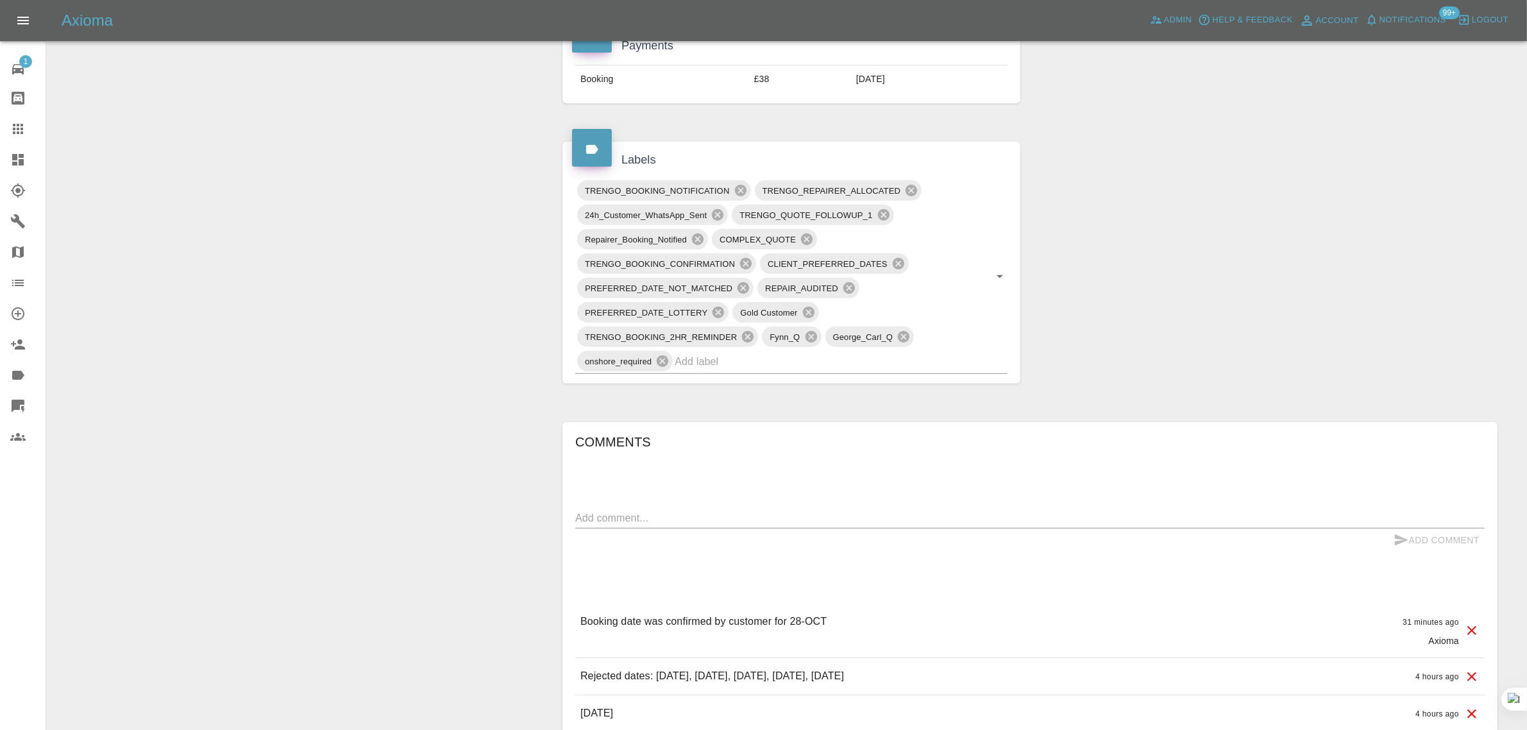
scroll to position [641, 0]
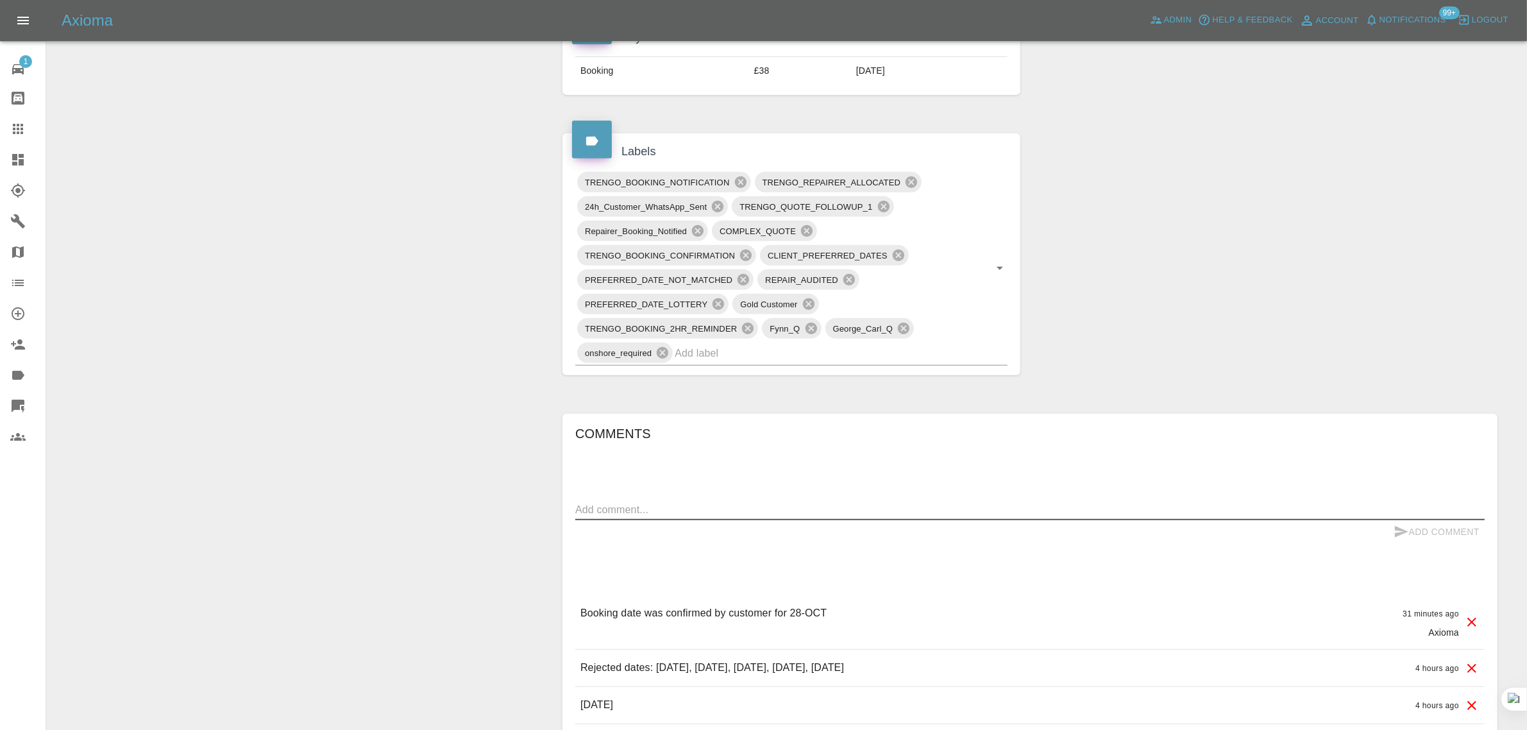
click at [749, 511] on textarea at bounding box center [1030, 509] width 910 height 15
paste textarea "Will you have the correct colour match next time Regards Sue"
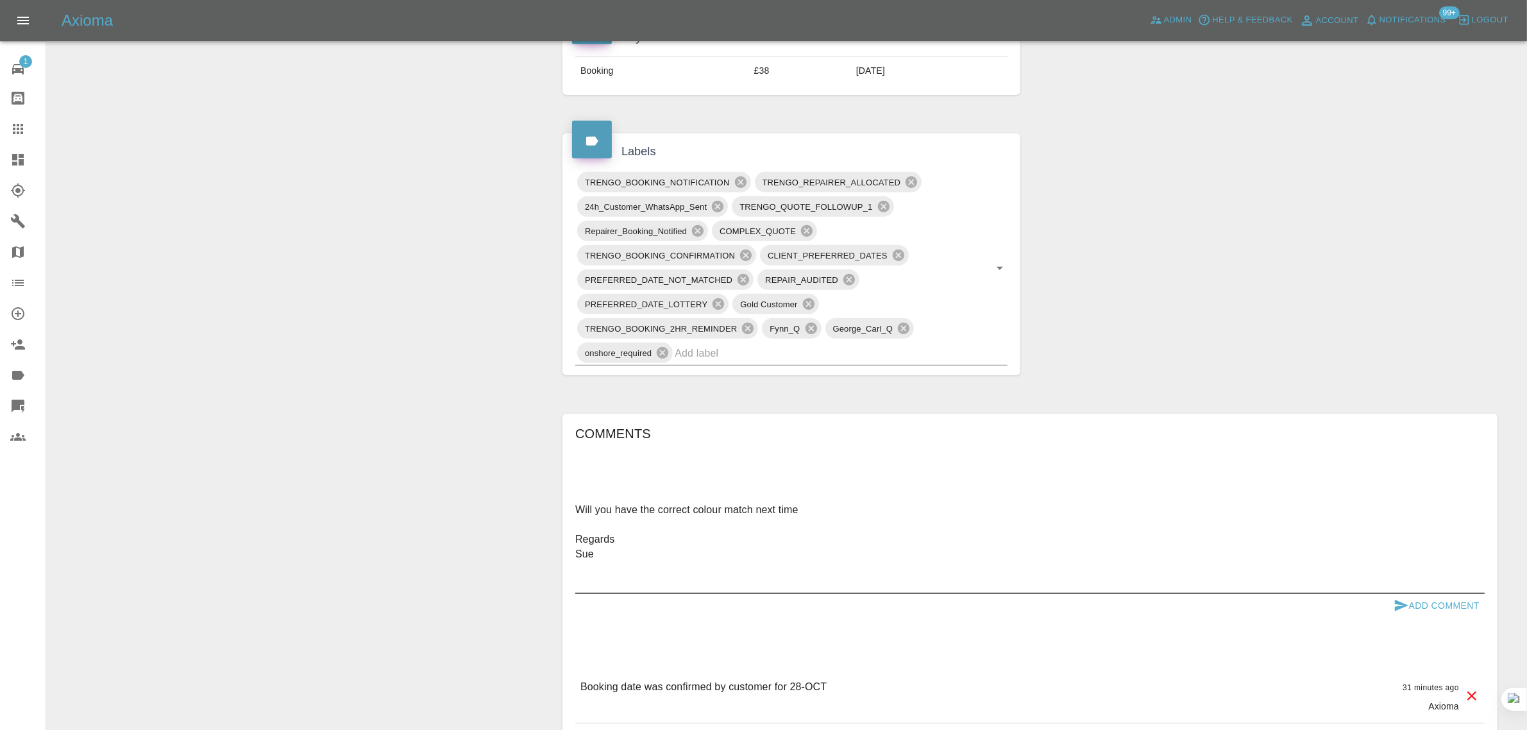
type textarea "Will you have the correct colour match next time Regards Sue"
click at [1413, 605] on button "Add Comment" at bounding box center [1437, 606] width 96 height 24
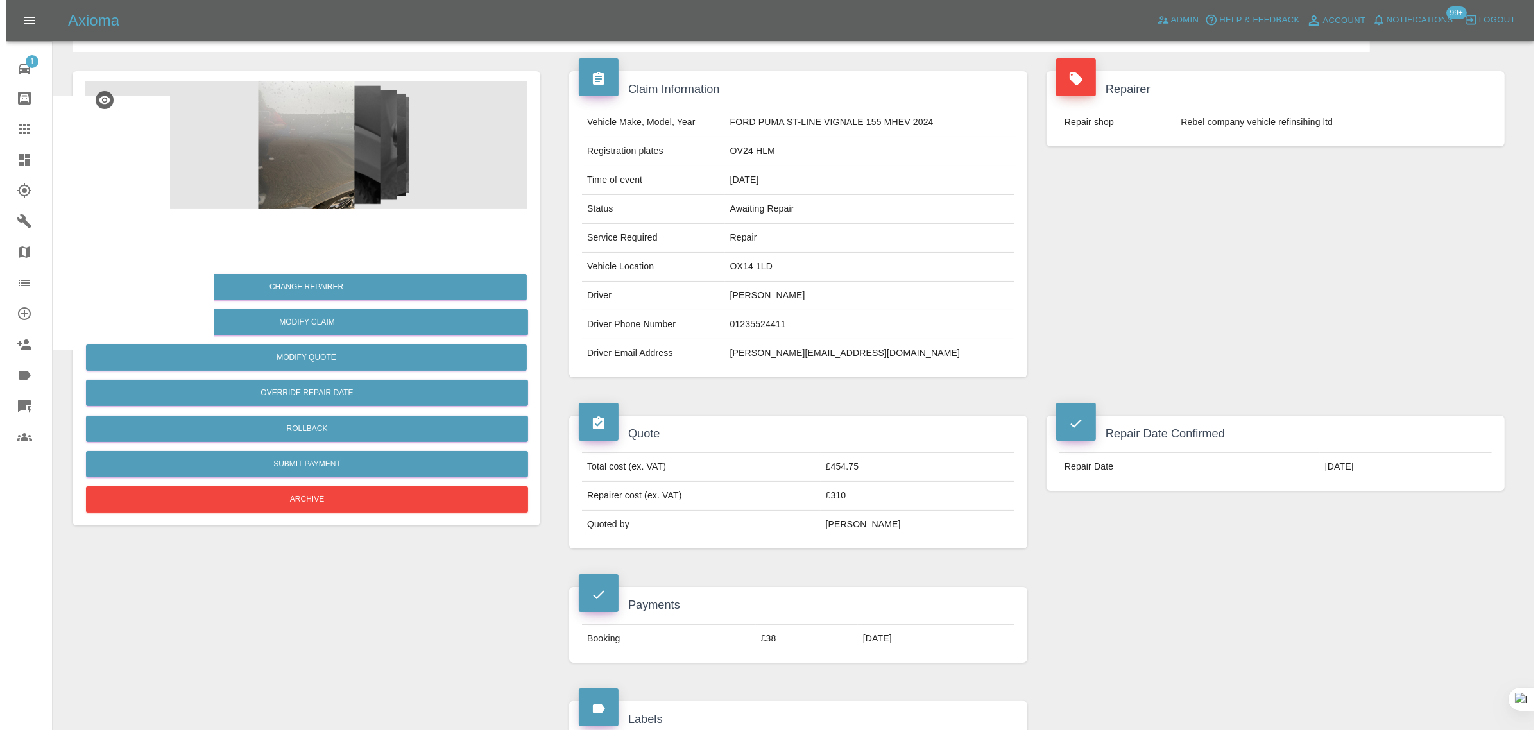
scroll to position [0, 0]
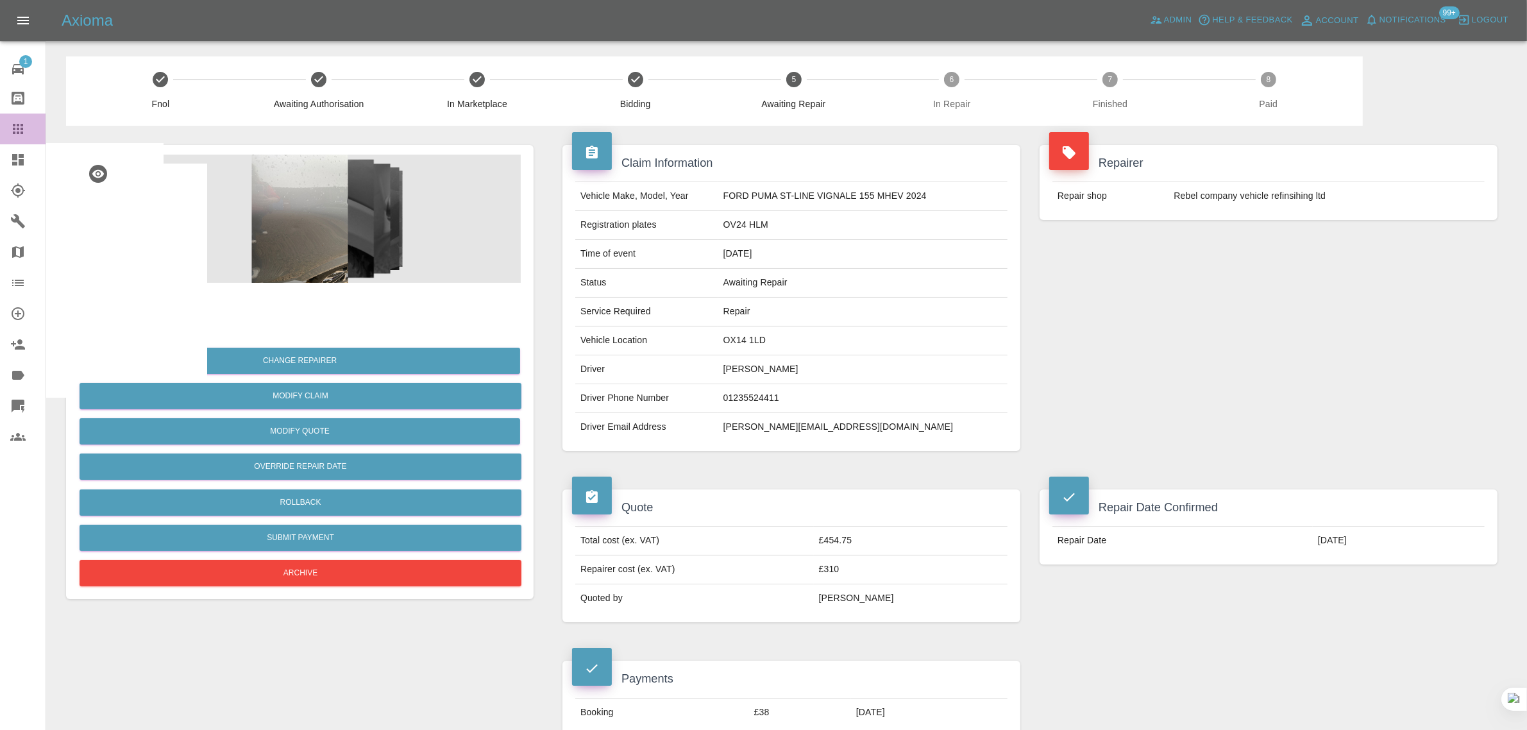
click at [13, 135] on icon at bounding box center [17, 128] width 15 height 15
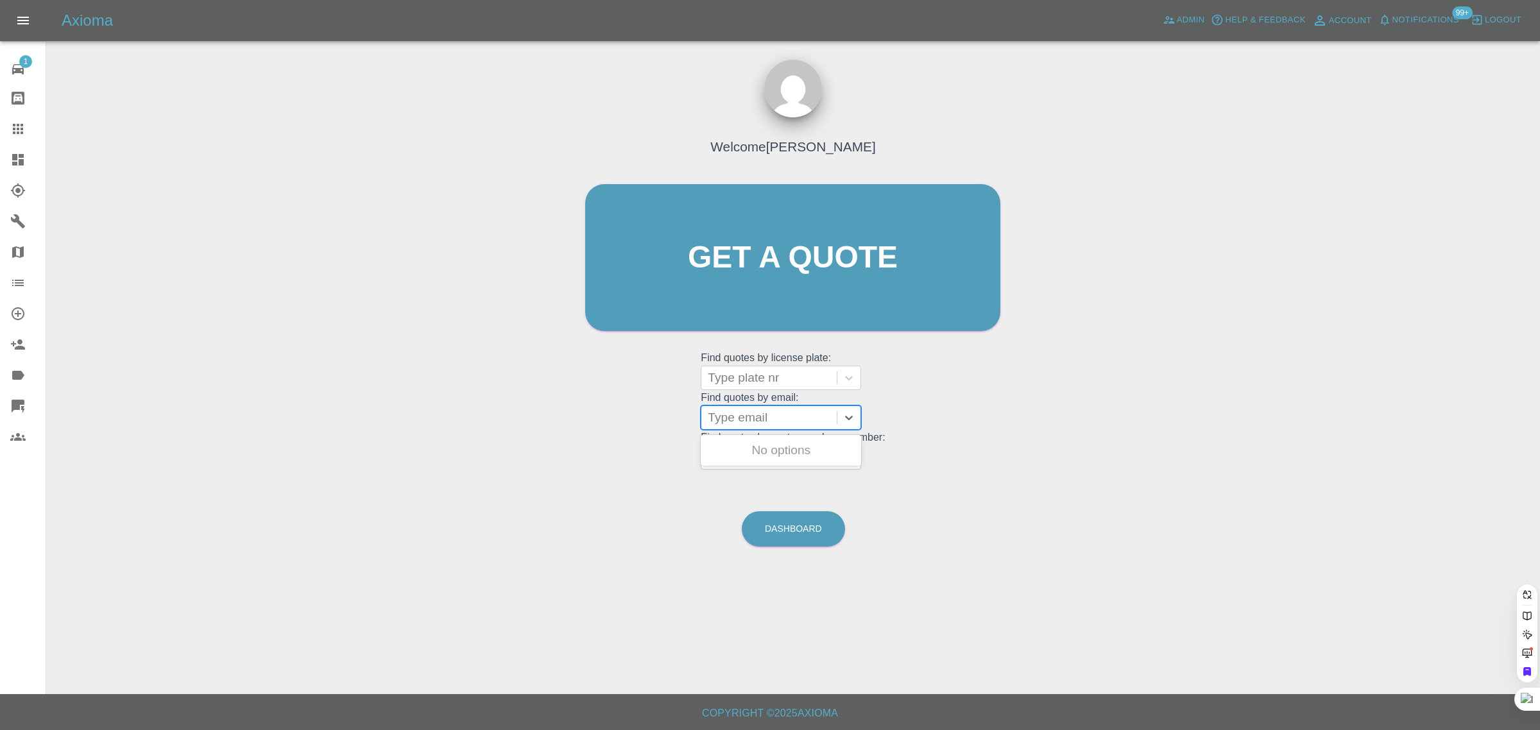
click at [742, 418] on div at bounding box center [769, 418] width 123 height 18
paste input "salils3214@gmail.com"
type input "salils3214@gmail.com"
click at [765, 448] on div "BD73 GCZ, Awaiting Authorisation" at bounding box center [780, 457] width 160 height 41
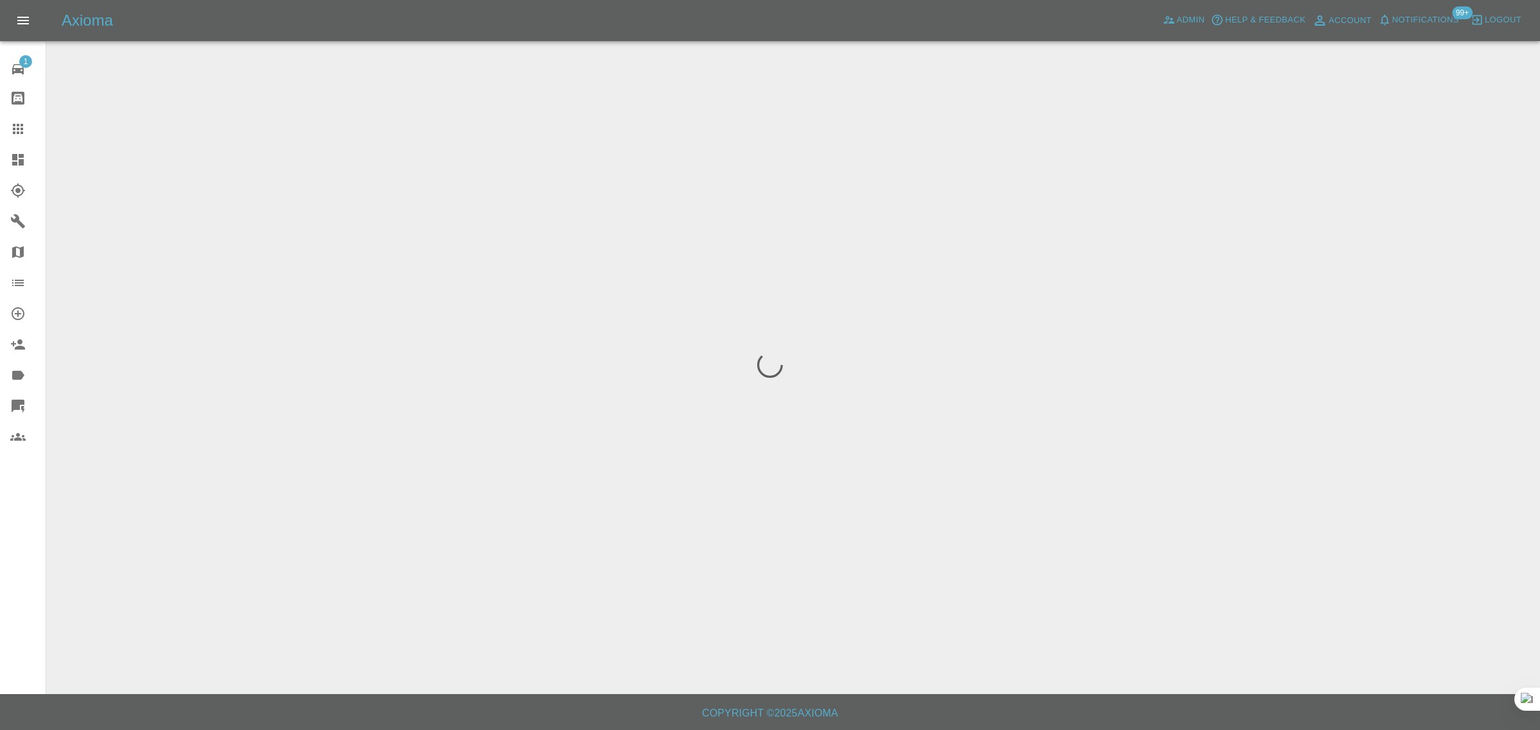
click at [8, 544] on div "1 Repair home Bodyshop home Claims Dashboard Explorer Garages Map Organization …" at bounding box center [23, 365] width 46 height 730
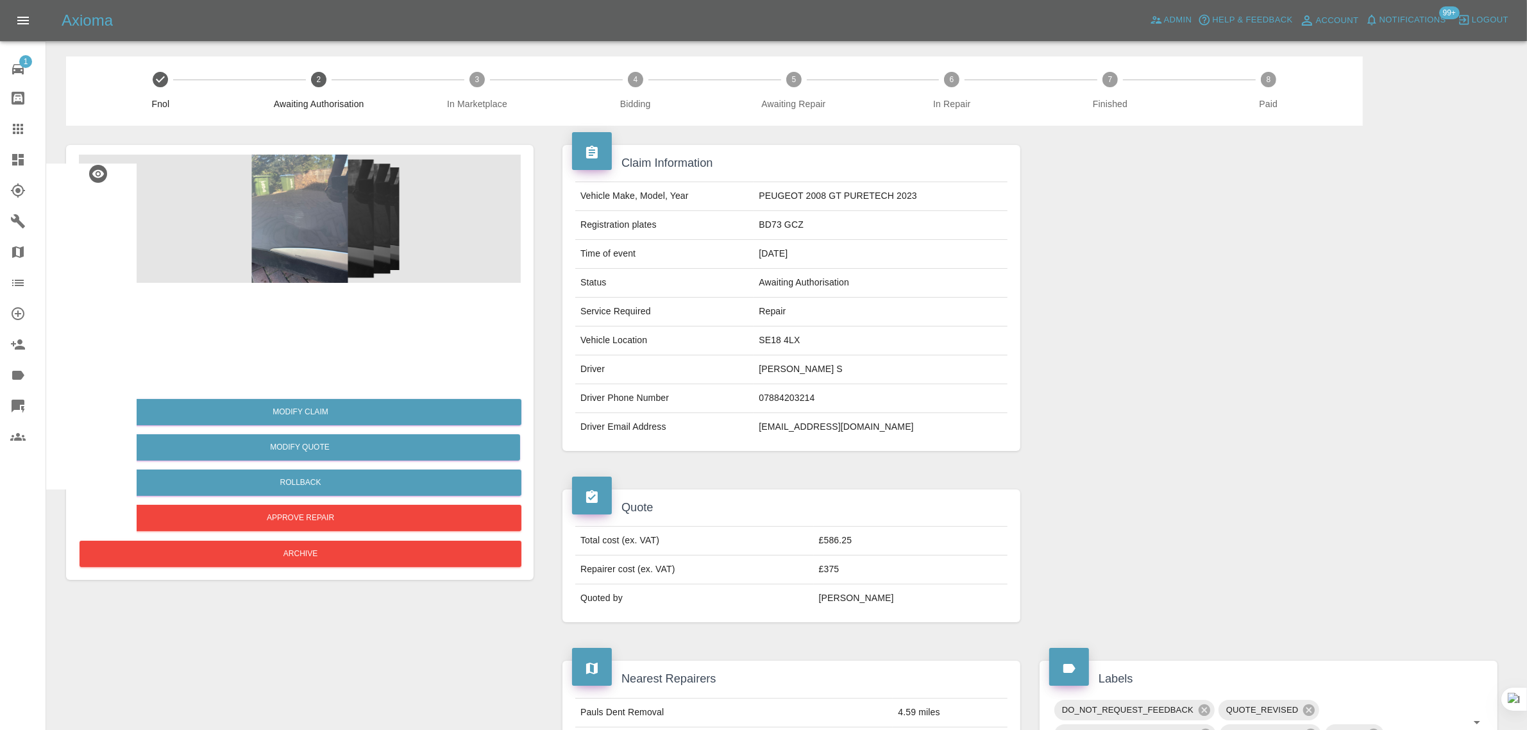
click at [82, 353] on div at bounding box center [104, 359] width 51 height 51
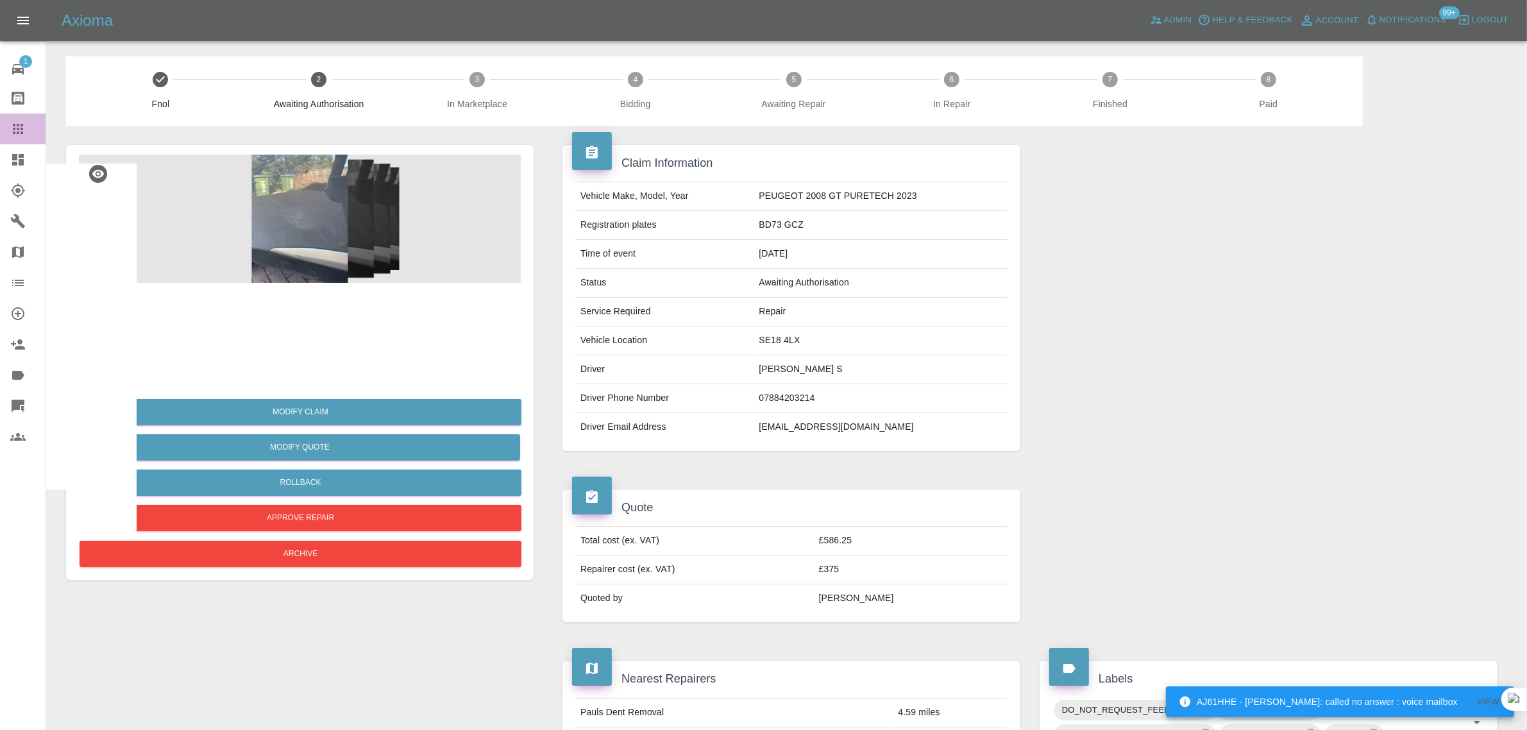
click at [20, 124] on icon at bounding box center [17, 128] width 15 height 15
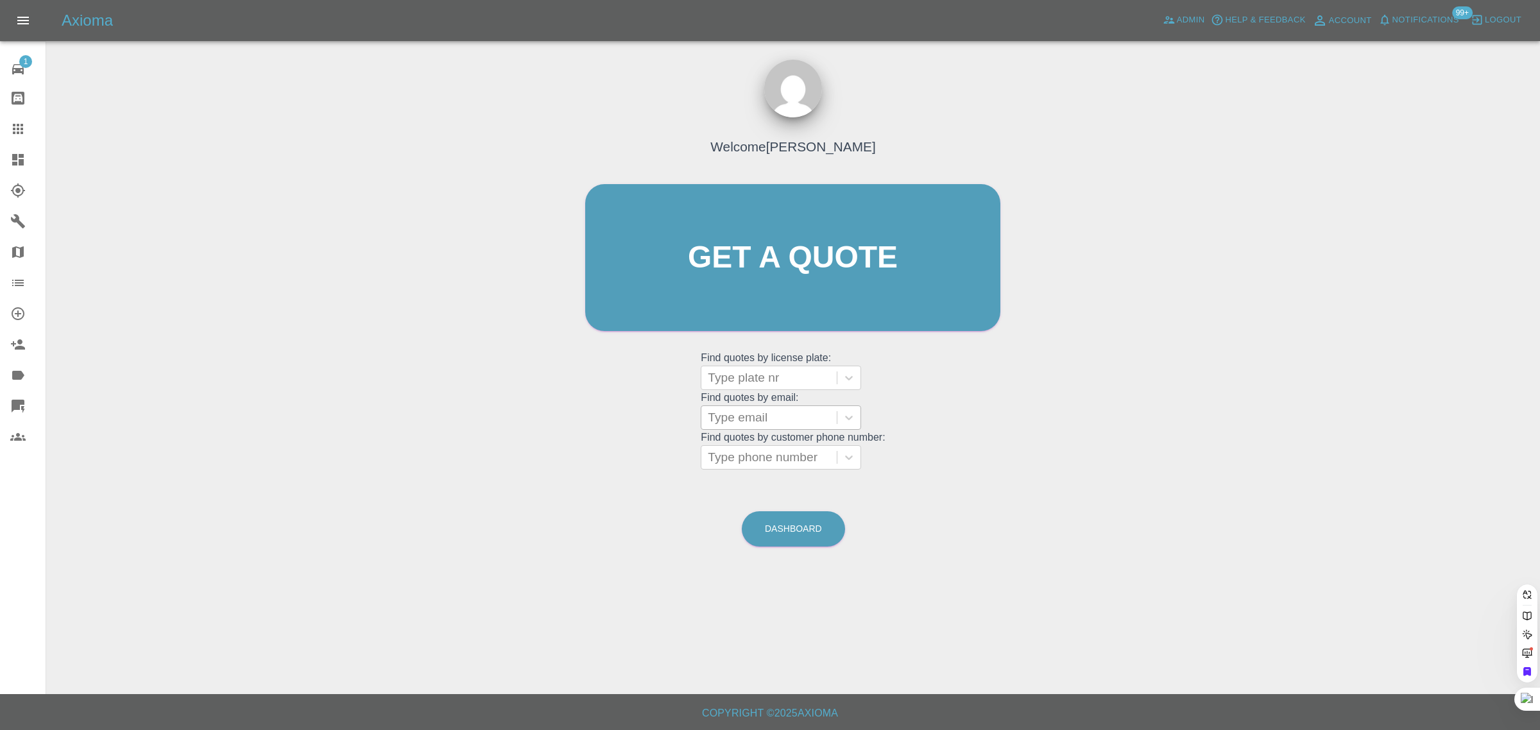
click at [736, 411] on div at bounding box center [769, 418] width 123 height 18
paste input "shenpali@hotmail.com"
type input "shenpali@hotmail.com"
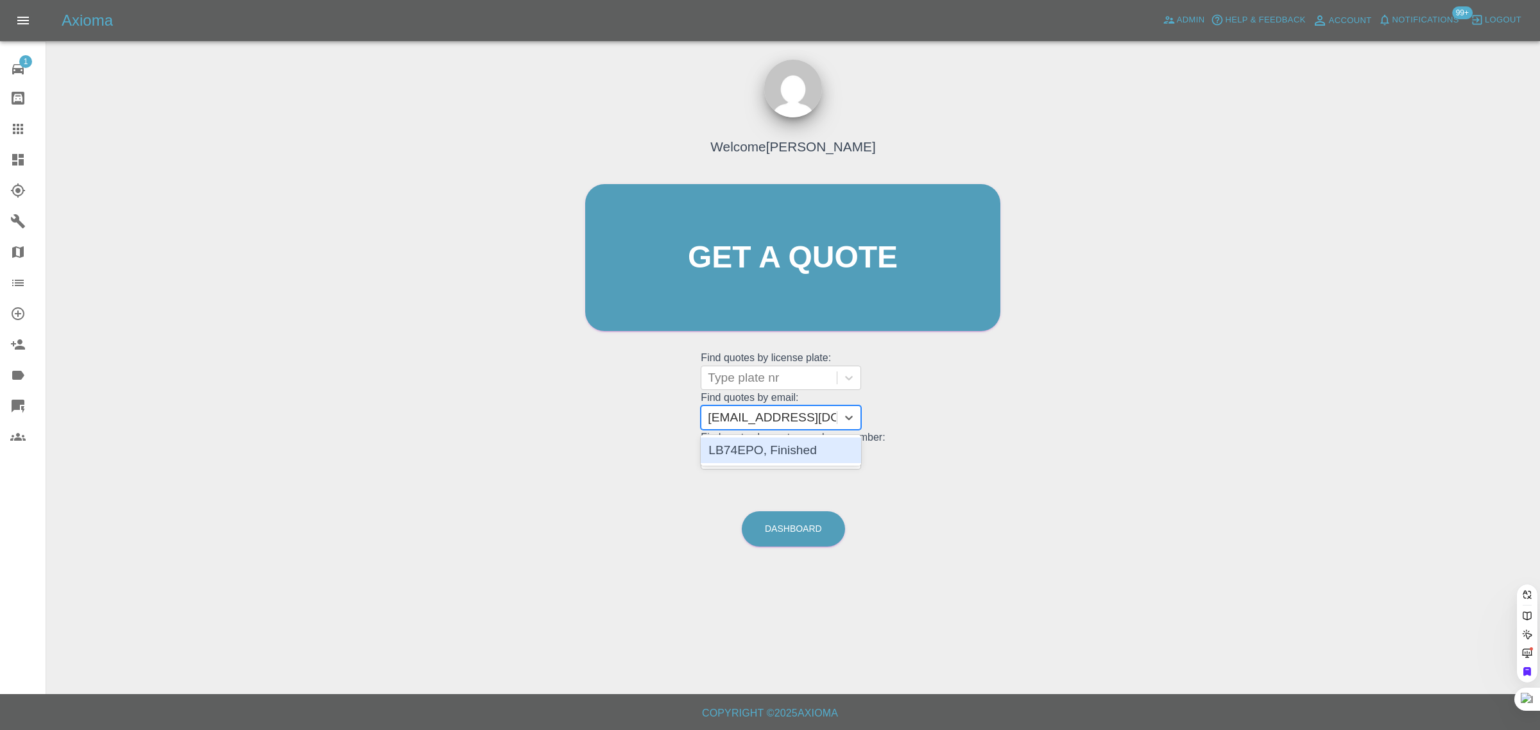
click at [749, 450] on div "LB74EPO, Finished" at bounding box center [780, 450] width 160 height 26
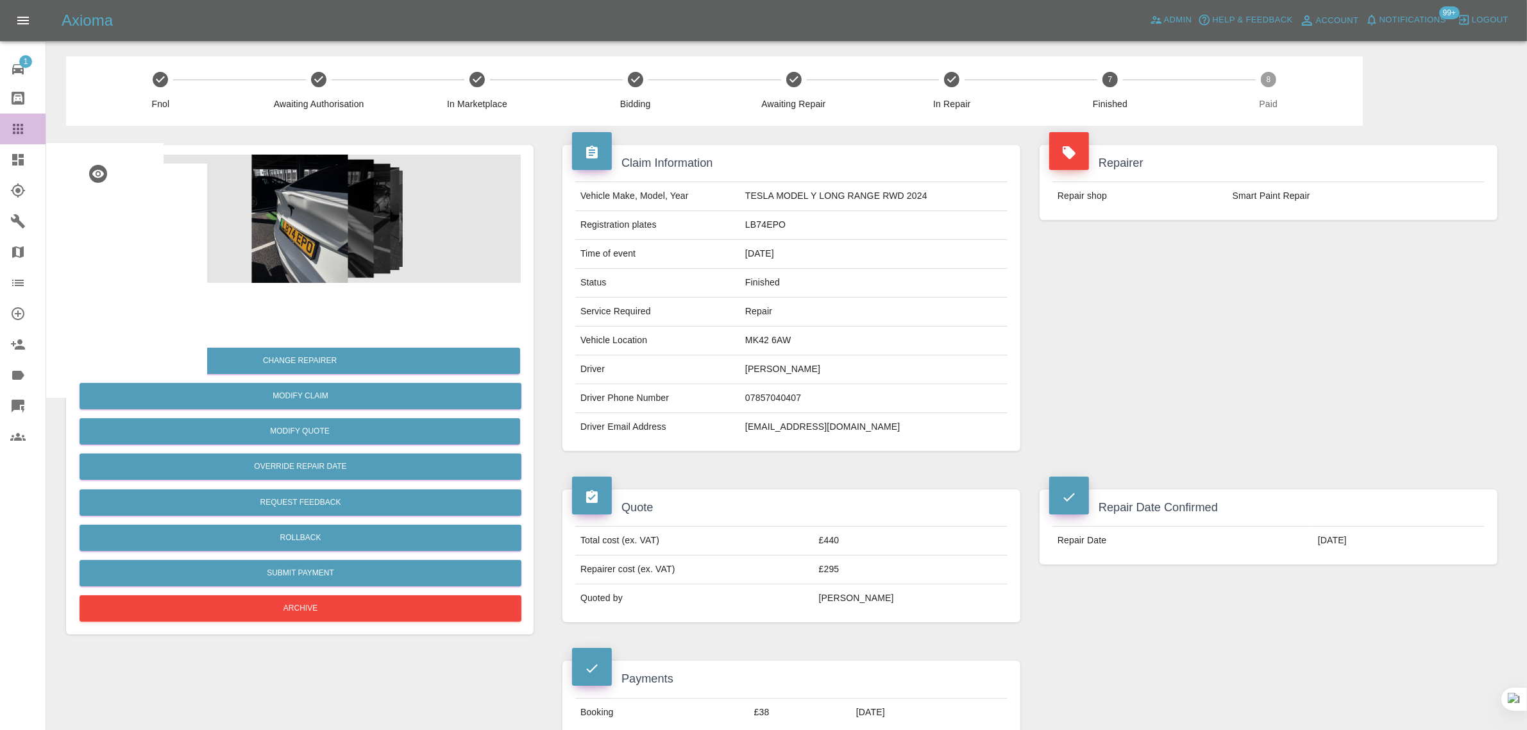
click at [19, 126] on icon at bounding box center [17, 128] width 15 height 15
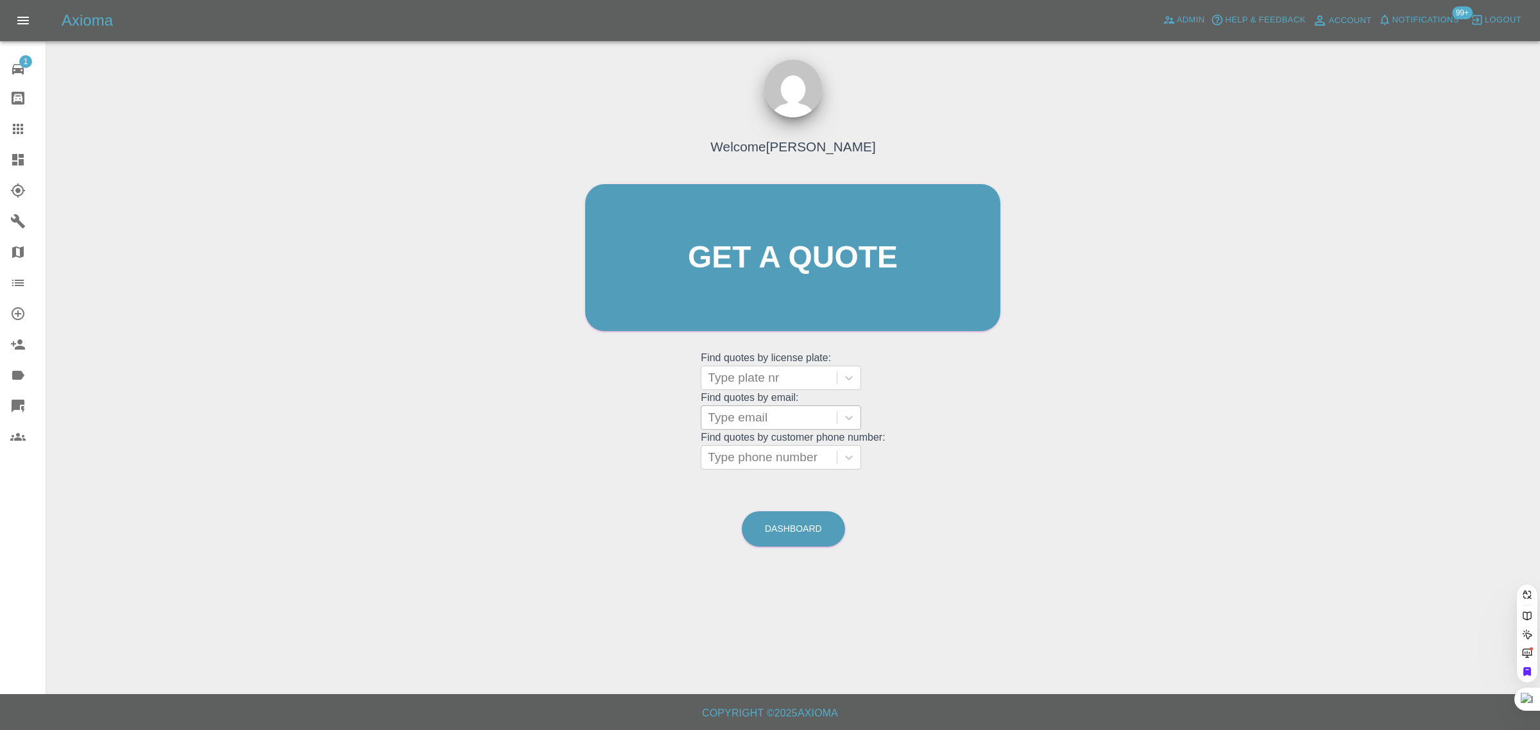
click at [732, 416] on div at bounding box center [769, 418] width 123 height 18
paste input "helenripley4@gmail.com"
type input "helenripley4@gmail.com"
click at [736, 462] on div "TOYOTA CHR, Fnol" at bounding box center [780, 450] width 160 height 26
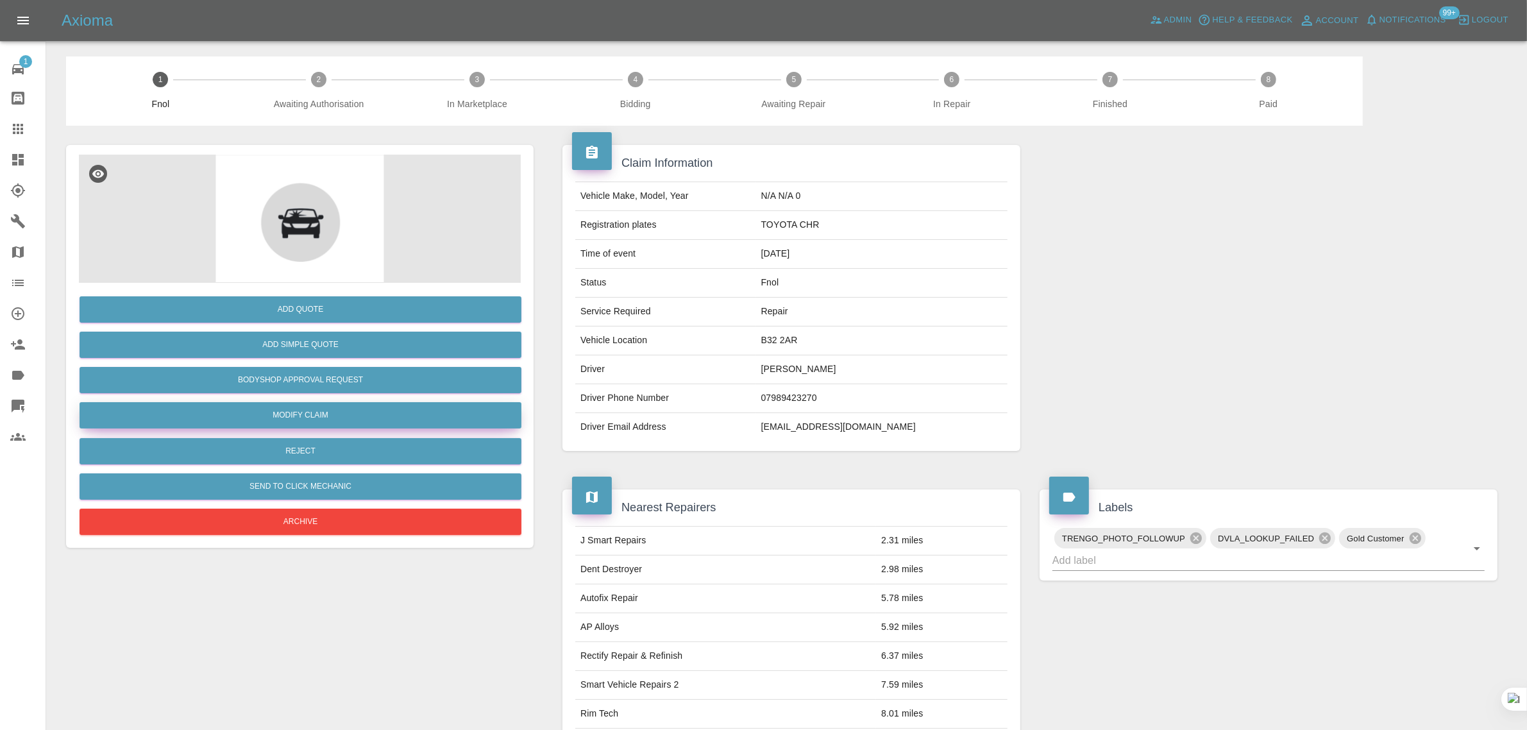
click at [293, 404] on link "Modify Claim" at bounding box center [301, 415] width 442 height 26
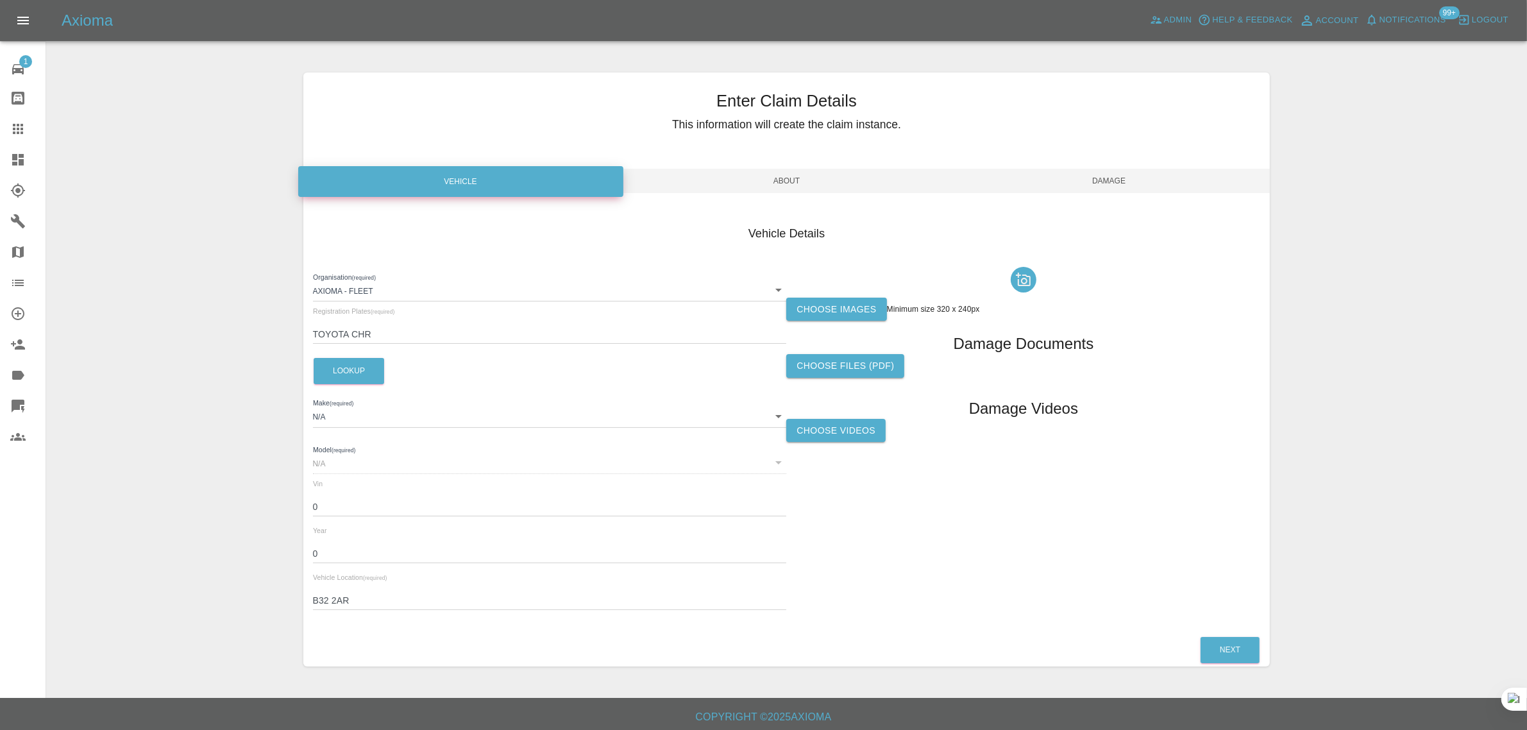
click at [834, 308] on label "Choose images" at bounding box center [836, 310] width 100 height 24
click at [0, 0] on input "Choose images" at bounding box center [0, 0] width 0 height 0
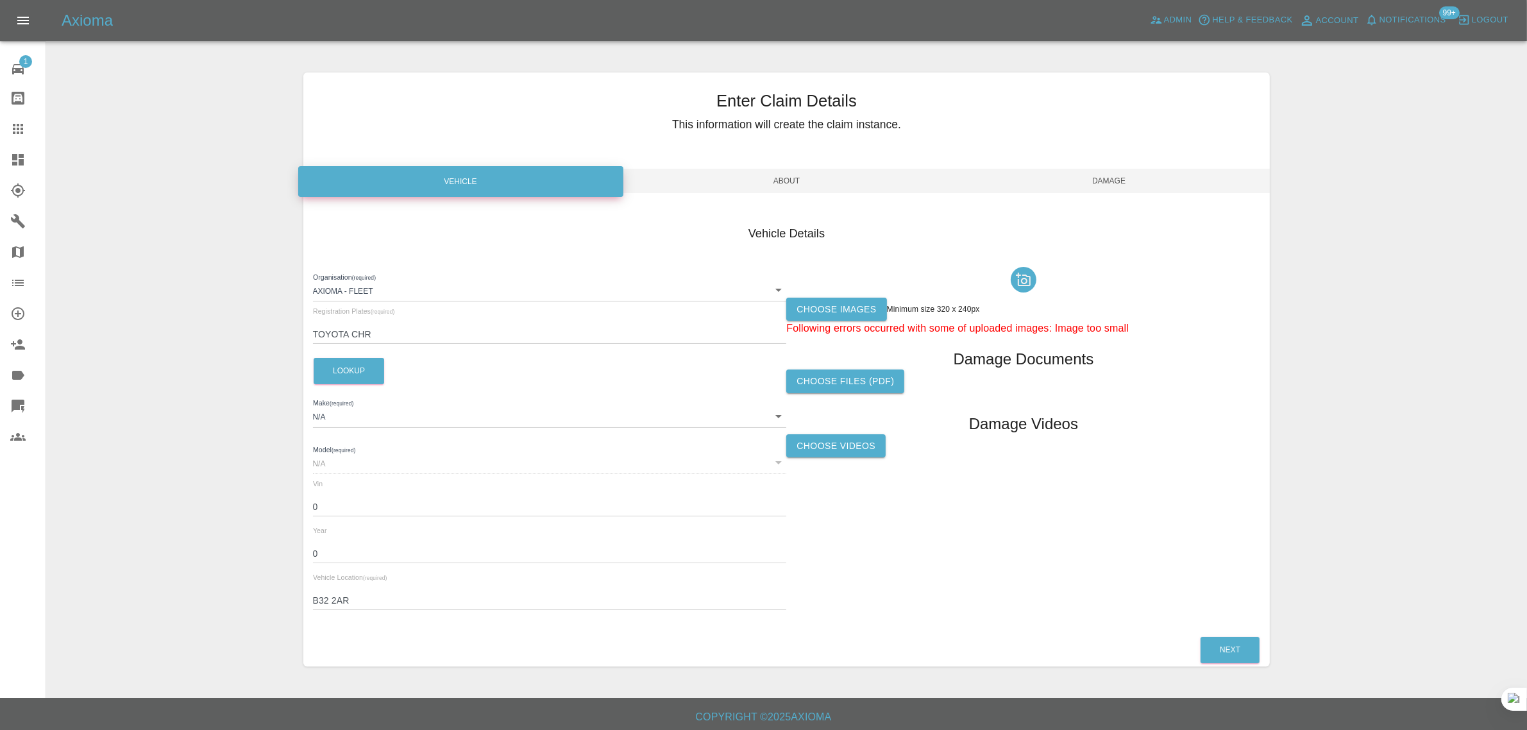
click at [793, 308] on label "Choose images" at bounding box center [836, 310] width 100 height 24
click at [0, 0] on input "Choose images" at bounding box center [0, 0] width 0 height 0
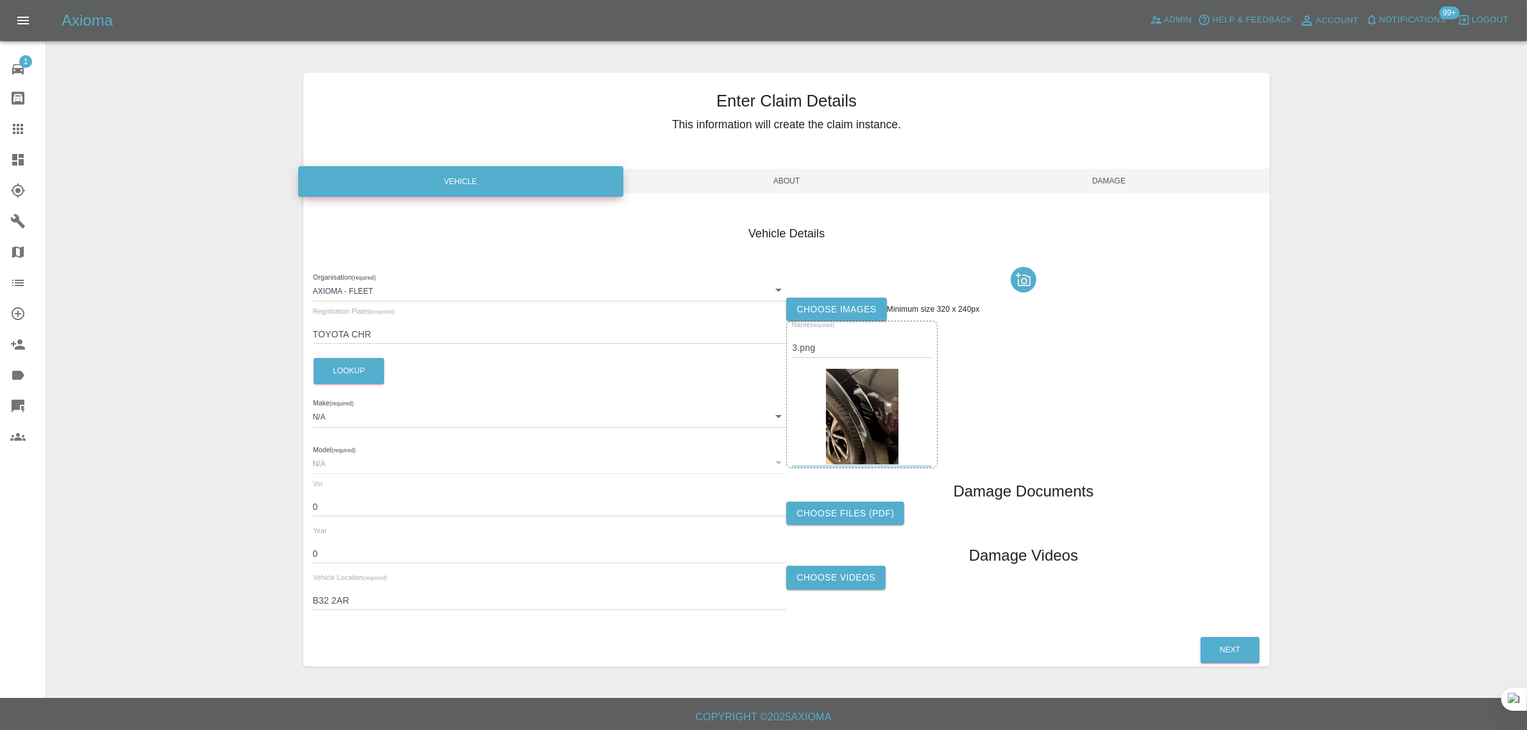
click at [1111, 187] on span "Damage" at bounding box center [1109, 181] width 323 height 24
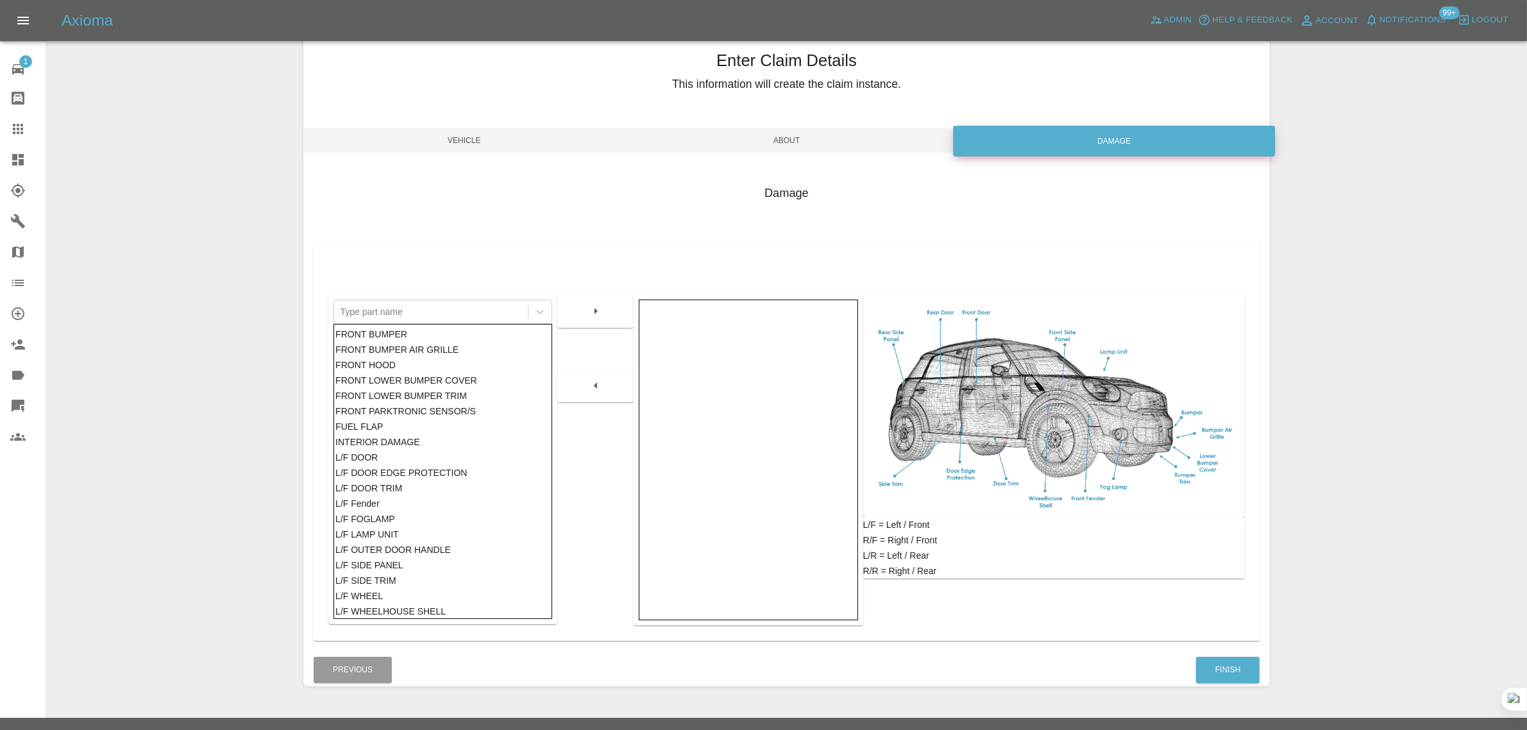
scroll to position [63, 0]
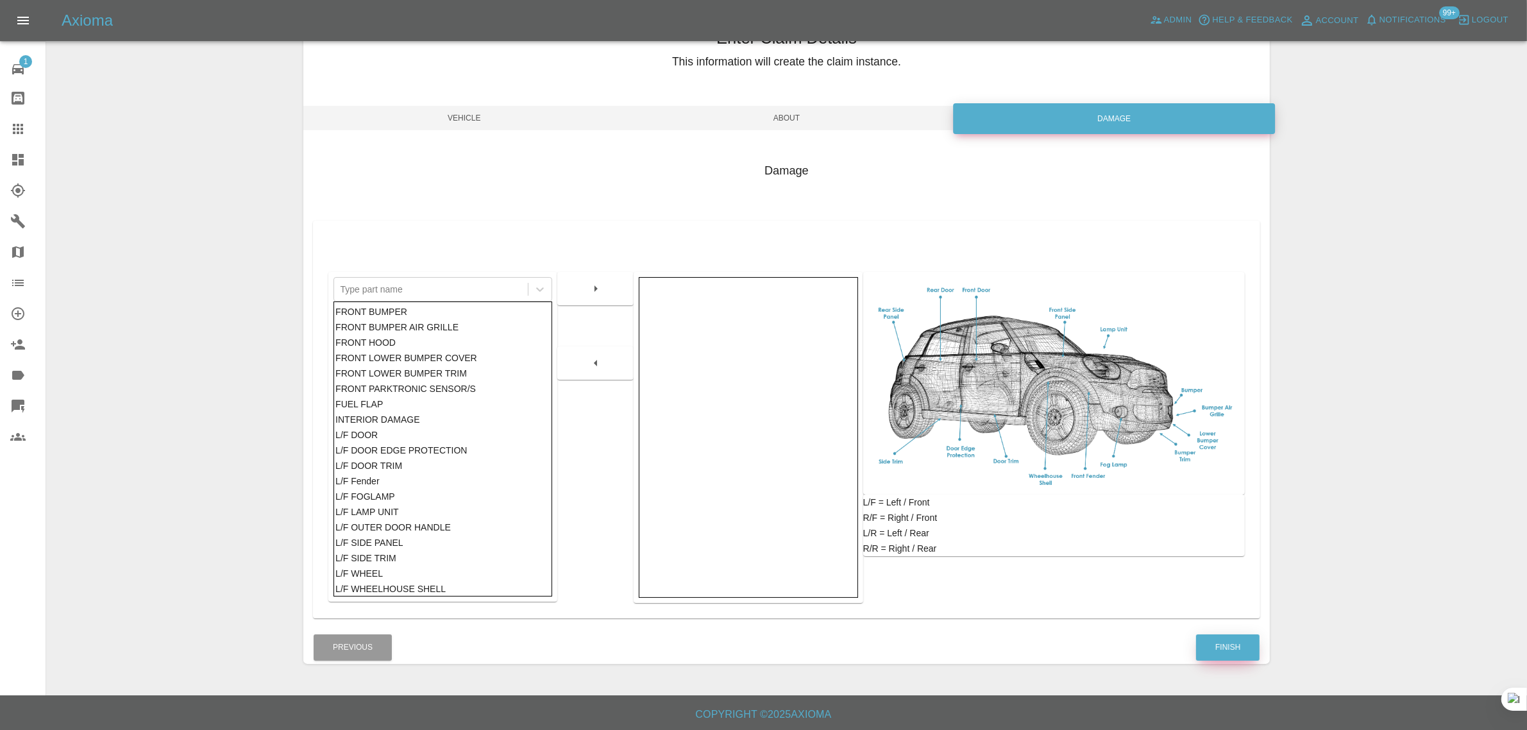
click at [1212, 643] on button "Finish" at bounding box center [1228, 647] width 64 height 26
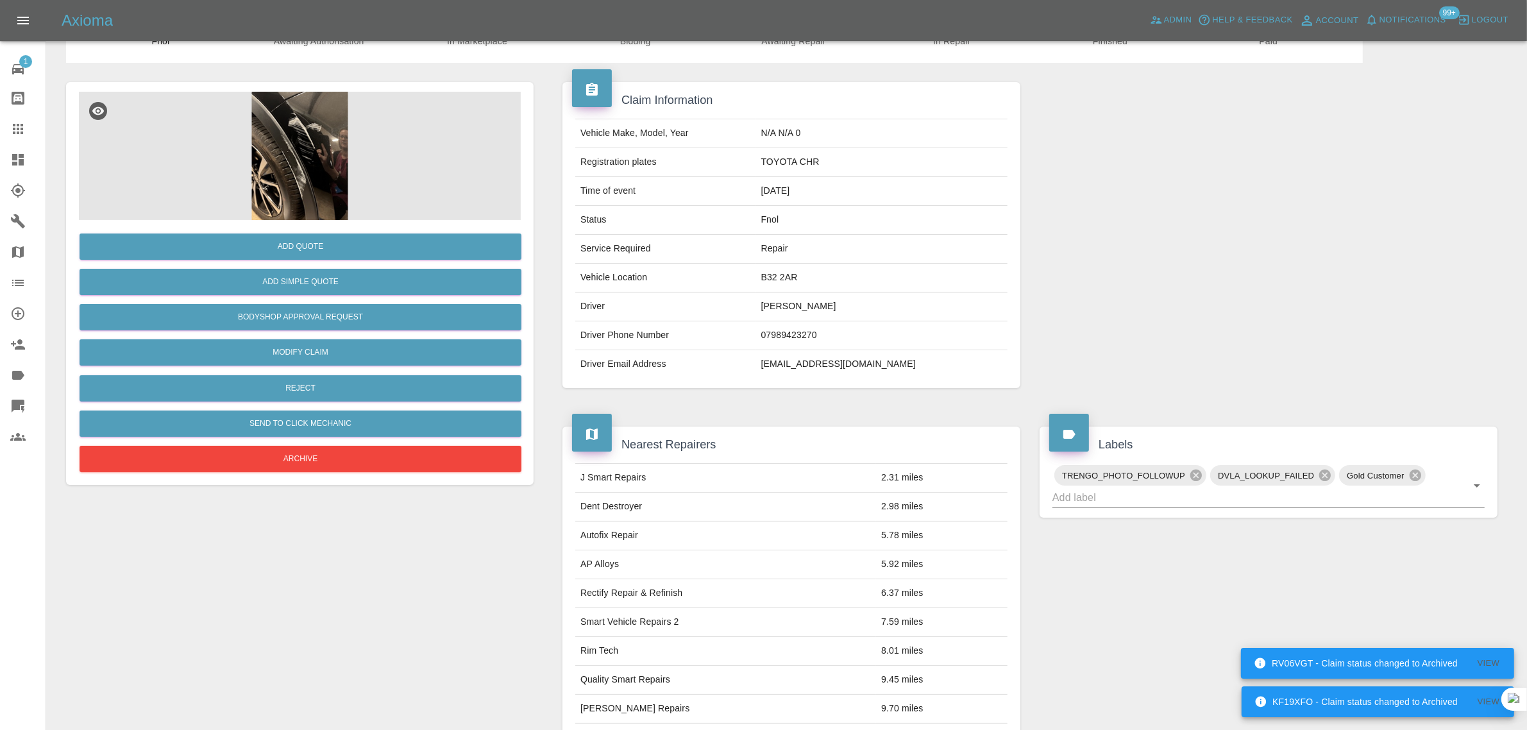
click at [13, 121] on icon at bounding box center [17, 128] width 15 height 15
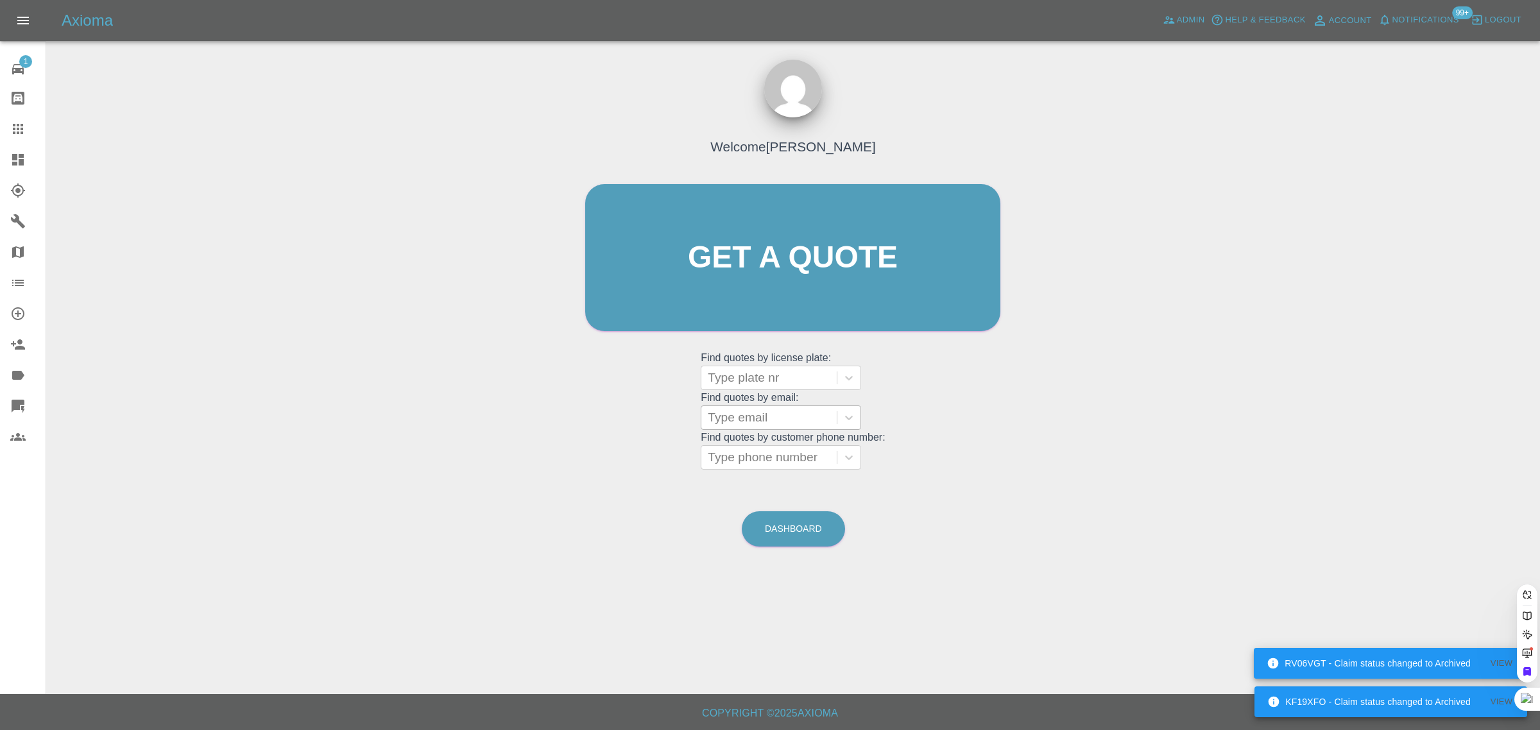
click at [733, 420] on div at bounding box center [769, 418] width 123 height 18
paste input "darren.lee54@yahoo.co.uk"
type input "darren.lee54@yahoo.co.u"
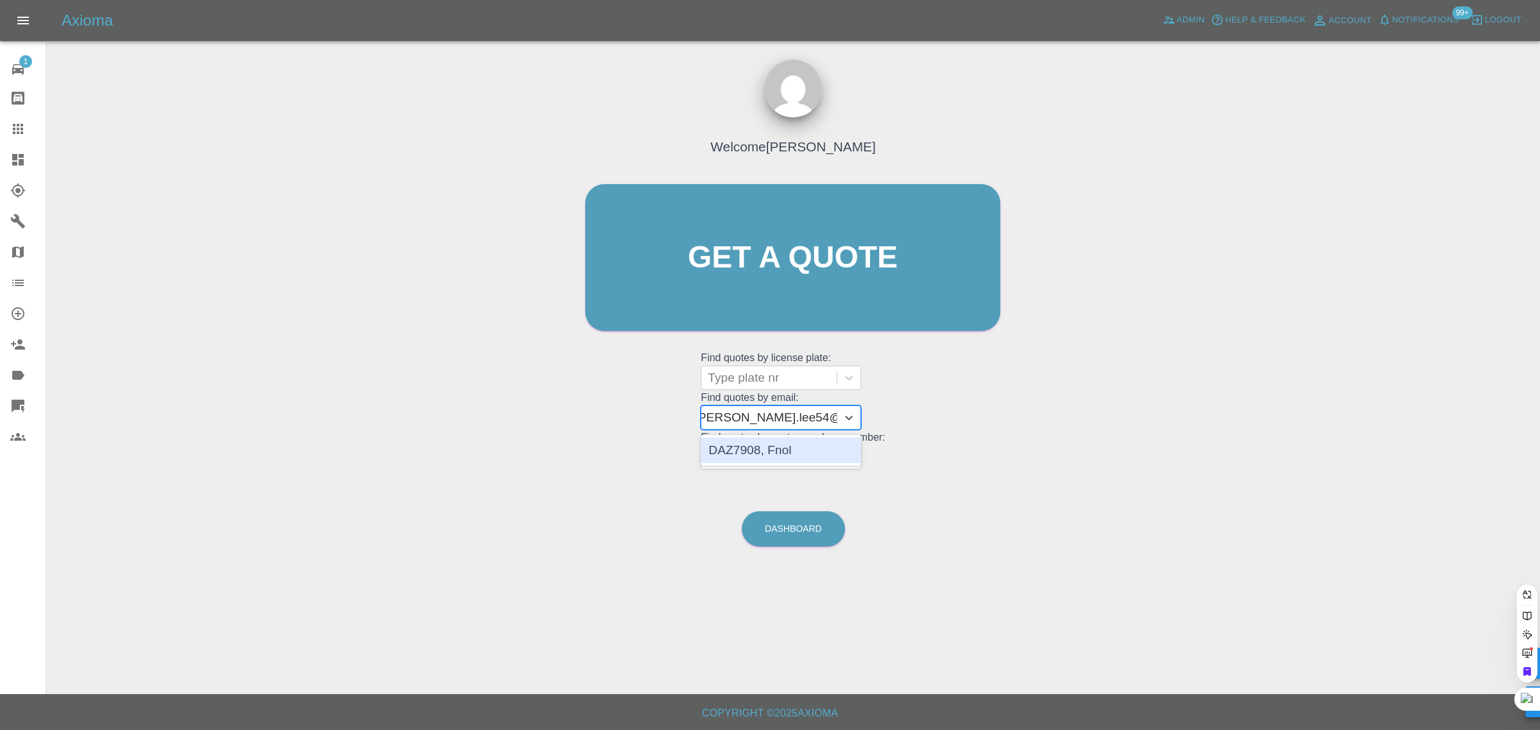
click at [735, 450] on div "DAZ7908, Fnol" at bounding box center [780, 450] width 160 height 26
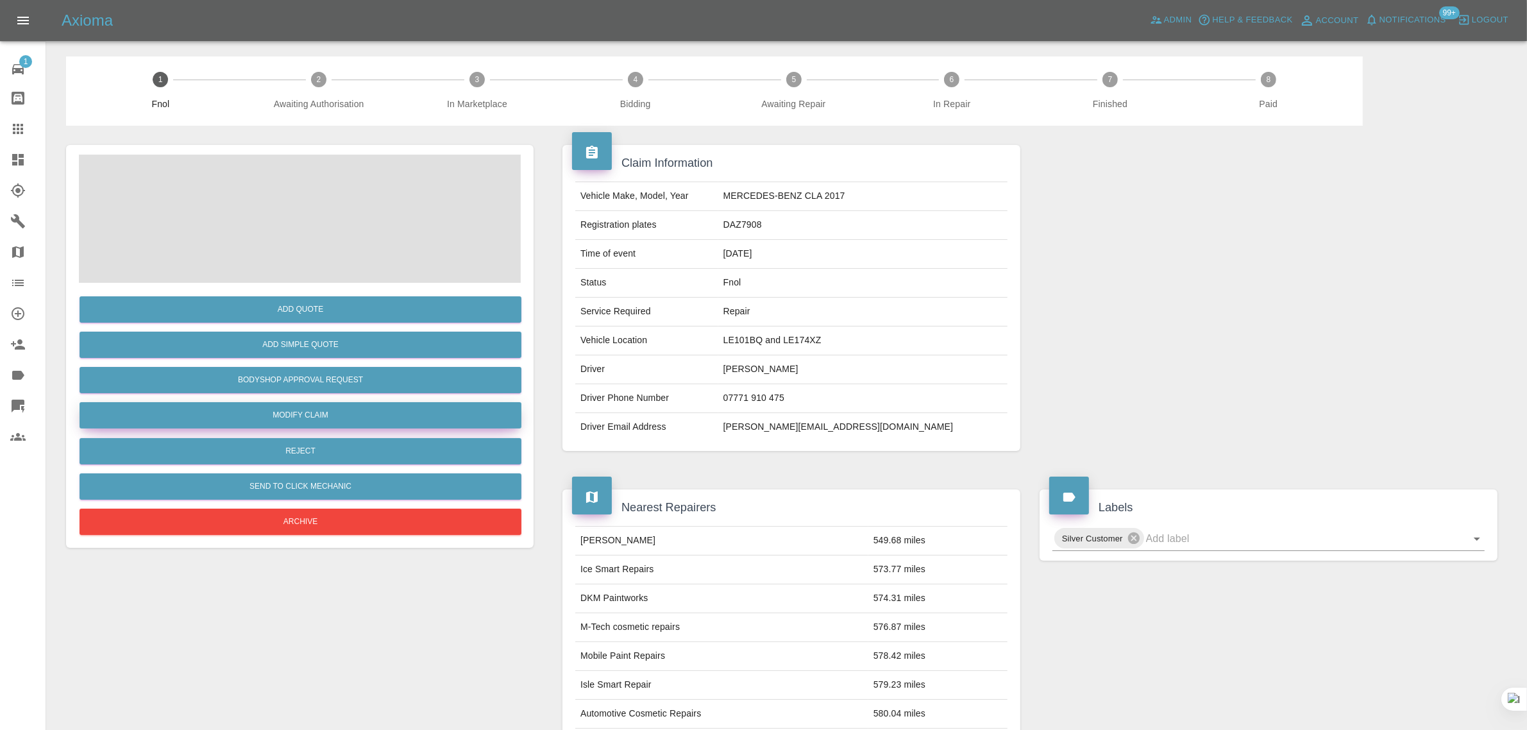
click at [262, 409] on link "Modify Claim" at bounding box center [301, 415] width 442 height 26
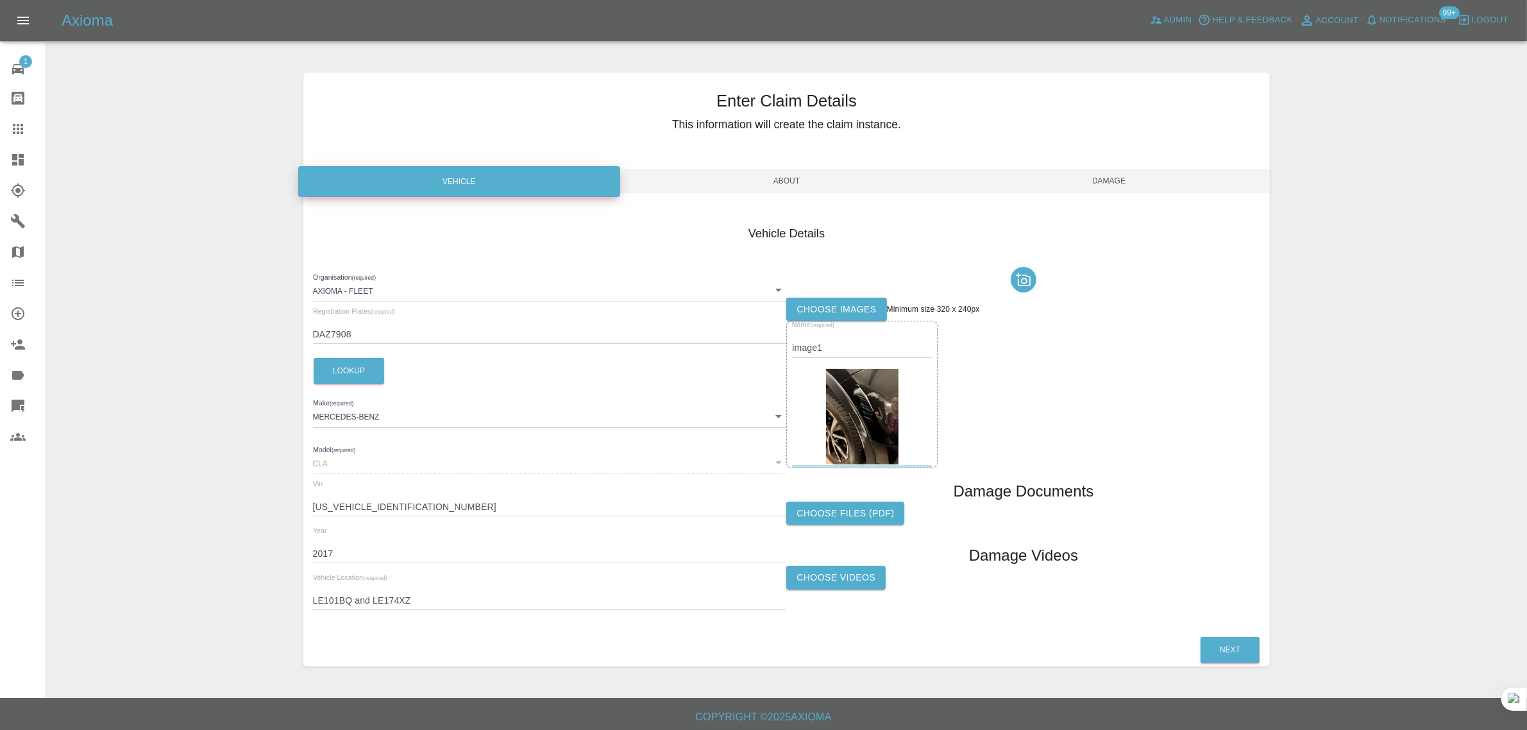
click at [835, 389] on img at bounding box center [862, 417] width 72 height 96
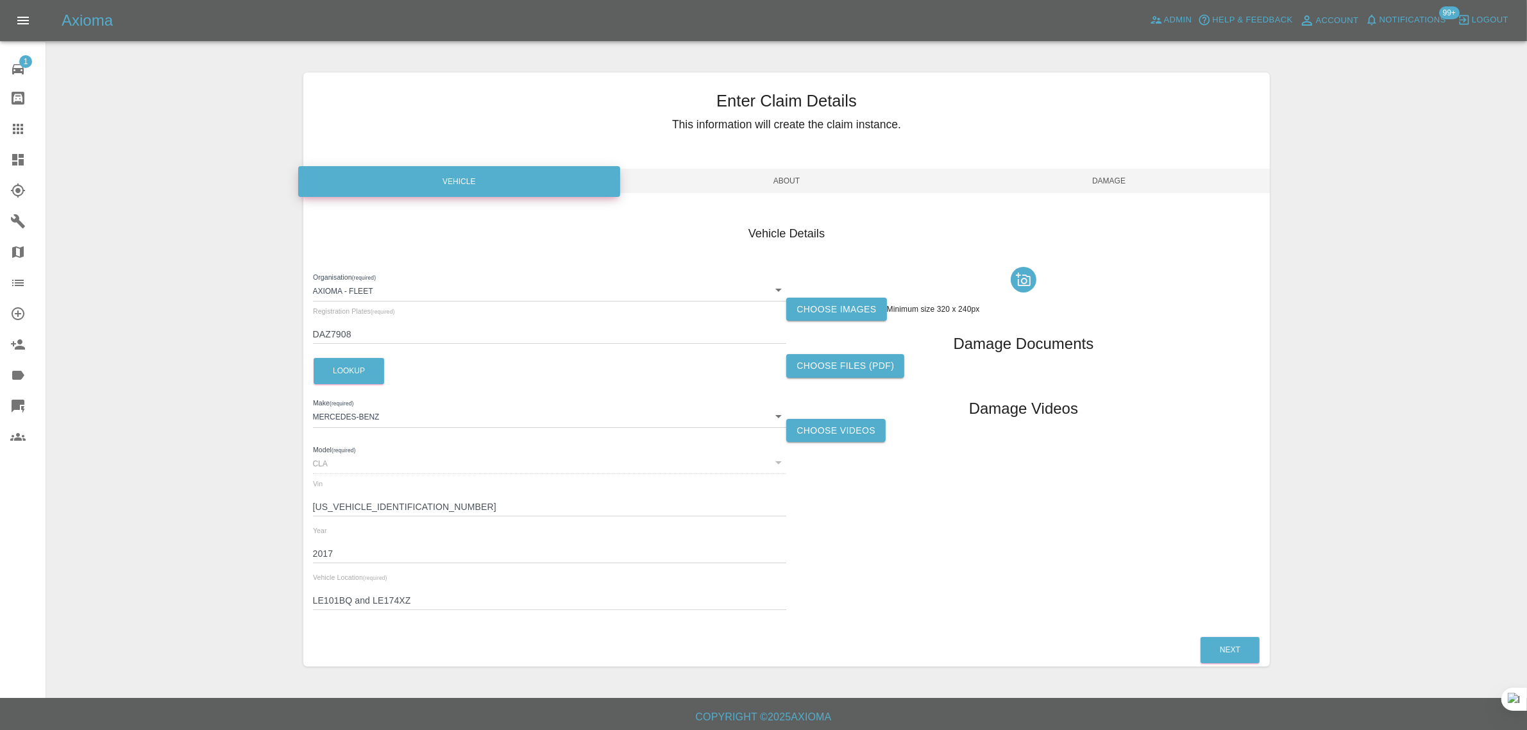
click at [838, 431] on label "Choose Videos" at bounding box center [835, 431] width 99 height 24
click at [0, 0] on input "Choose Videos" at bounding box center [0, 0] width 0 height 0
click at [1098, 183] on span "Damage" at bounding box center [1109, 181] width 323 height 24
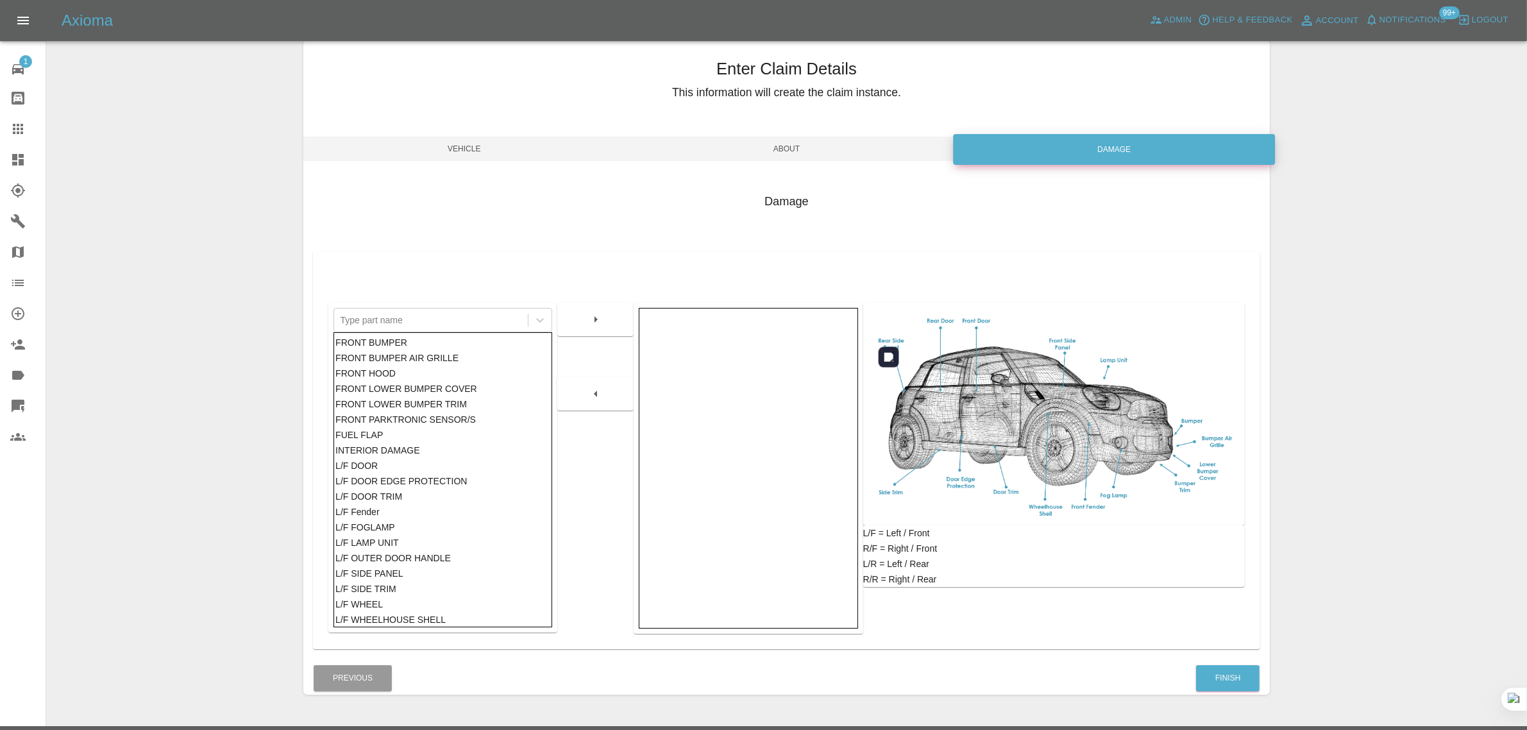
scroll to position [63, 0]
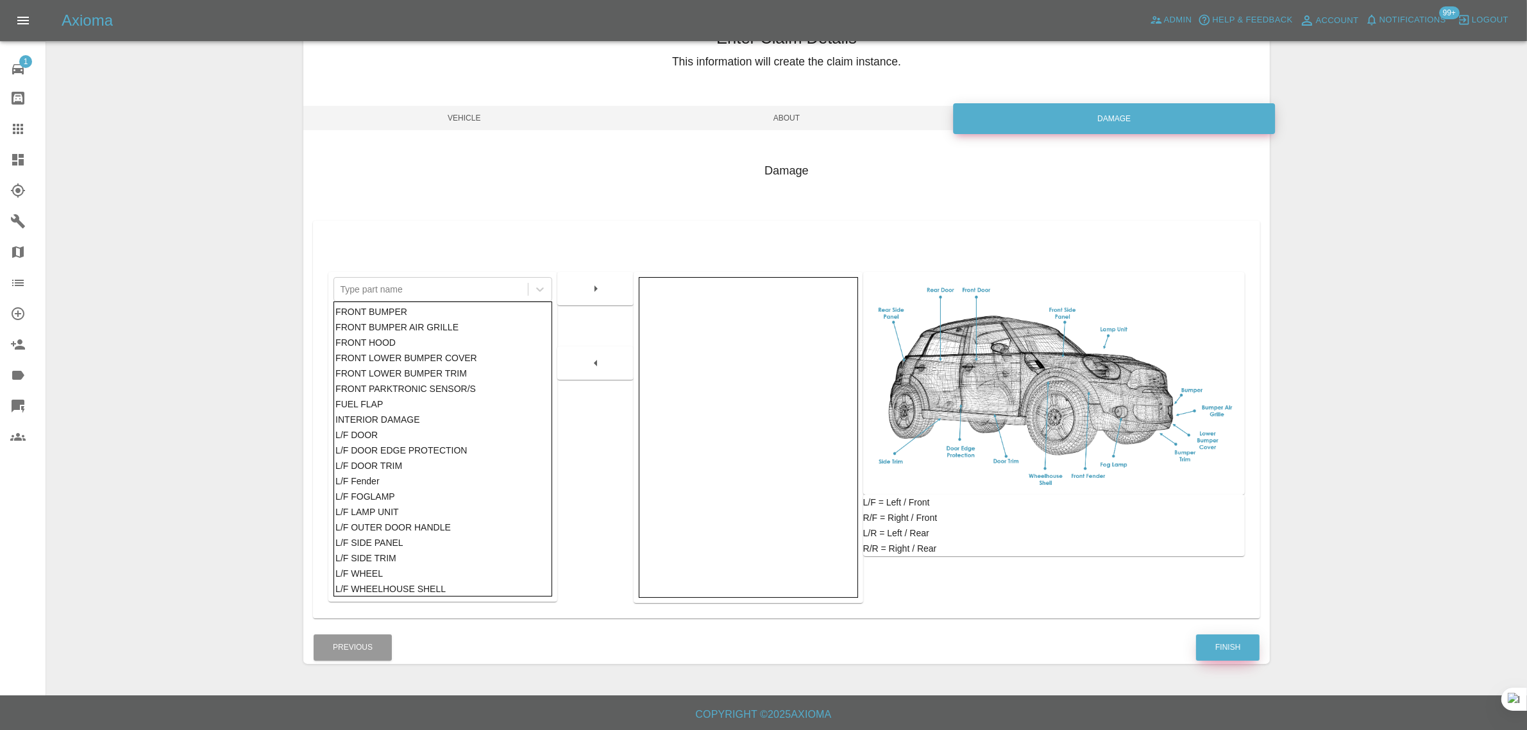
click at [1230, 647] on button "Finish" at bounding box center [1228, 647] width 64 height 26
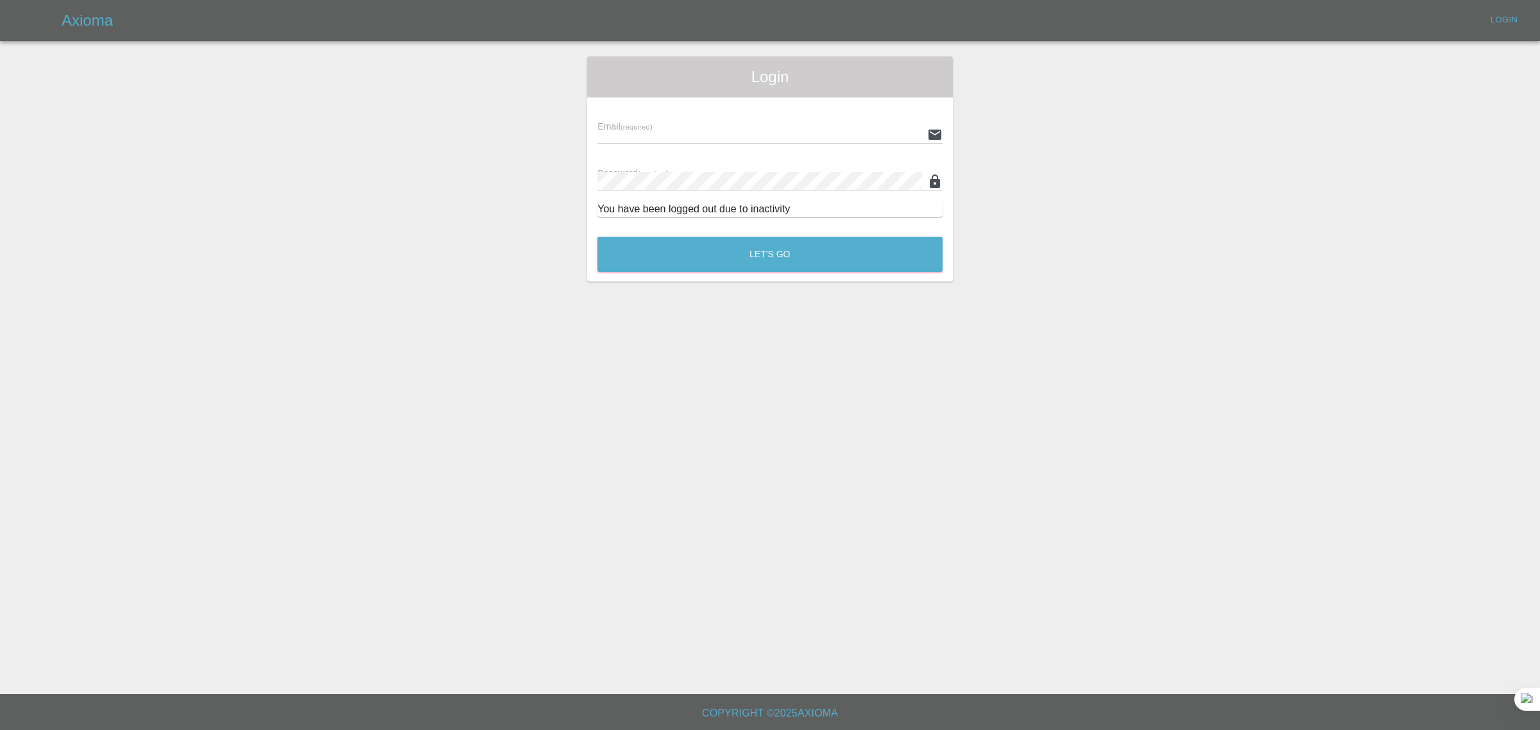
type input "[EMAIL_ADDRESS][DOMAIN_NAME]"
click at [808, 264] on button "Let's Go" at bounding box center [769, 254] width 345 height 35
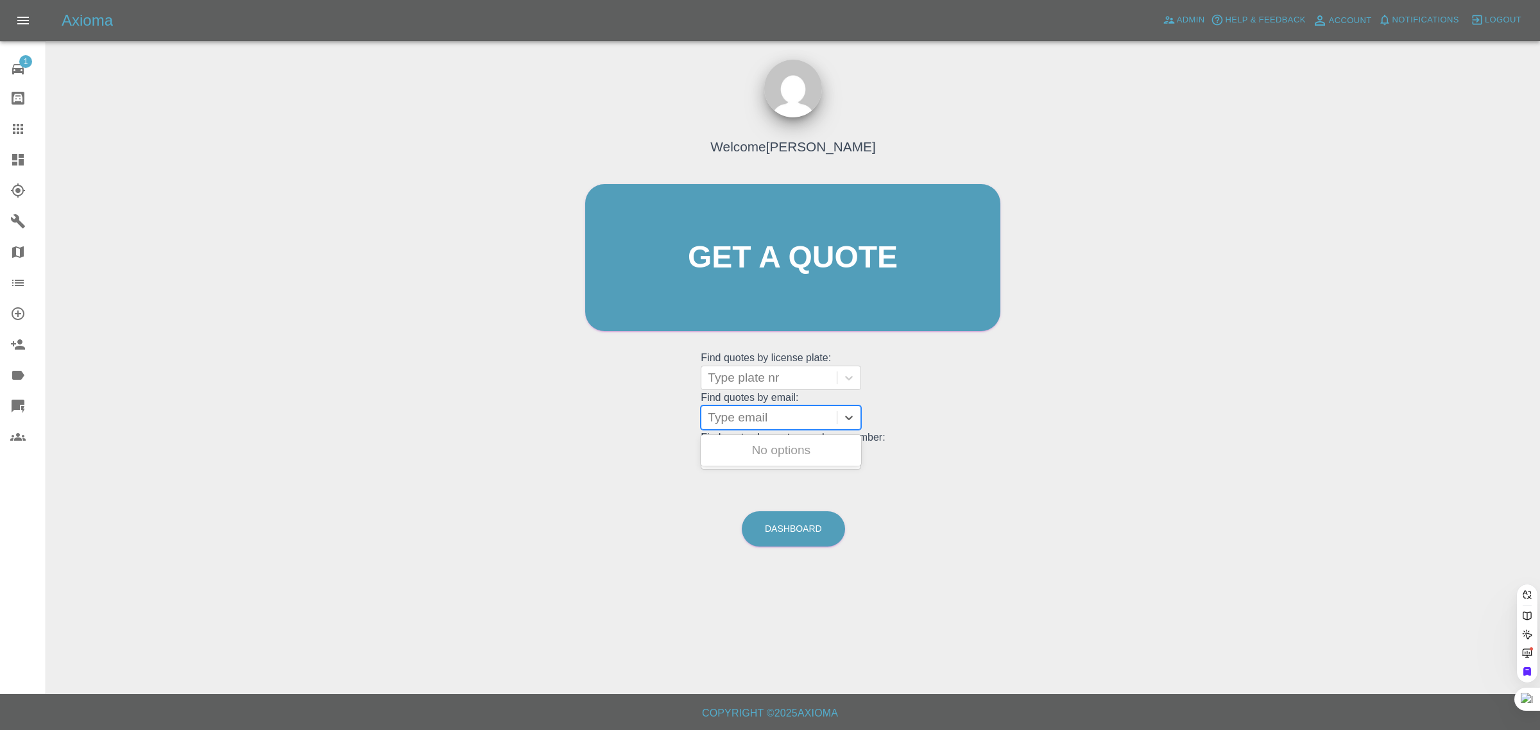
click at [767, 422] on div at bounding box center [769, 418] width 123 height 18
paste input "darren.lee54@yahoo.co.uk"
type input "darren.lee54@yahoo.co.u"
click at [751, 450] on div "DAZ7908, Fnol" at bounding box center [780, 450] width 160 height 26
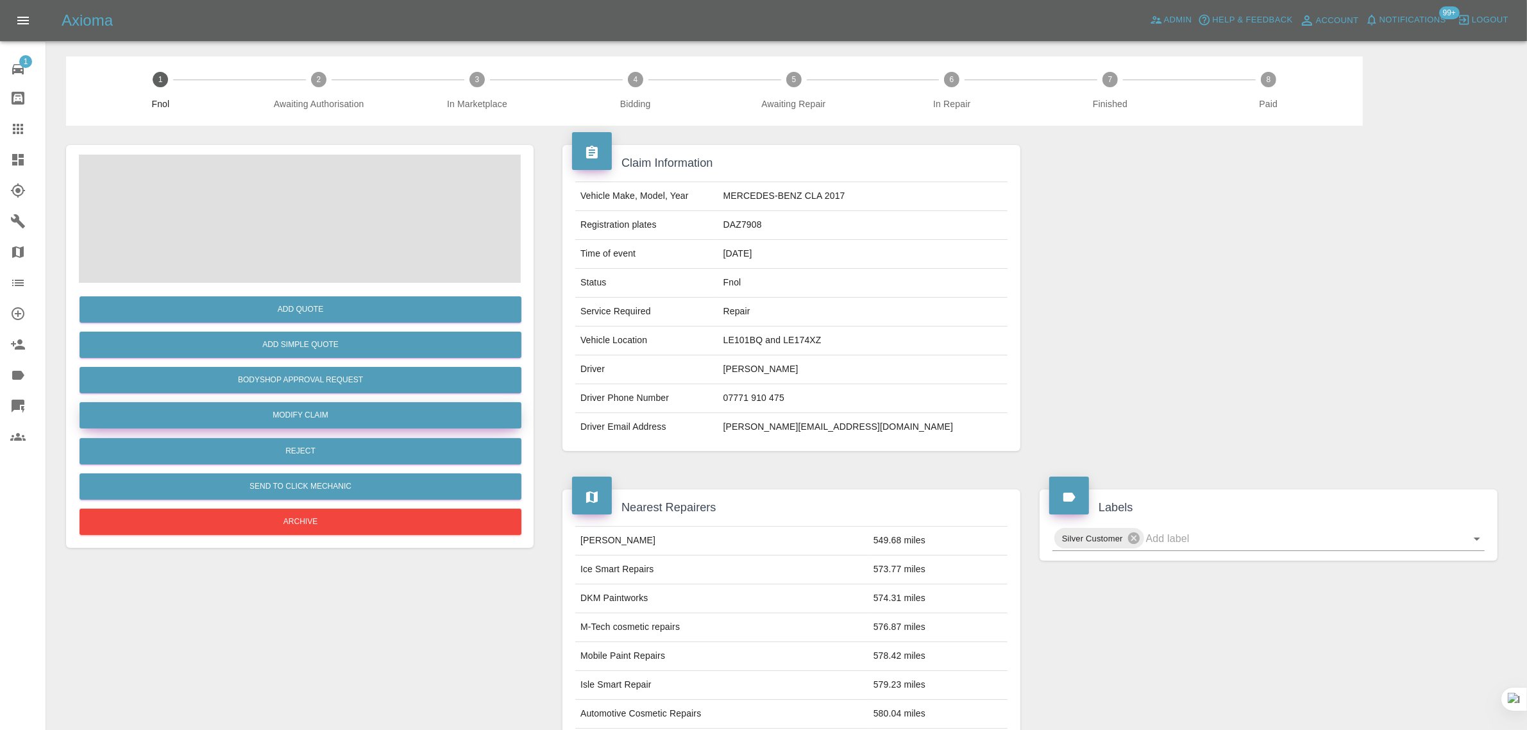
click at [301, 412] on link "Modify Claim" at bounding box center [301, 415] width 442 height 26
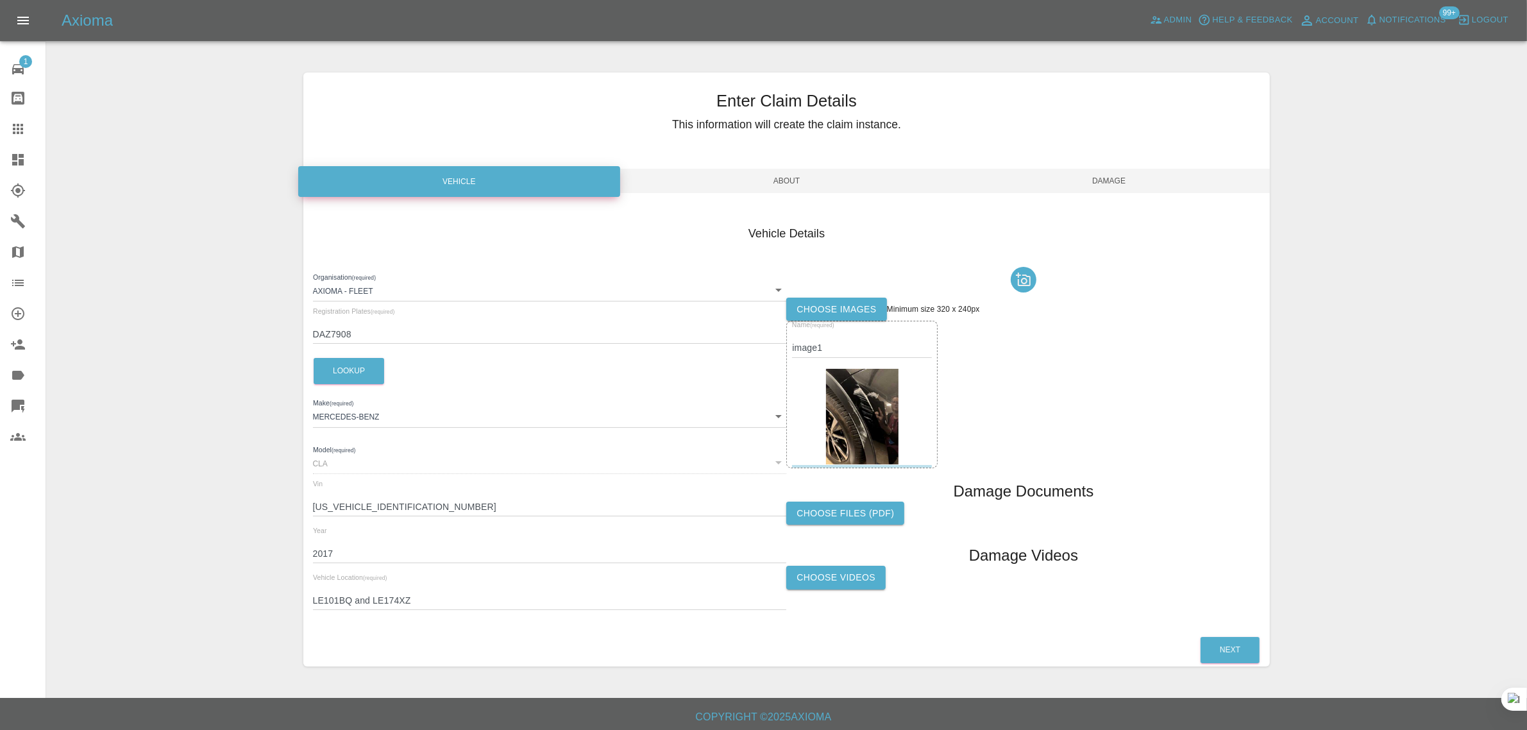
click at [834, 389] on img at bounding box center [862, 417] width 72 height 96
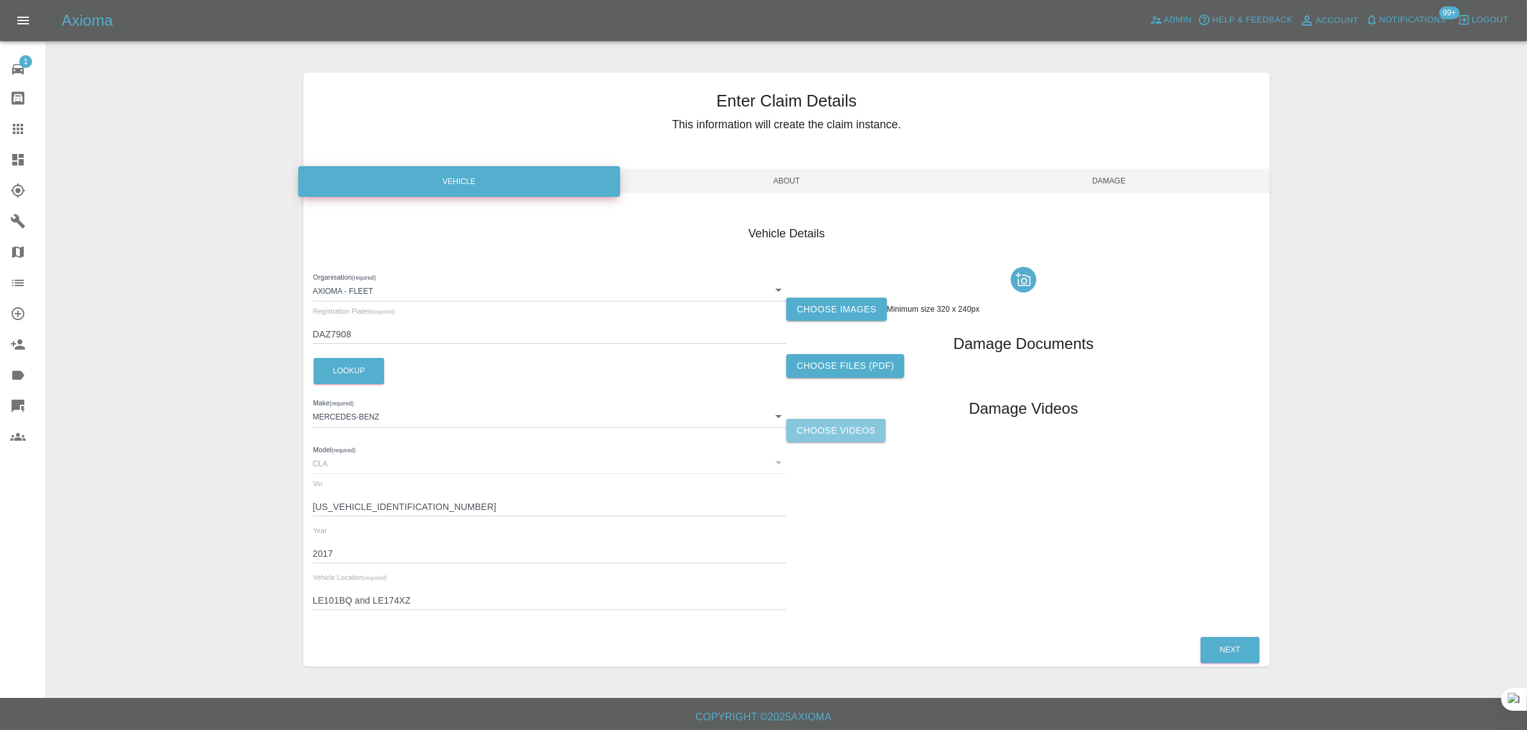
click at [856, 428] on label "Choose Videos" at bounding box center [835, 431] width 99 height 24
click at [0, 0] on input "Choose Videos" at bounding box center [0, 0] width 0 height 0
click at [1119, 182] on span "Damage" at bounding box center [1109, 181] width 323 height 24
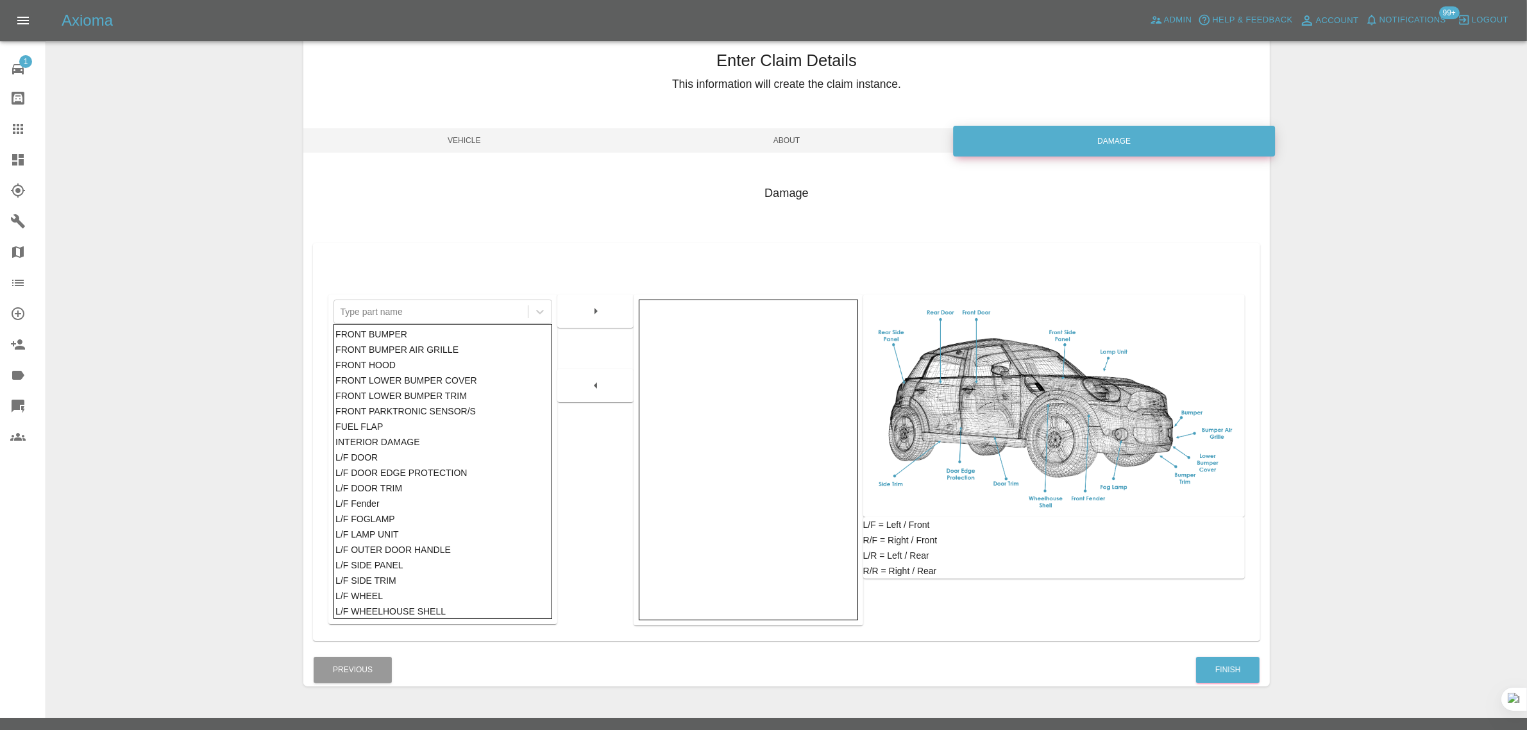
scroll to position [63, 0]
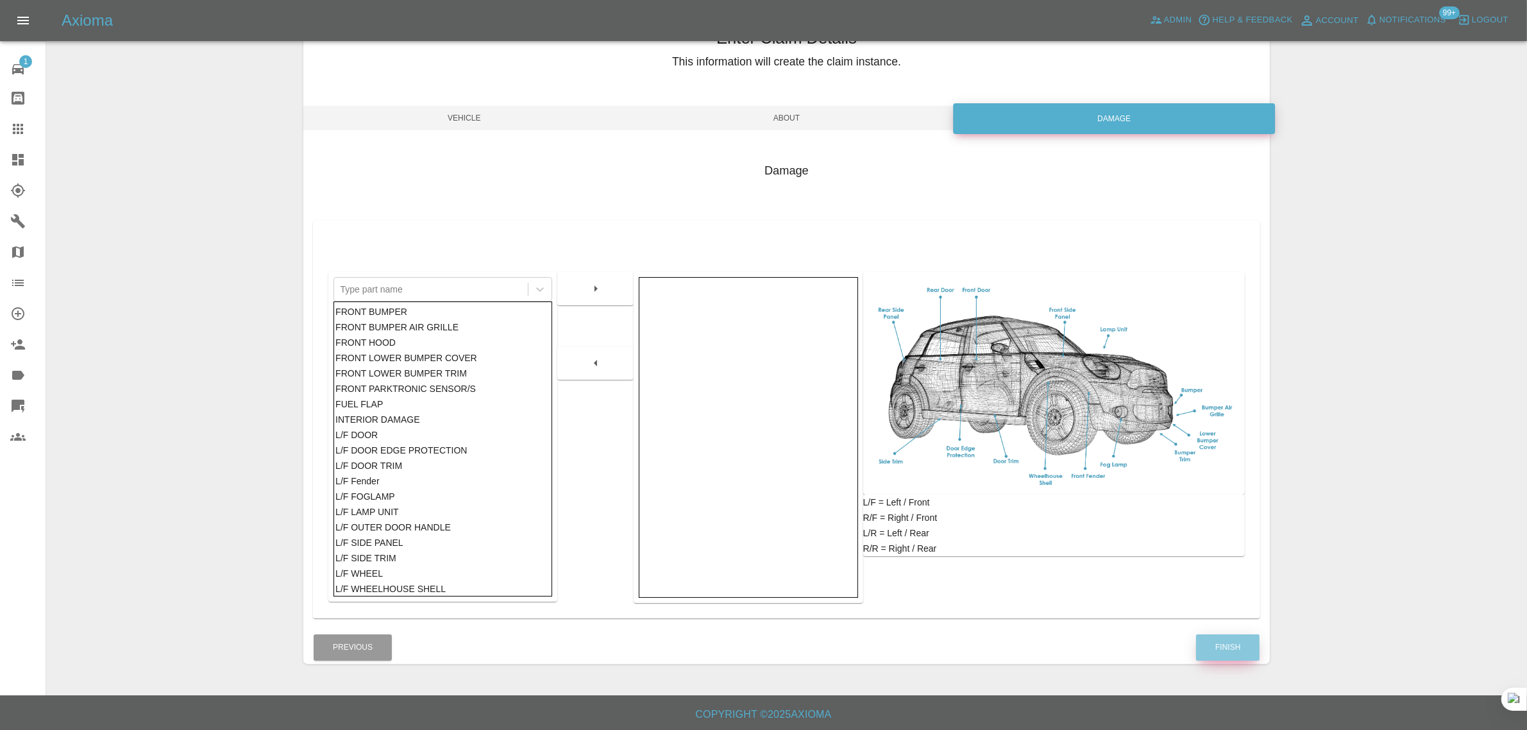
click at [1232, 641] on button "Finish" at bounding box center [1228, 647] width 64 height 26
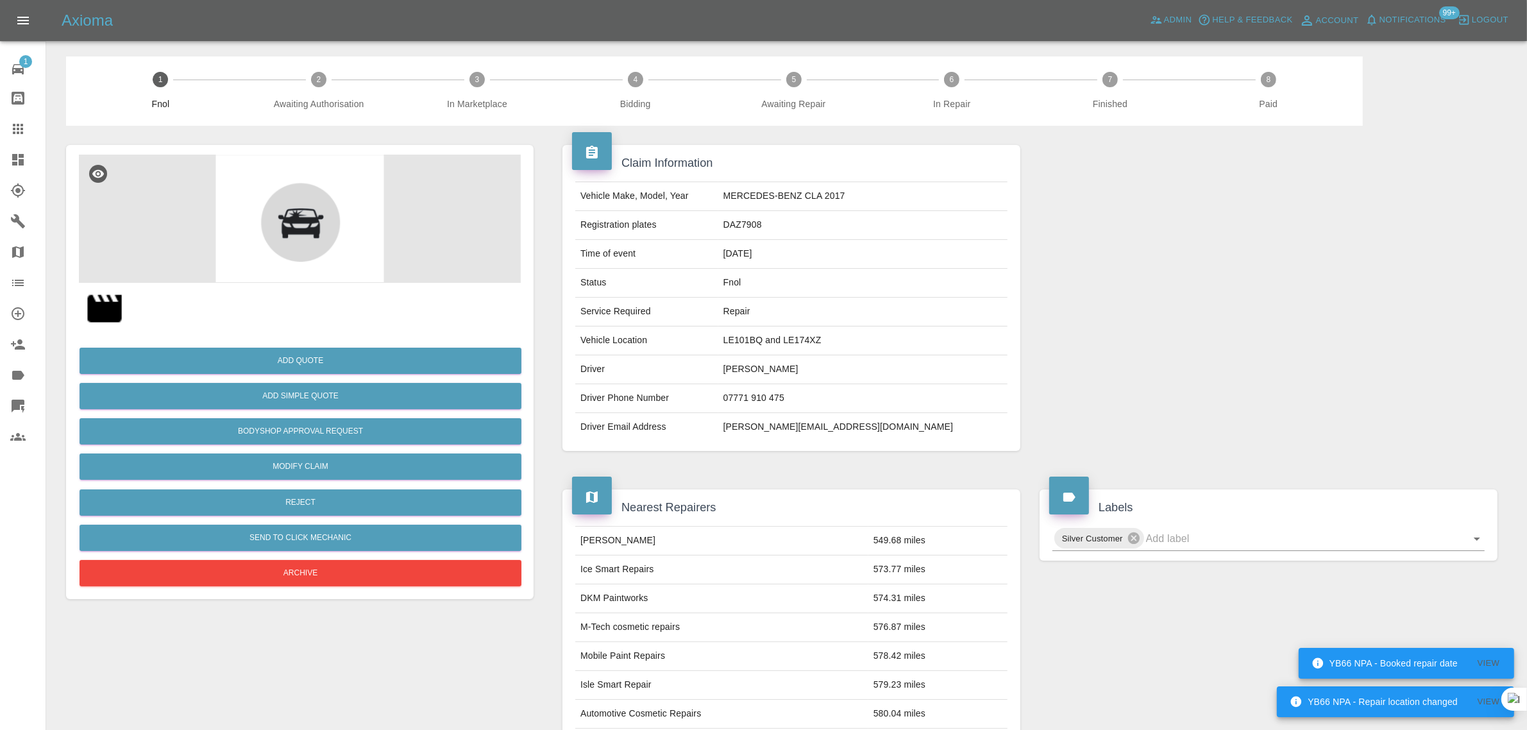
click at [5, 128] on link "Claims" at bounding box center [23, 129] width 46 height 31
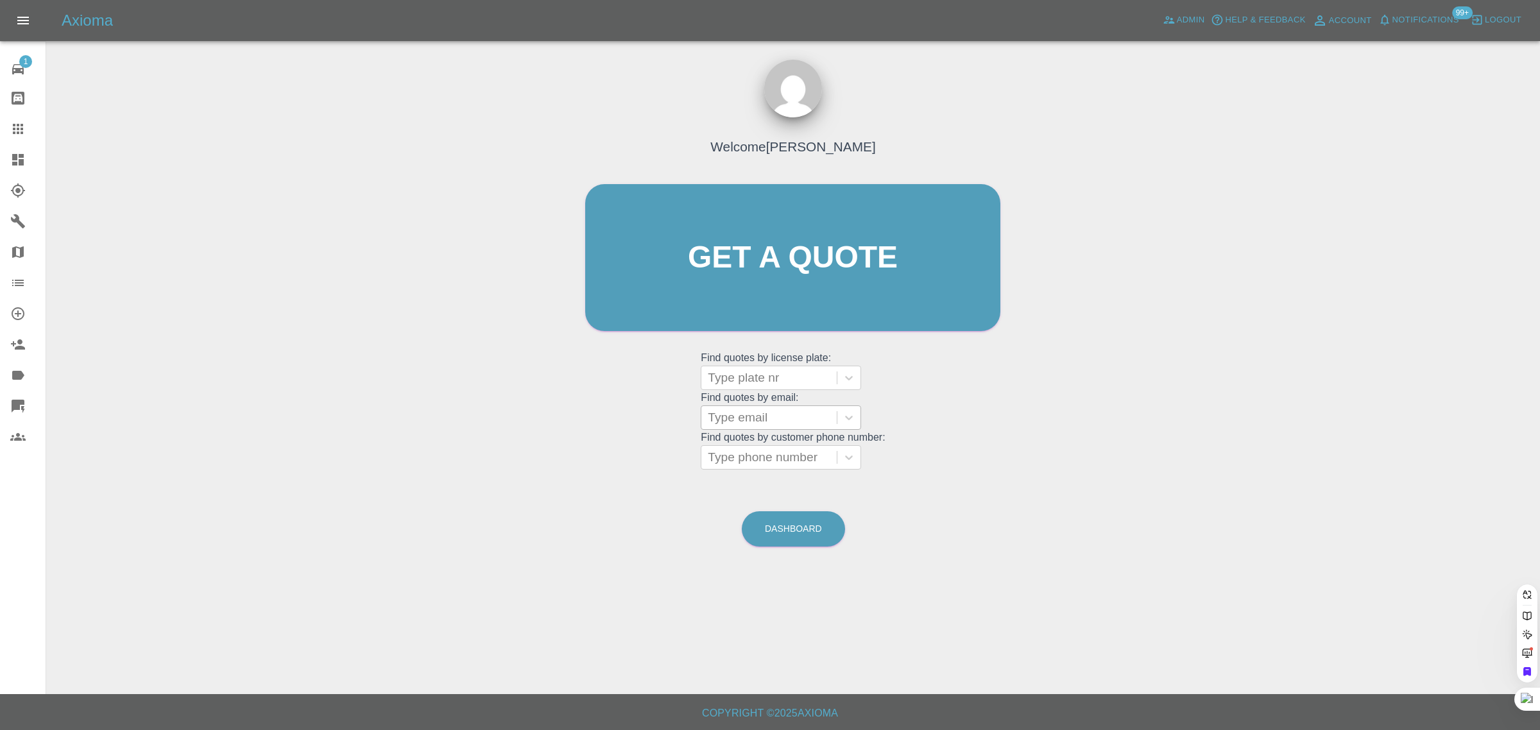
click at [770, 423] on div at bounding box center [769, 418] width 123 height 18
paste input "forbes10@hotmail.com"
type input "forbes10@hotmail.co"
click at [768, 455] on div "LS71 XLM, Awaiting Authorisation" at bounding box center [780, 457] width 160 height 41
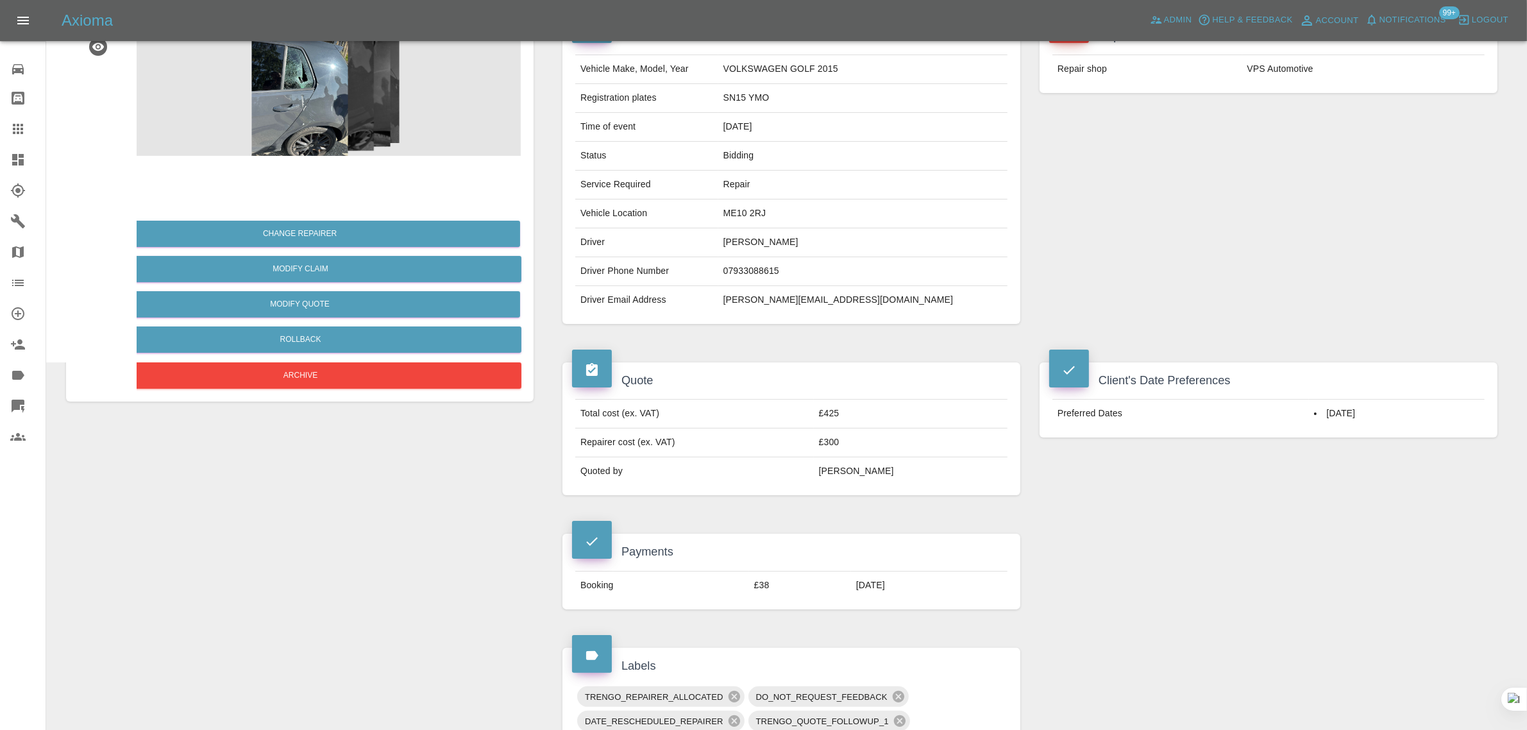
scroll to position [481, 0]
